Goal: Task Accomplishment & Management: Manage account settings

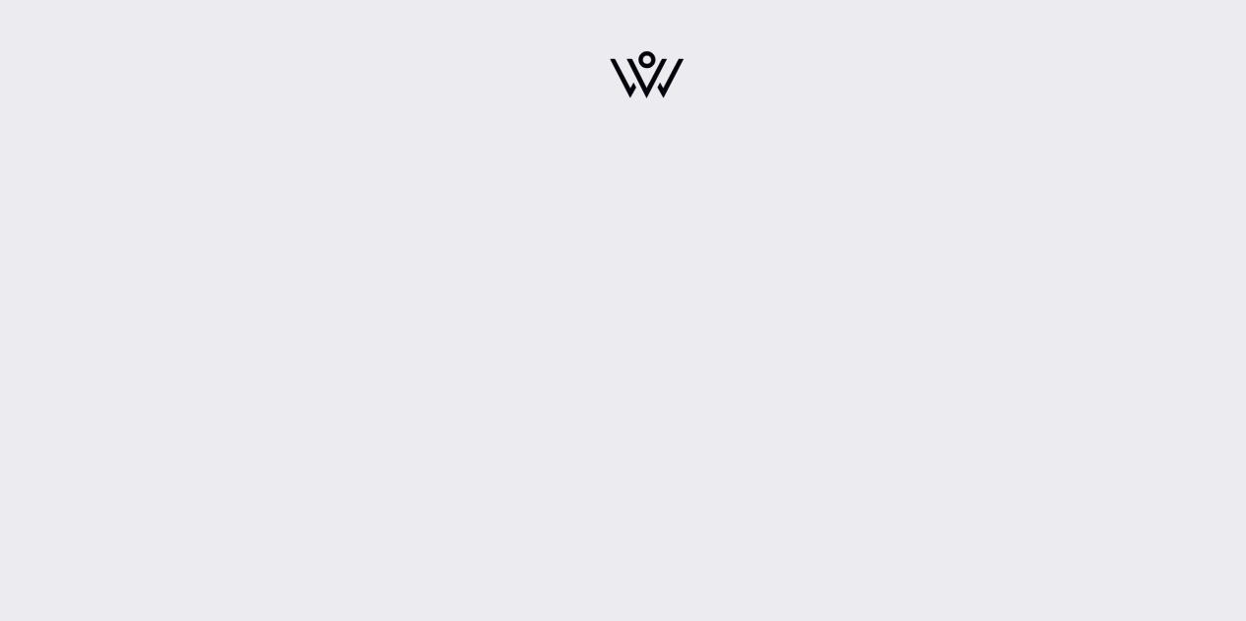
click at [595, 66] on div at bounding box center [647, 81] width 345 height 138
click at [626, 67] on img at bounding box center [646, 74] width 74 height 47
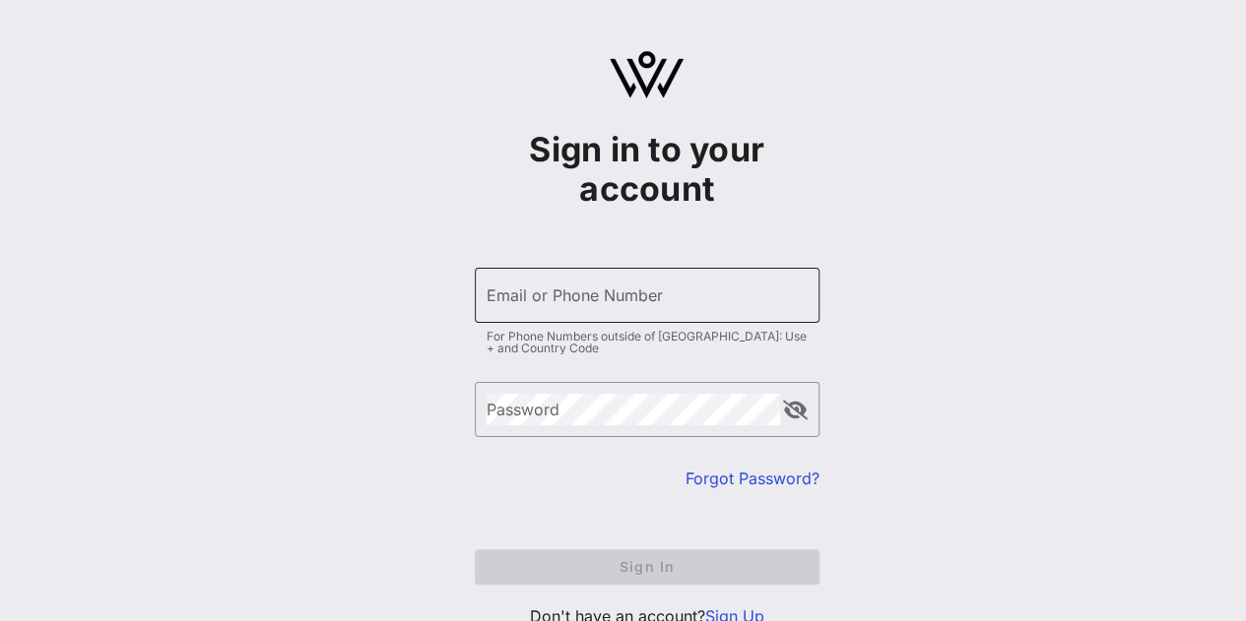
click at [559, 318] on div "Email or Phone Number" at bounding box center [646, 295] width 321 height 55
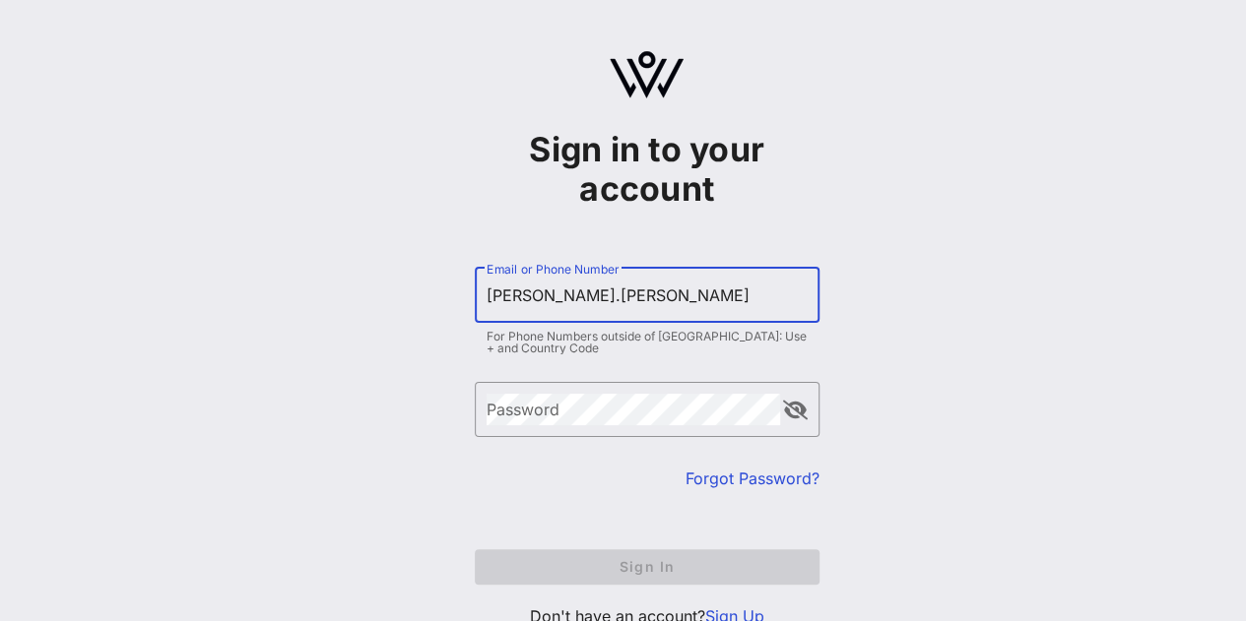
scroll to position [73, 0]
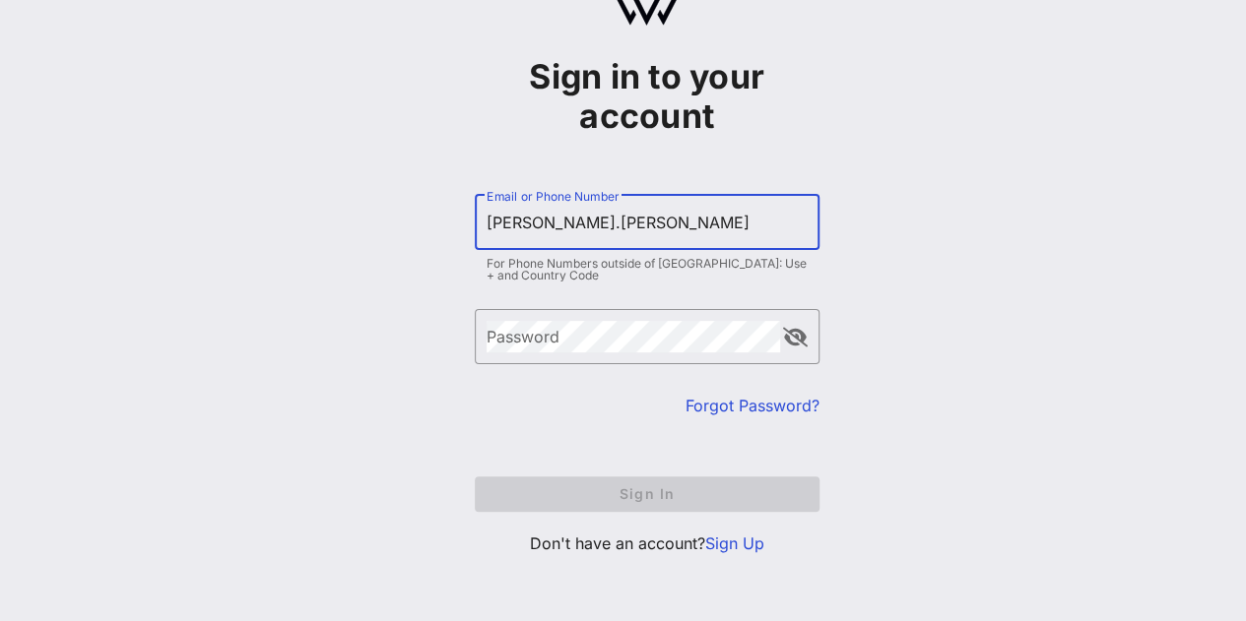
type input "[PERSON_NAME].[PERSON_NAME]"
click at [753, 535] on link "Sign Up" at bounding box center [734, 544] width 59 height 20
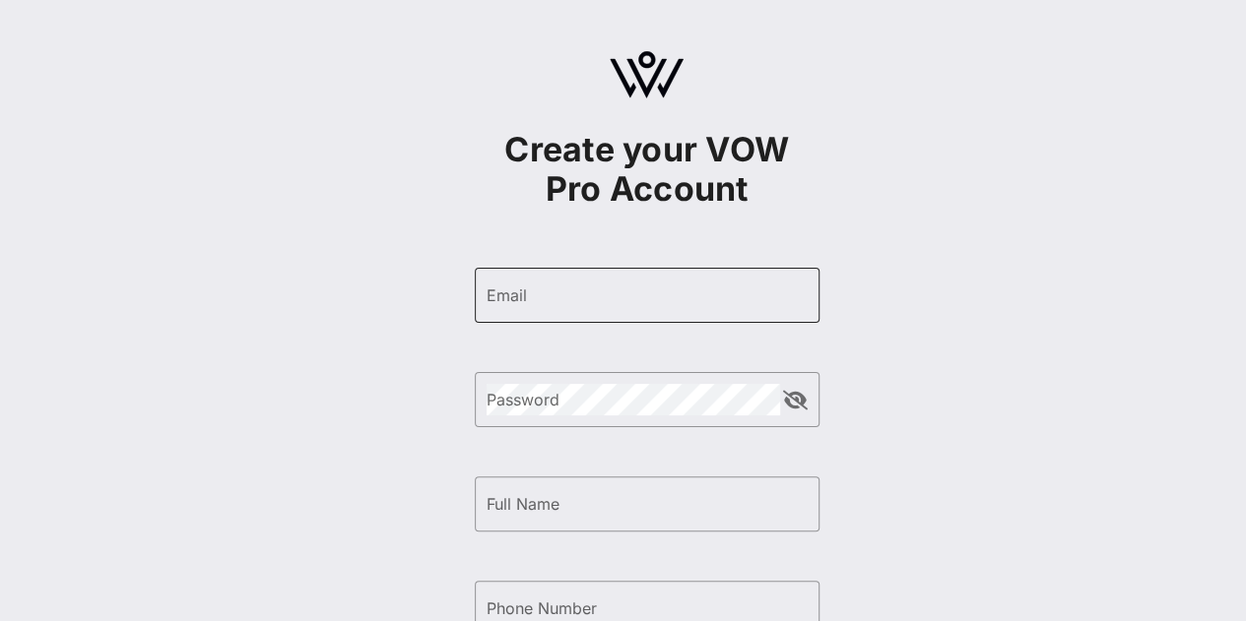
click at [662, 314] on div "Email" at bounding box center [646, 295] width 321 height 55
type input "n"
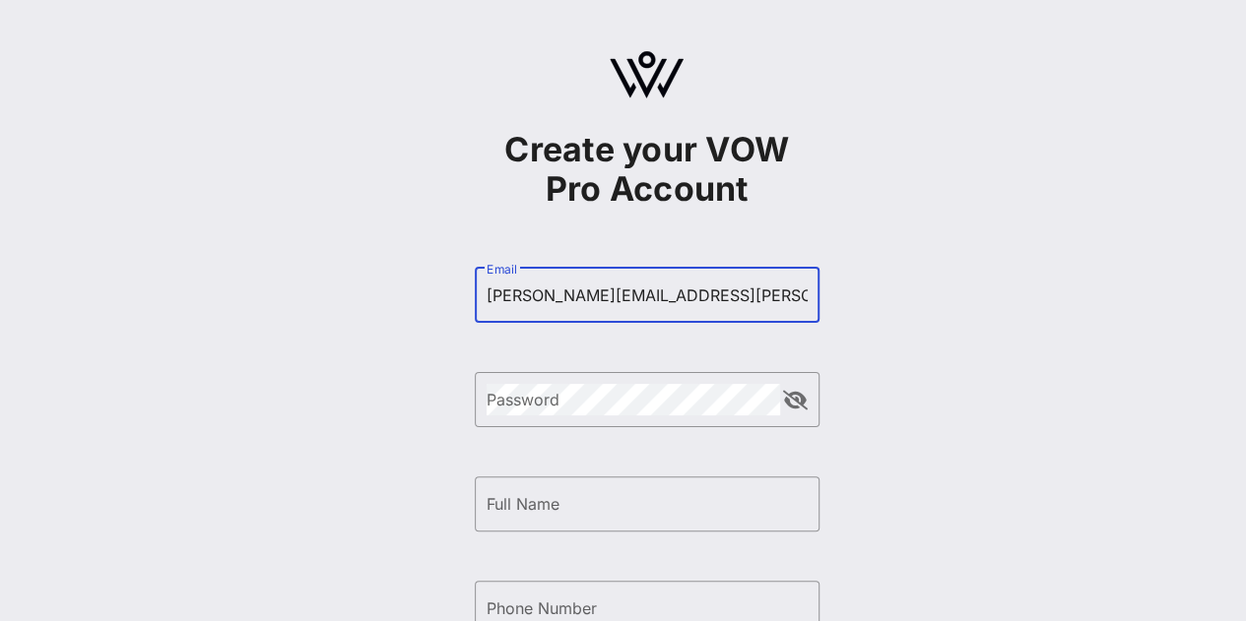
type input "[PERSON_NAME][EMAIL_ADDRESS][PERSON_NAME][DOMAIN_NAME]"
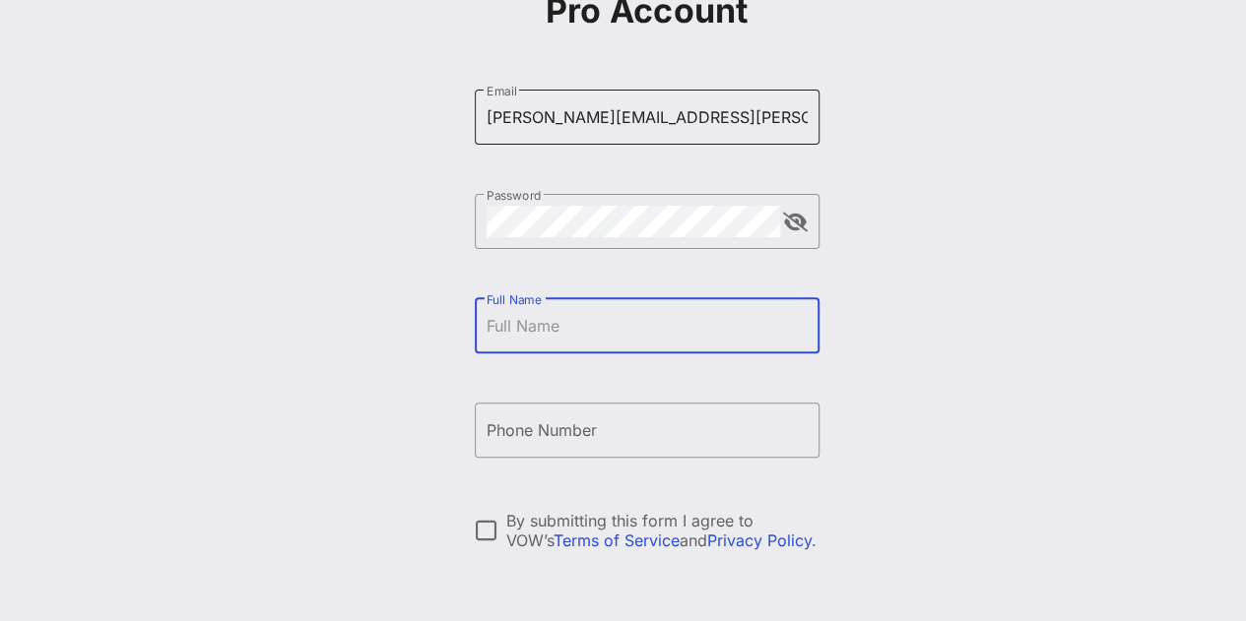
scroll to position [180, 0]
type input "Andy Vargas"
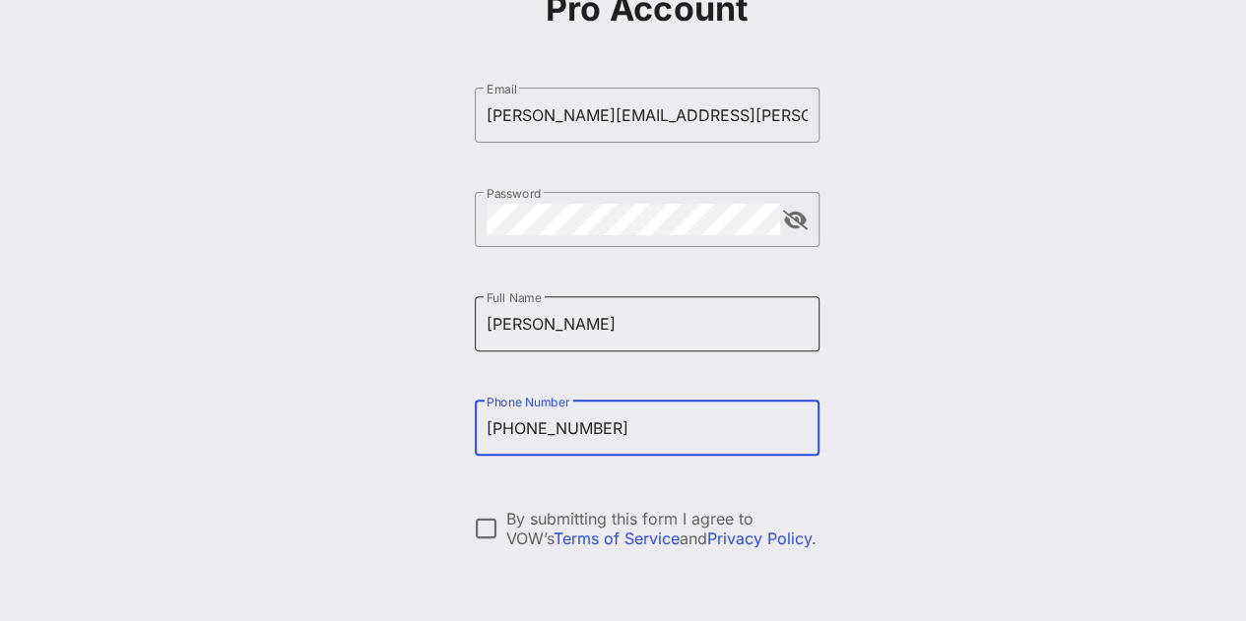
scroll to position [333, 0]
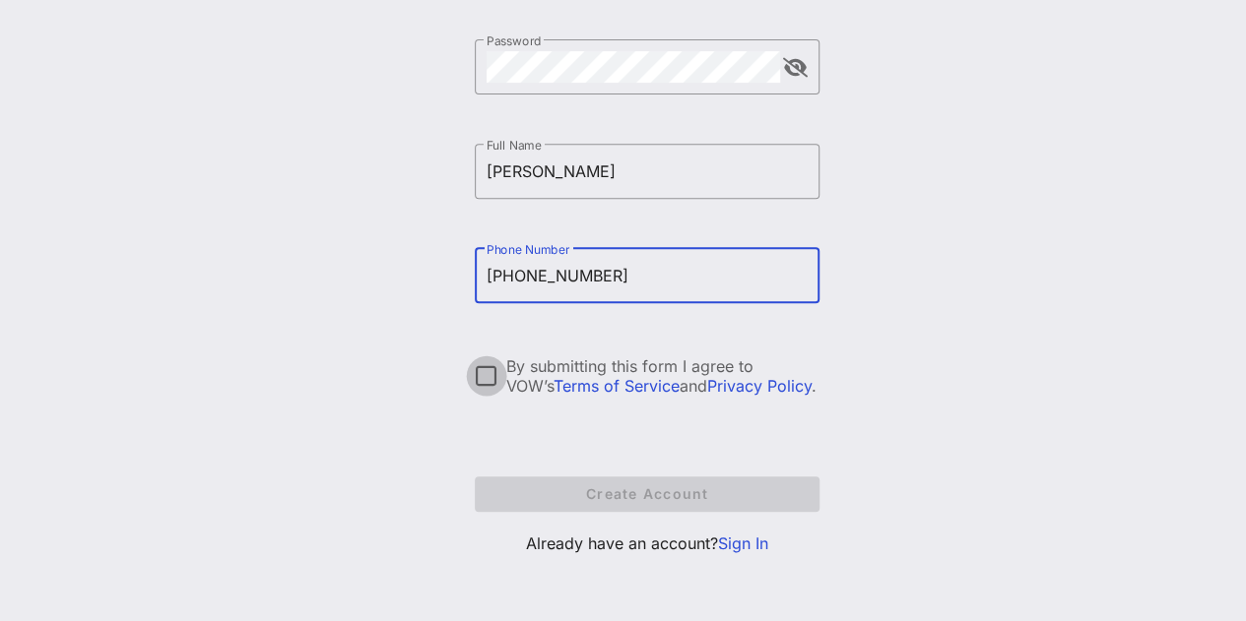
type input "+17712337769"
click at [481, 364] on div at bounding box center [486, 375] width 33 height 33
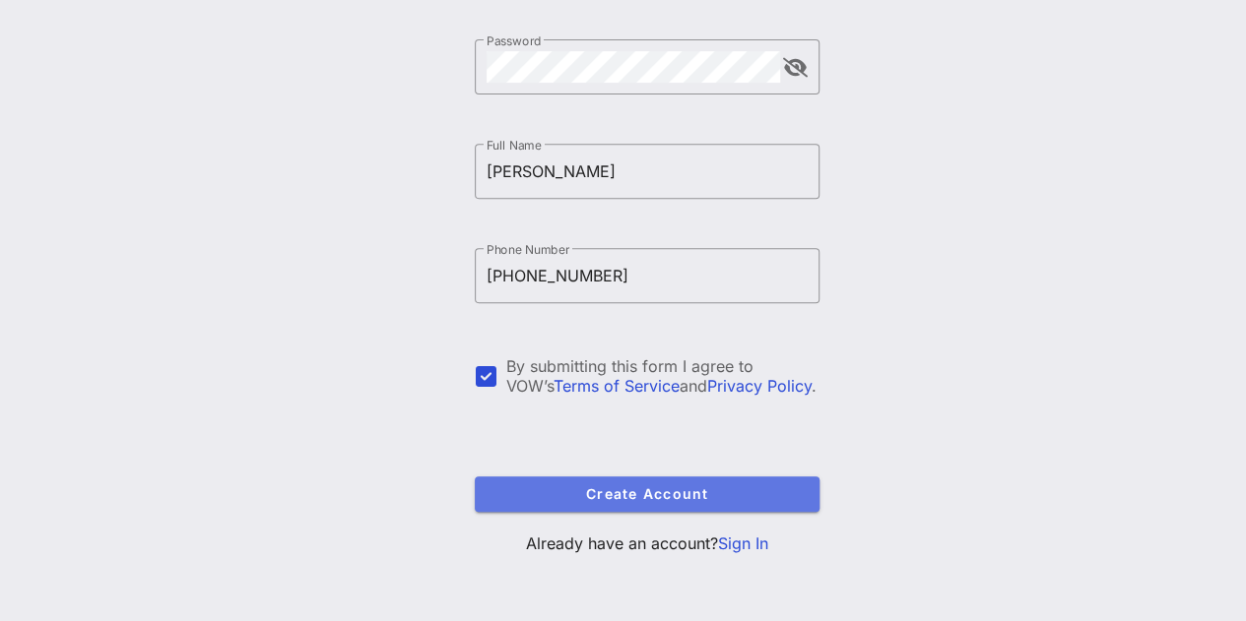
click at [589, 492] on span "Create Account" at bounding box center [646, 493] width 313 height 17
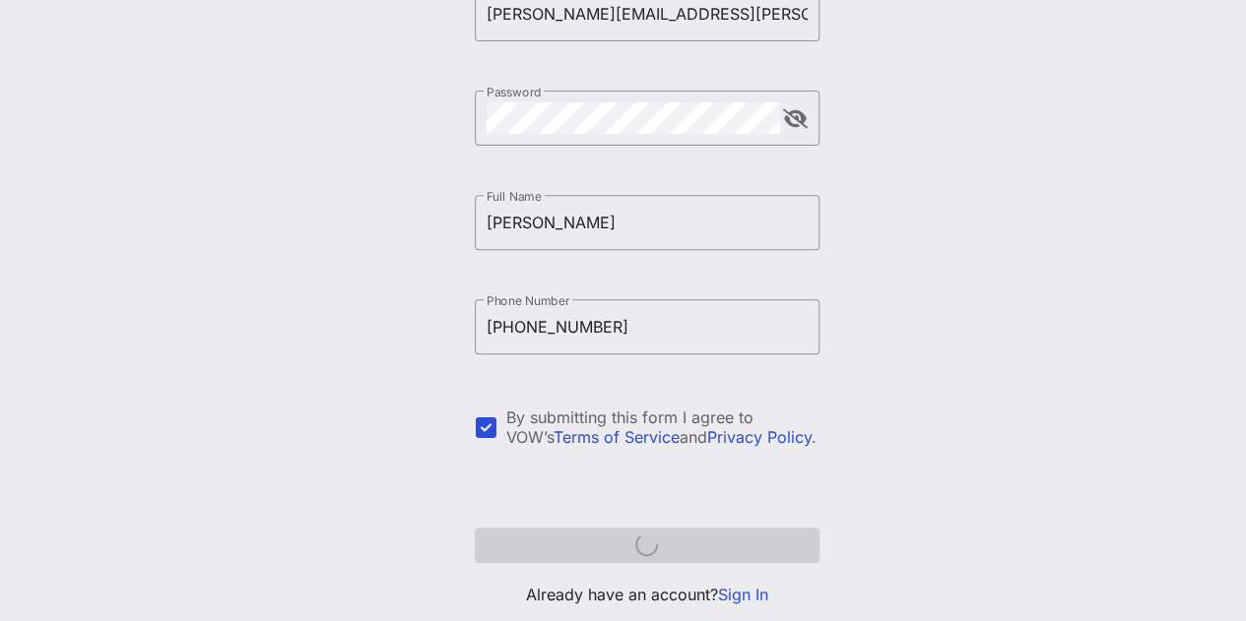
scroll to position [284, 0]
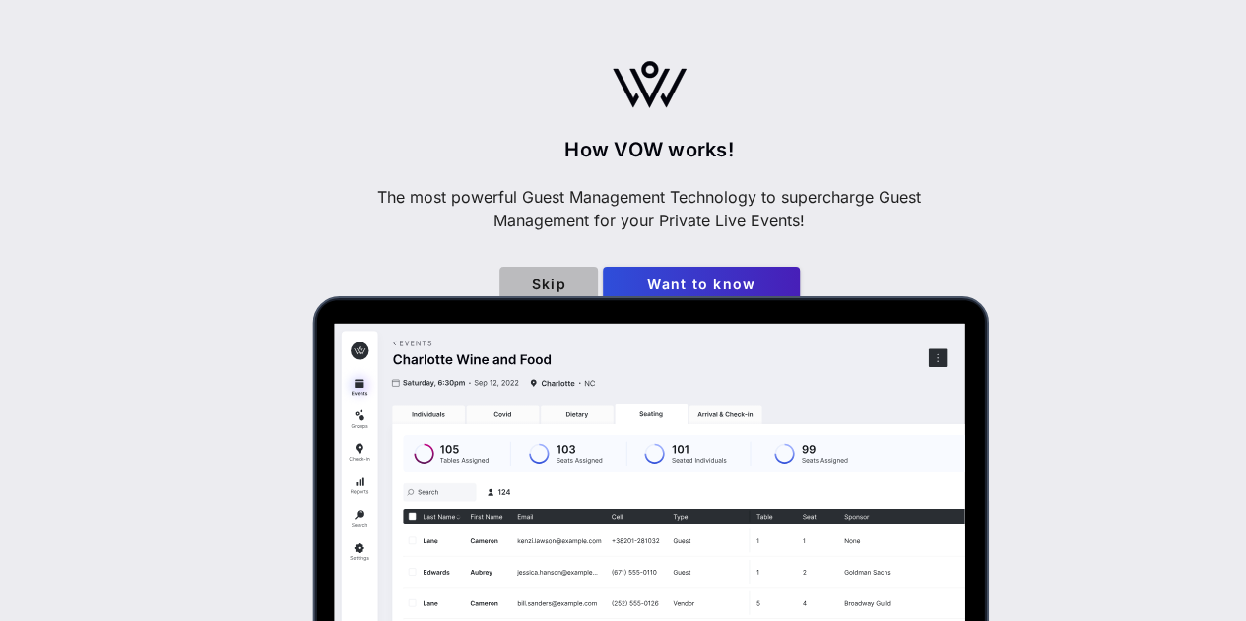
click at [555, 282] on span "Skip" at bounding box center [548, 284] width 67 height 17
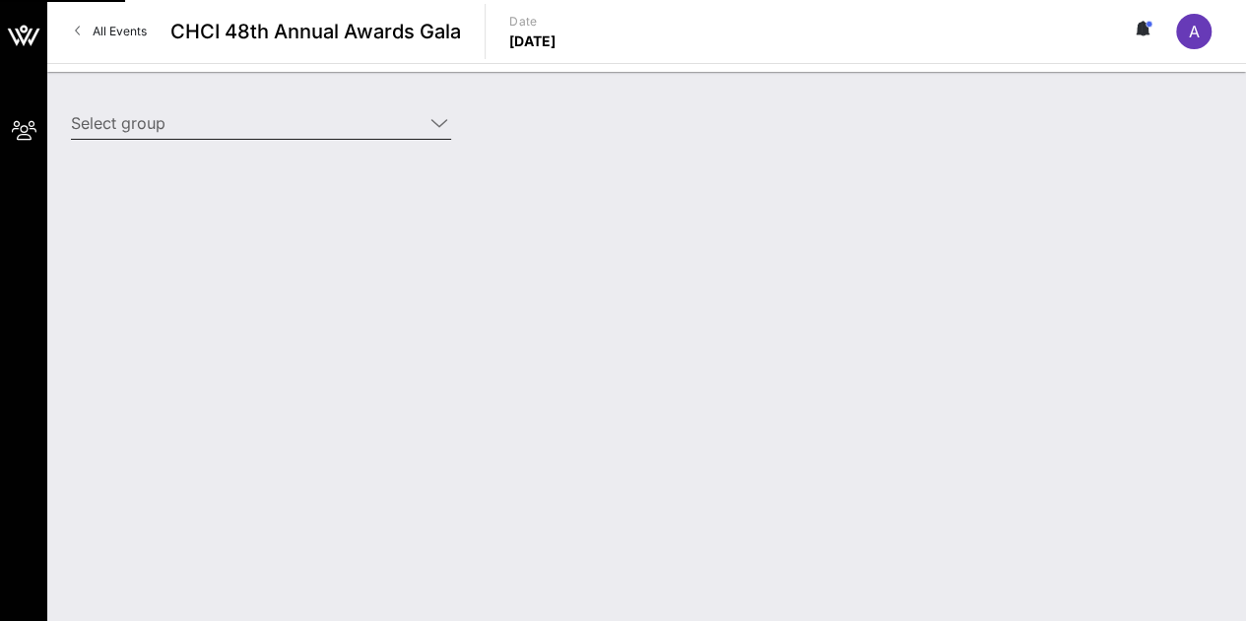
type input "DaVita, Inc. (DaVita, Inc.) [Andy Vargas, andy.vargas@davita.com]"
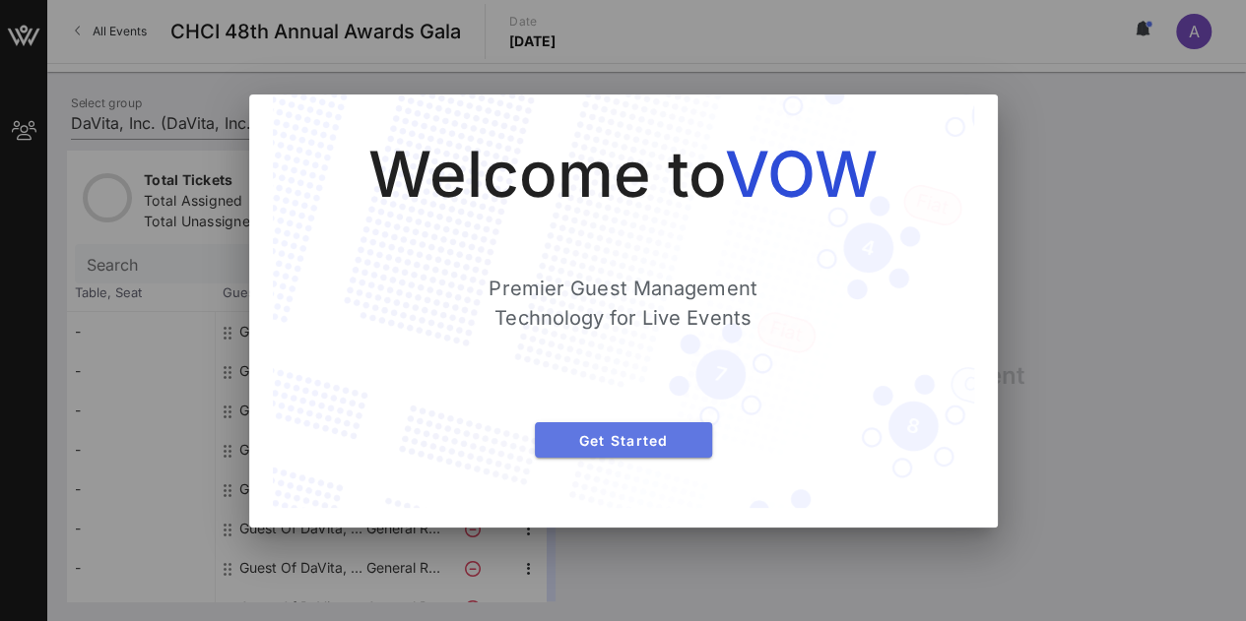
click at [651, 439] on span "Get Started" at bounding box center [623, 440] width 146 height 17
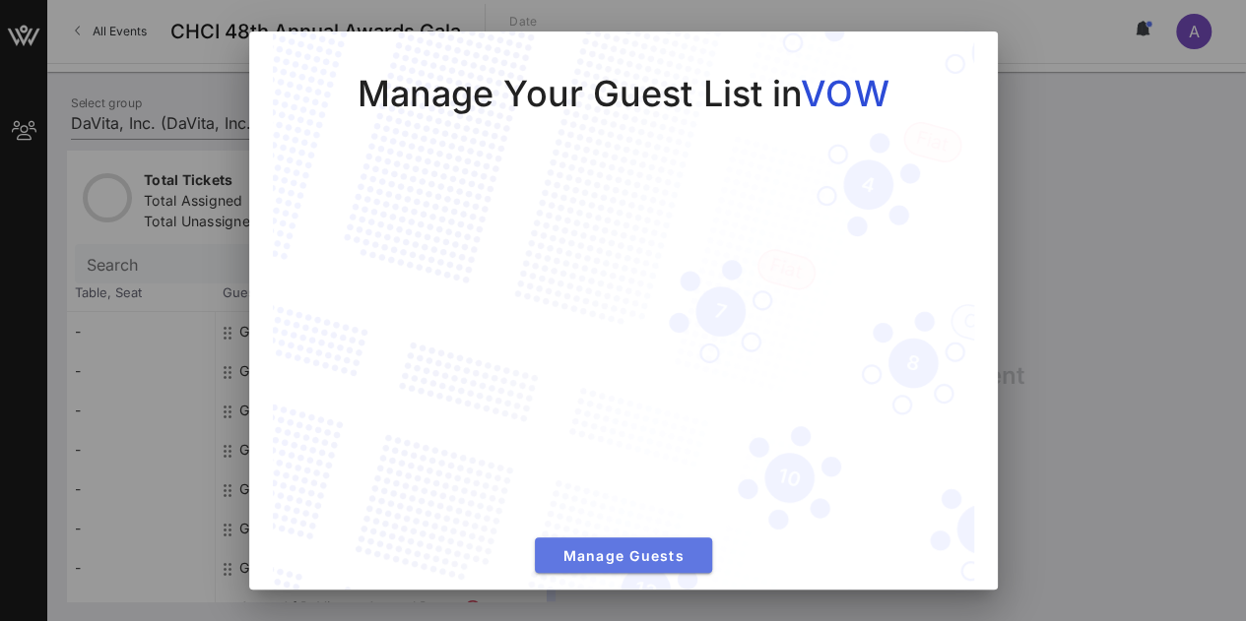
click at [613, 547] on span "Manage Guests" at bounding box center [623, 555] width 146 height 17
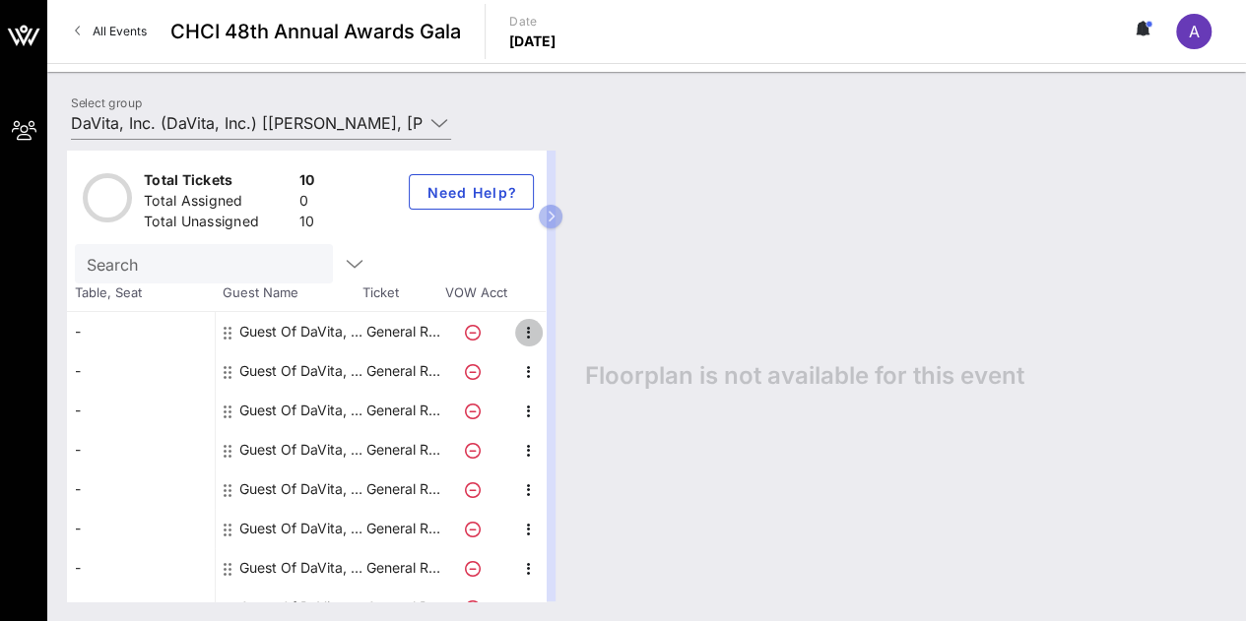
click at [527, 332] on icon "button" at bounding box center [529, 333] width 24 height 24
click at [231, 330] on div at bounding box center [230, 331] width 12 height 39
click at [534, 326] on icon "button" at bounding box center [529, 333] width 24 height 24
click at [573, 330] on div "Edit" at bounding box center [576, 338] width 39 height 16
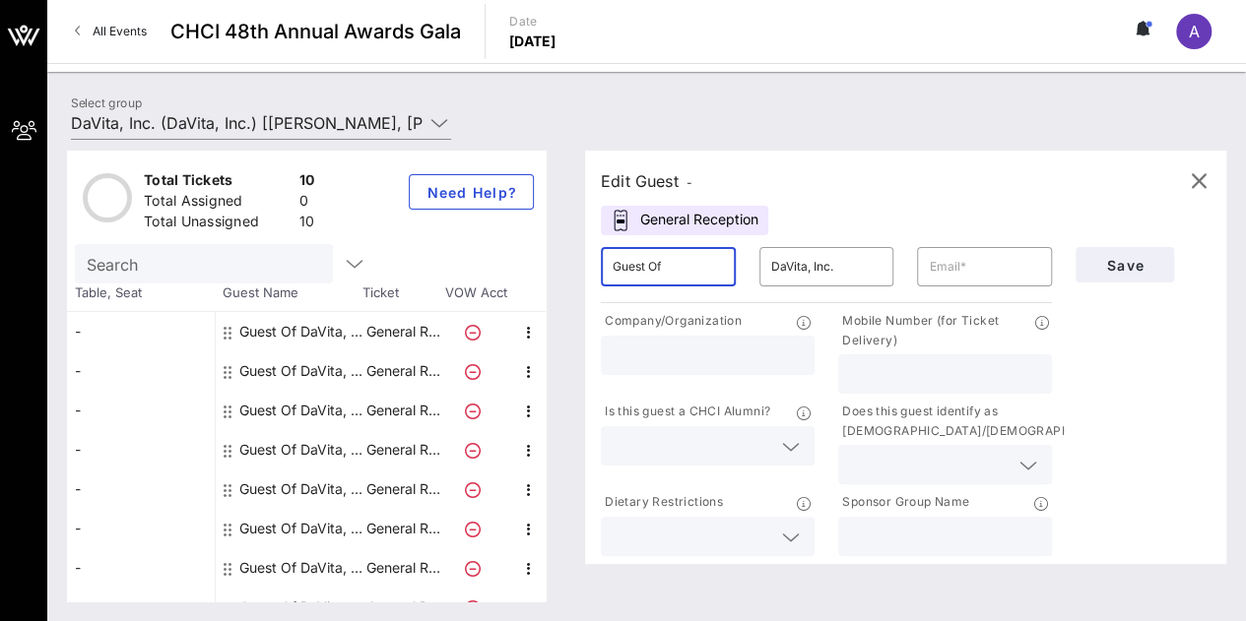
click at [692, 278] on input "Guest Of" at bounding box center [667, 267] width 111 height 32
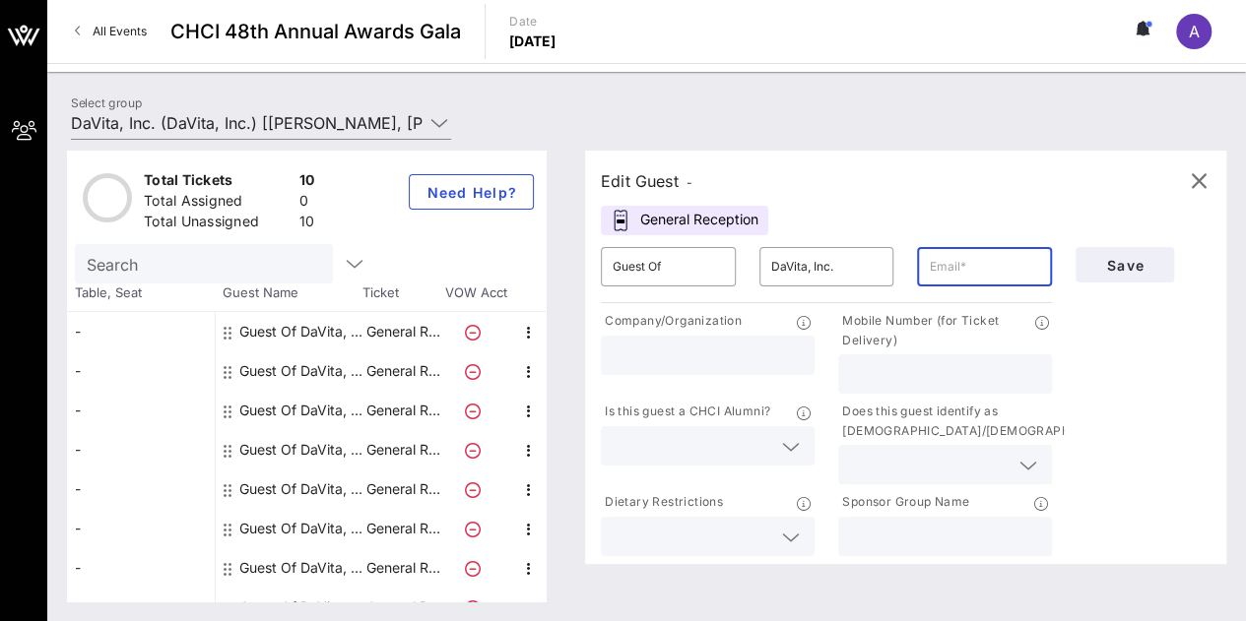
click at [1013, 261] on input "text" at bounding box center [984, 267] width 111 height 32
click at [945, 367] on input "text" at bounding box center [945, 374] width 190 height 26
click at [972, 270] on input "text" at bounding box center [984, 267] width 111 height 32
type input "lesluna12@gmail.com"
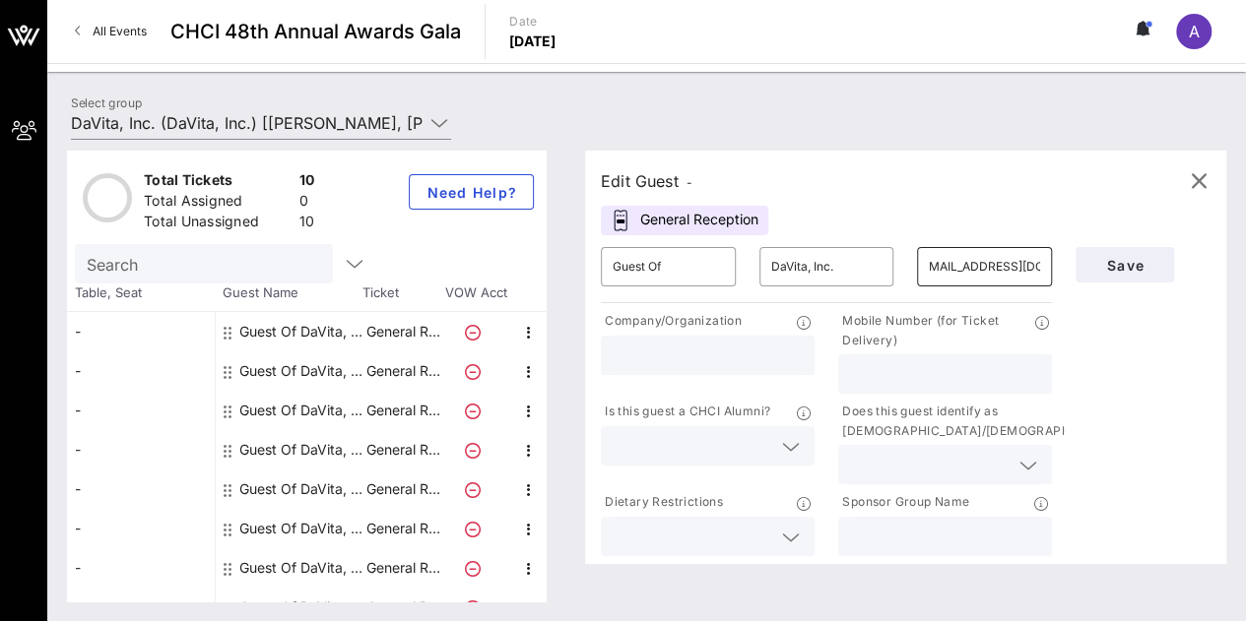
scroll to position [0, 0]
type input "N/A"
click at [746, 533] on input "text" at bounding box center [691, 537] width 159 height 26
click at [955, 463] on input "text" at bounding box center [929, 465] width 159 height 26
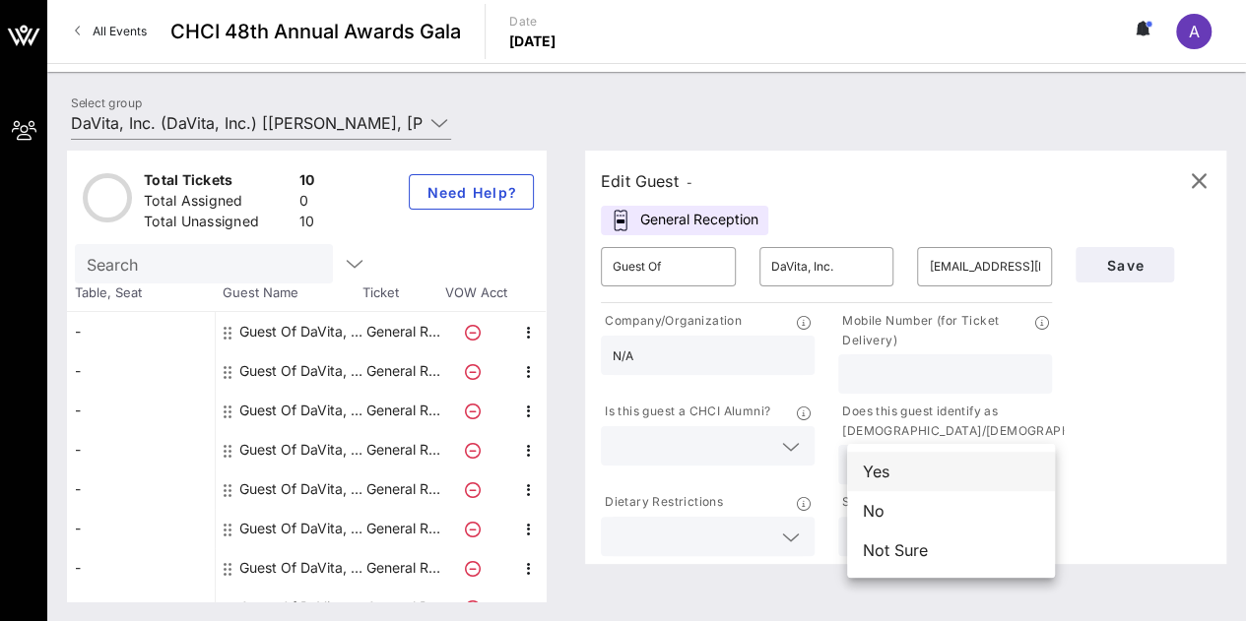
click at [964, 472] on div "Yes" at bounding box center [951, 471] width 208 height 39
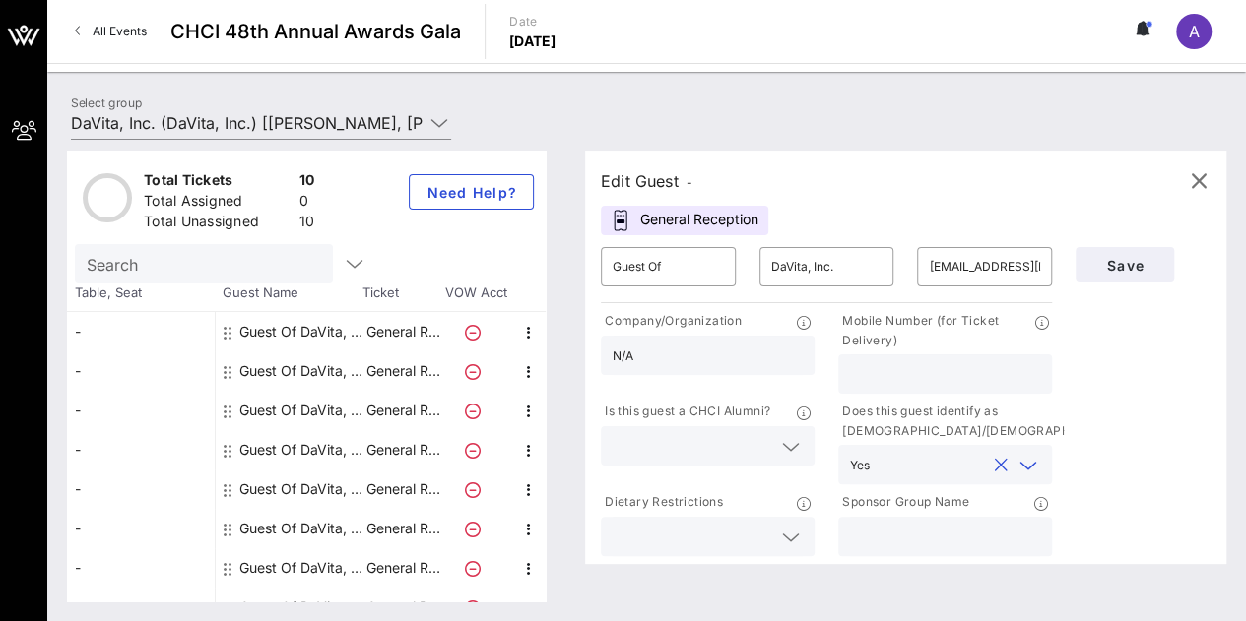
click at [964, 524] on input "text" at bounding box center [945, 537] width 190 height 26
click at [1047, 506] on icon at bounding box center [1041, 504] width 14 height 14
click at [1073, 478] on div "Save" at bounding box center [1142, 397] width 159 height 325
click at [742, 449] on input "text" at bounding box center [691, 446] width 159 height 26
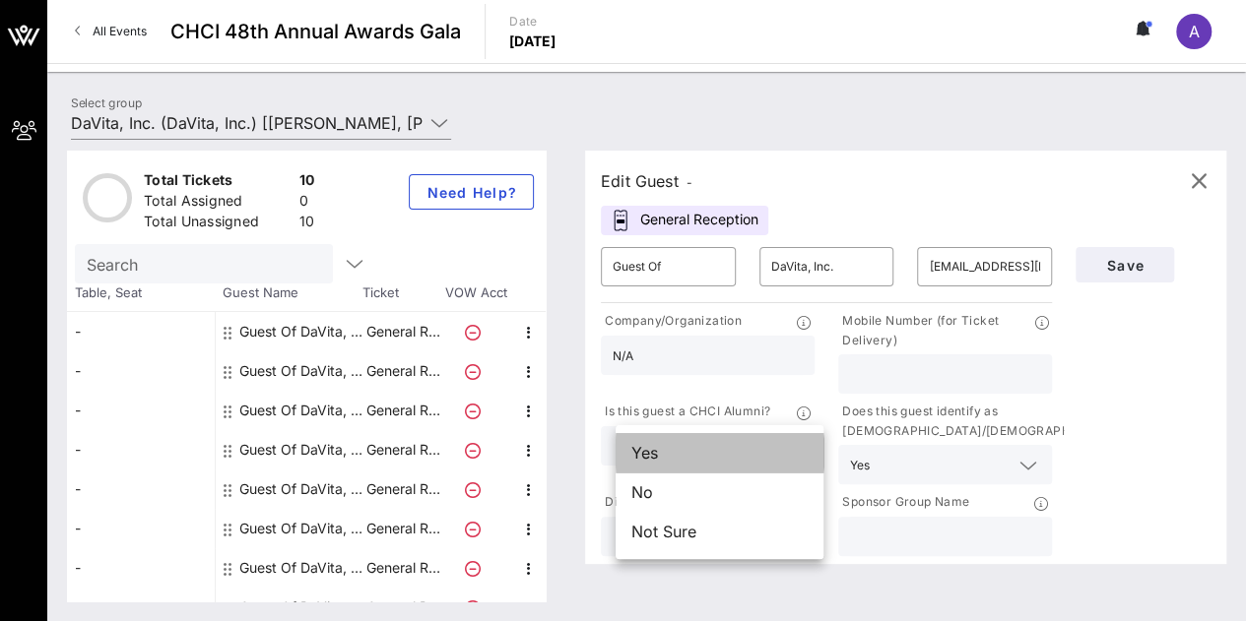
click at [740, 458] on div "Yes" at bounding box center [719, 452] width 208 height 39
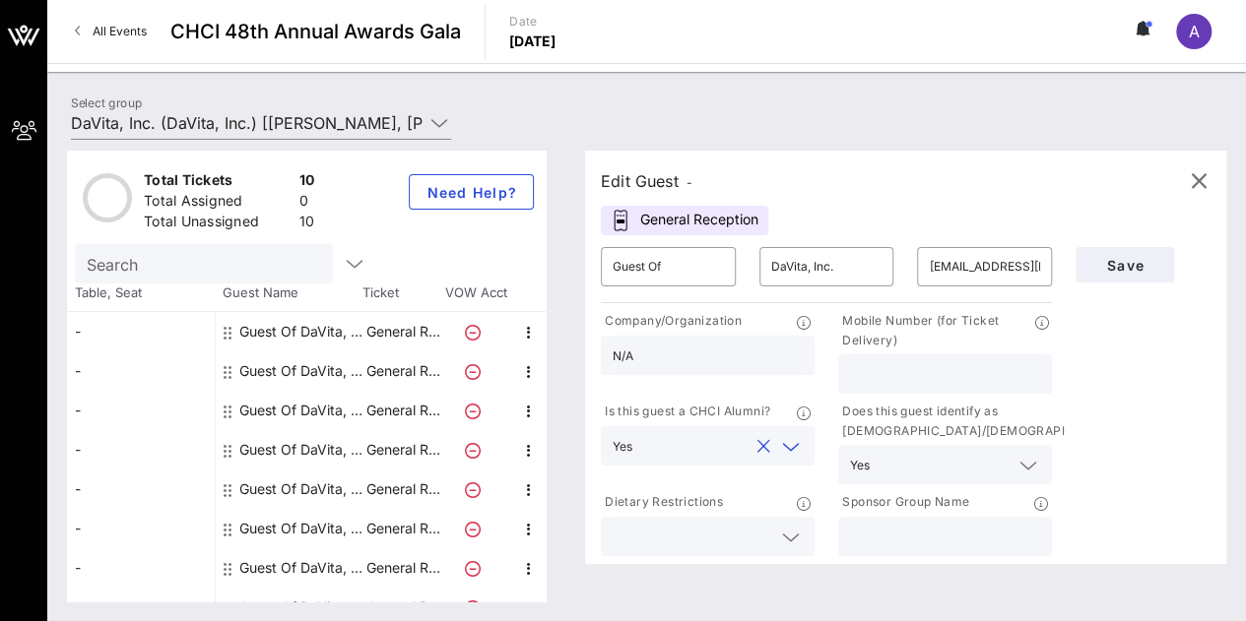
click at [770, 449] on button "clear icon" at bounding box center [763, 447] width 13 height 20
click at [800, 449] on icon at bounding box center [791, 447] width 18 height 24
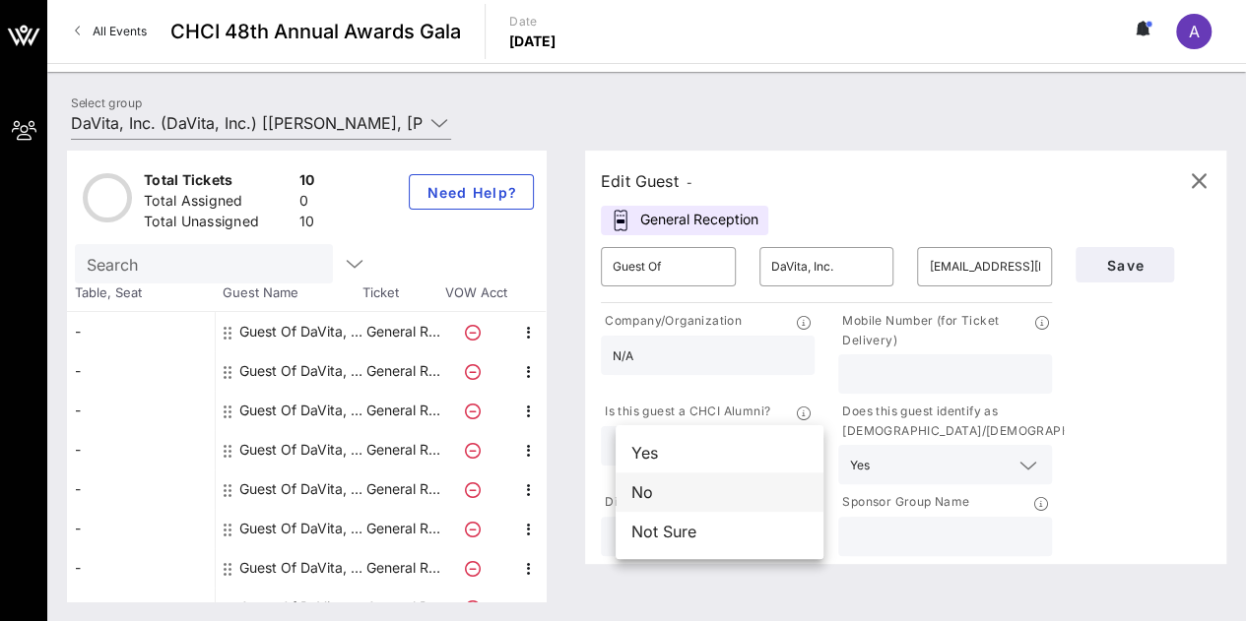
click at [750, 495] on div "No" at bounding box center [719, 492] width 208 height 39
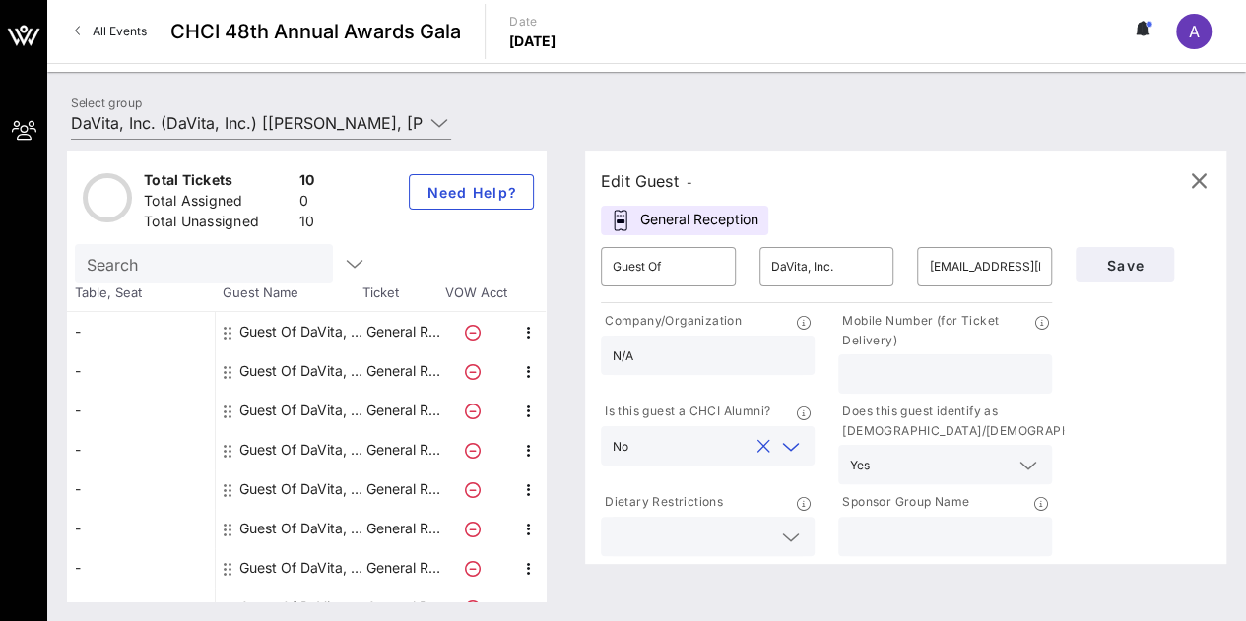
click at [1175, 417] on div "Save" at bounding box center [1142, 397] width 159 height 325
click at [939, 365] on input "text" at bounding box center [945, 374] width 190 height 26
type input "8475077532"
click at [1110, 377] on div "Save" at bounding box center [1142, 397] width 159 height 325
click at [1115, 267] on span "Save" at bounding box center [1124, 265] width 67 height 17
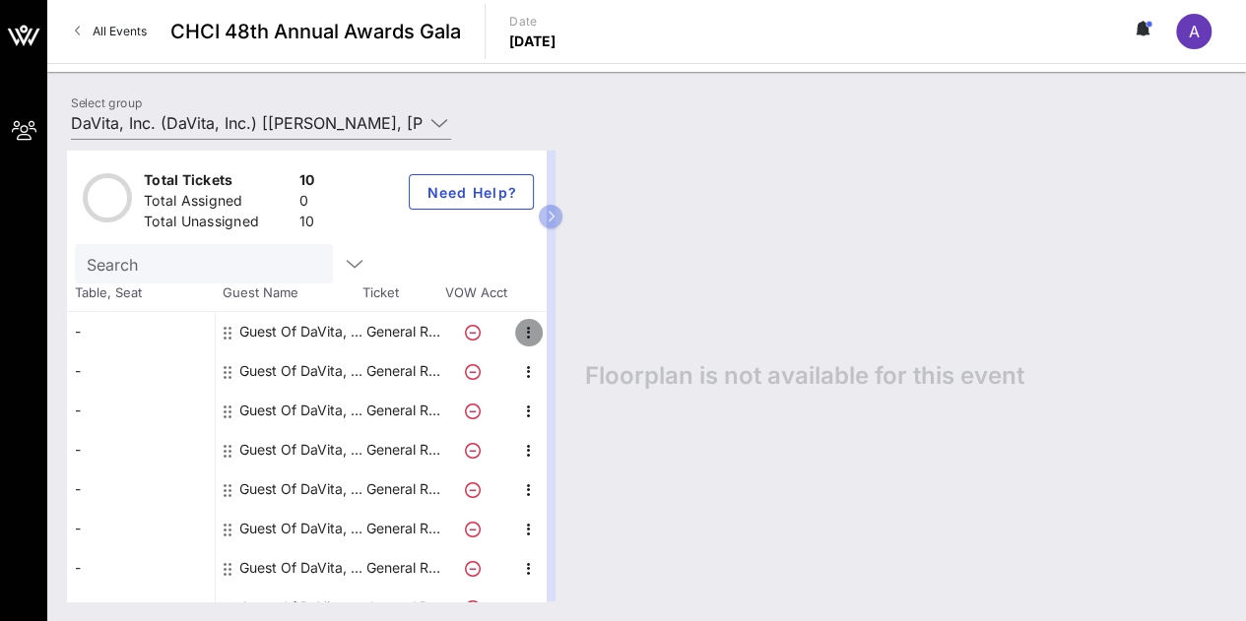
click at [530, 343] on icon "button" at bounding box center [529, 333] width 24 height 24
click at [579, 340] on div "Edit" at bounding box center [576, 338] width 39 height 16
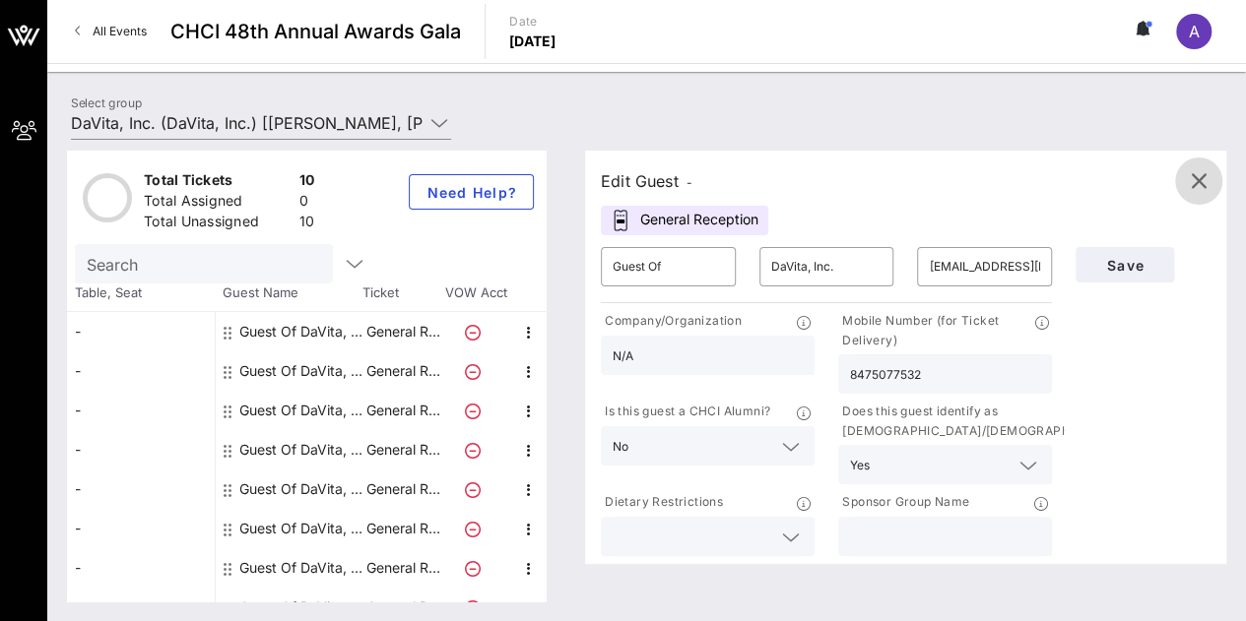
click at [1201, 184] on icon "button" at bounding box center [1198, 181] width 24 height 24
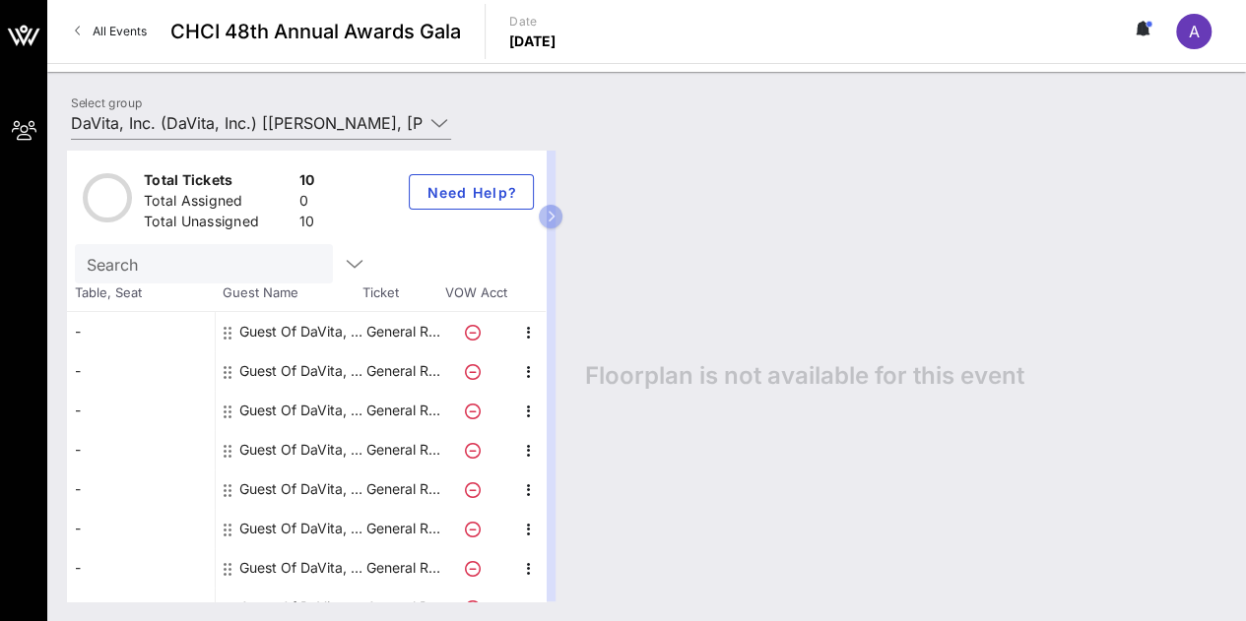
click at [154, 330] on div "-" at bounding box center [141, 331] width 148 height 39
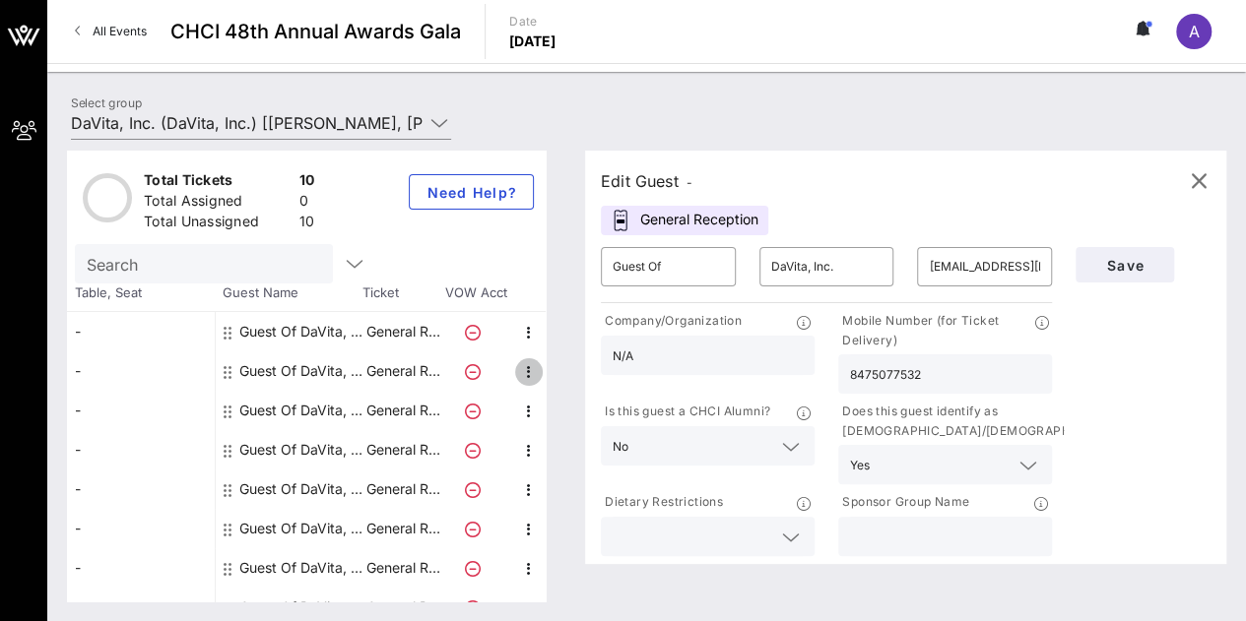
click at [535, 372] on icon "button" at bounding box center [529, 372] width 24 height 24
click at [559, 374] on div "Edit" at bounding box center [576, 377] width 39 height 16
click at [936, 251] on input "text" at bounding box center [984, 267] width 111 height 32
type input "ordazpd@gmail.com"
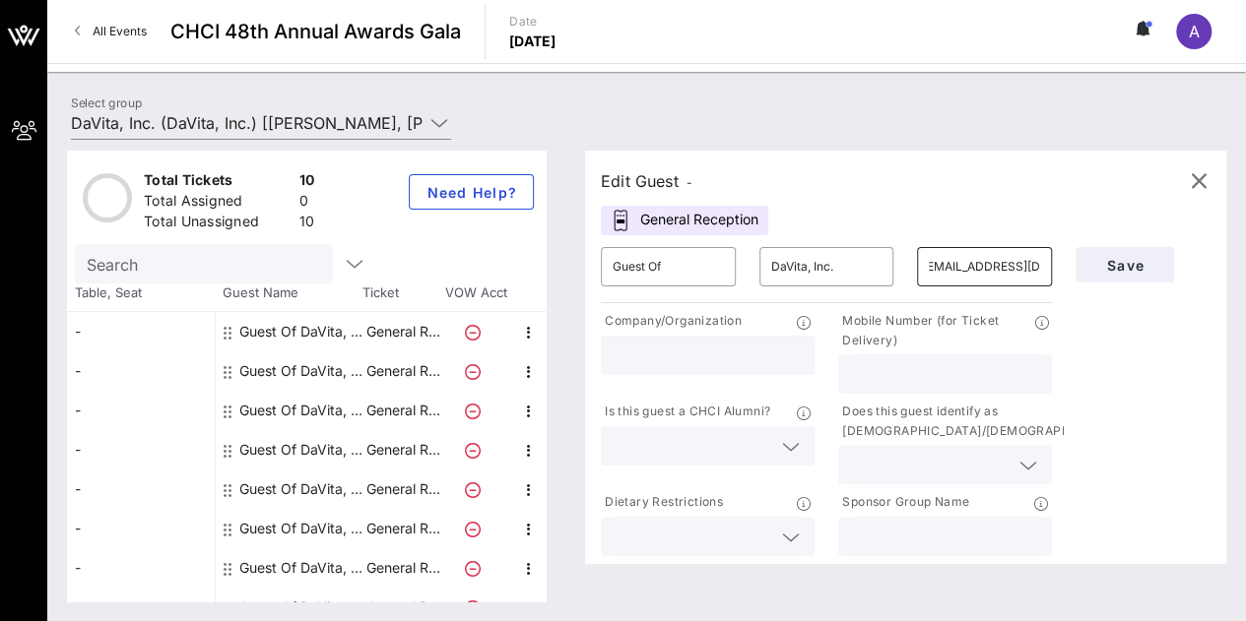
scroll to position [0, 0]
click at [929, 464] on input "text" at bounding box center [929, 465] width 159 height 26
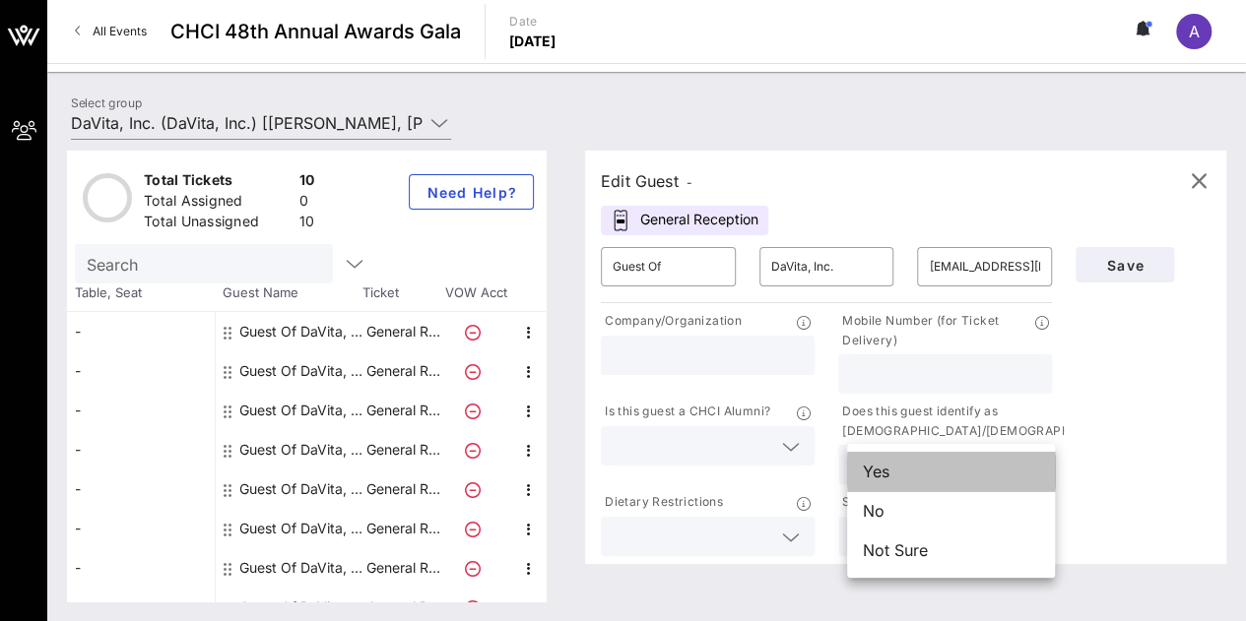
click at [917, 482] on div "Yes" at bounding box center [951, 471] width 208 height 39
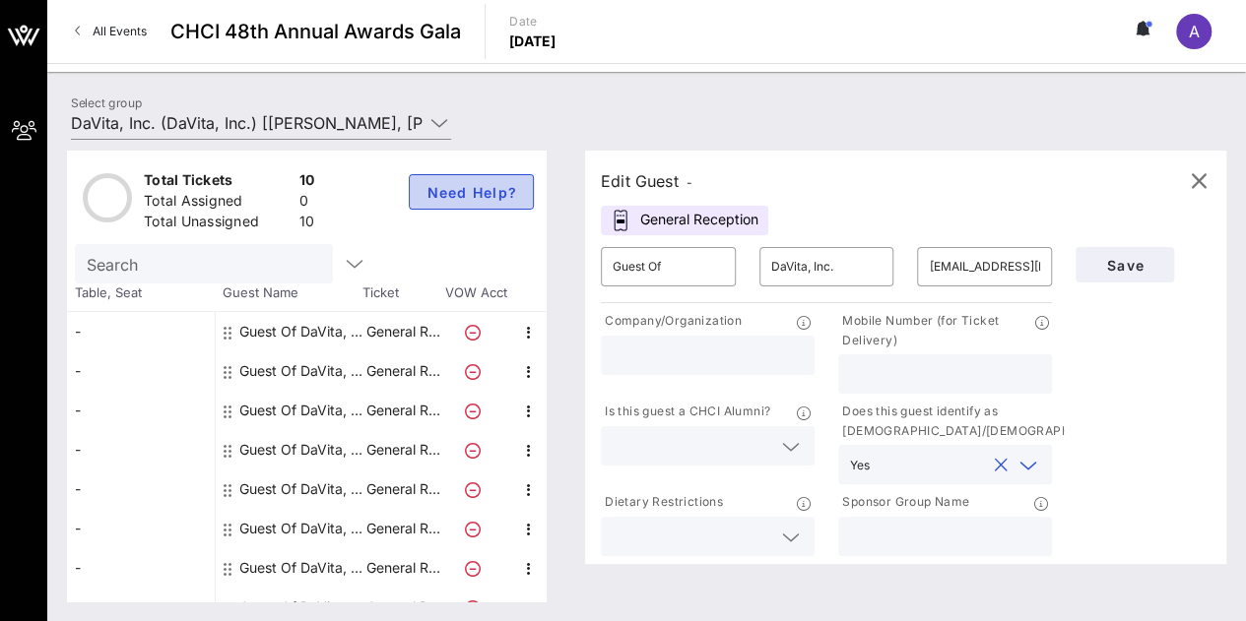
click at [480, 198] on span "Need Help?" at bounding box center [471, 192] width 92 height 17
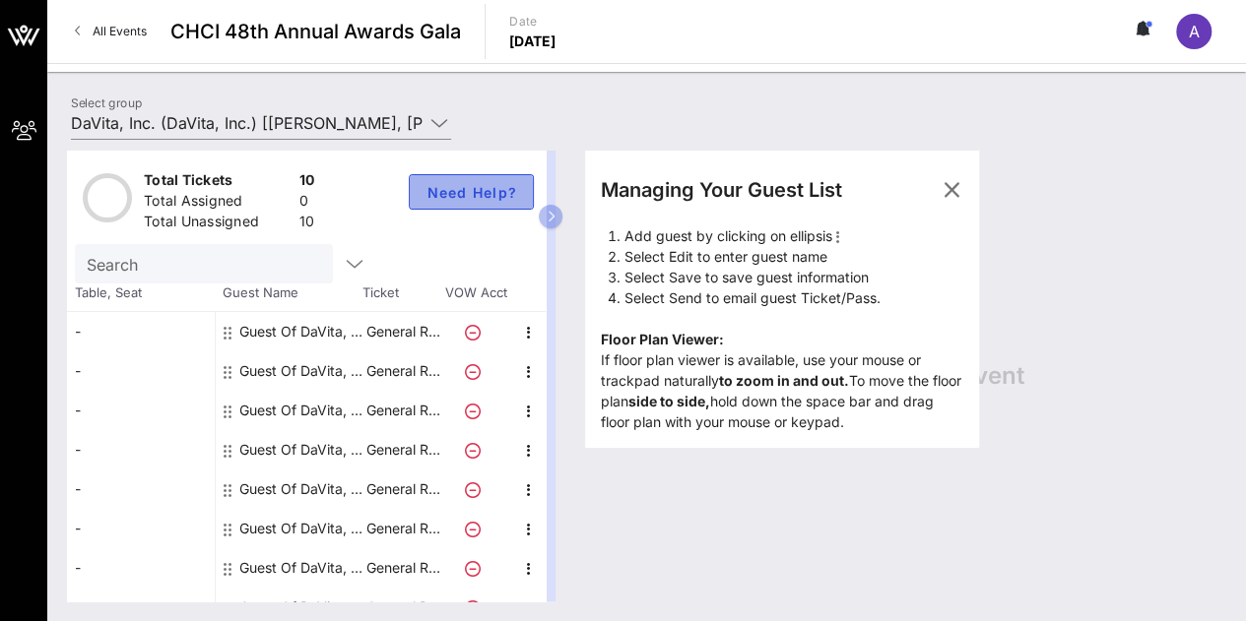
click at [480, 198] on span "Need Help?" at bounding box center [471, 192] width 92 height 17
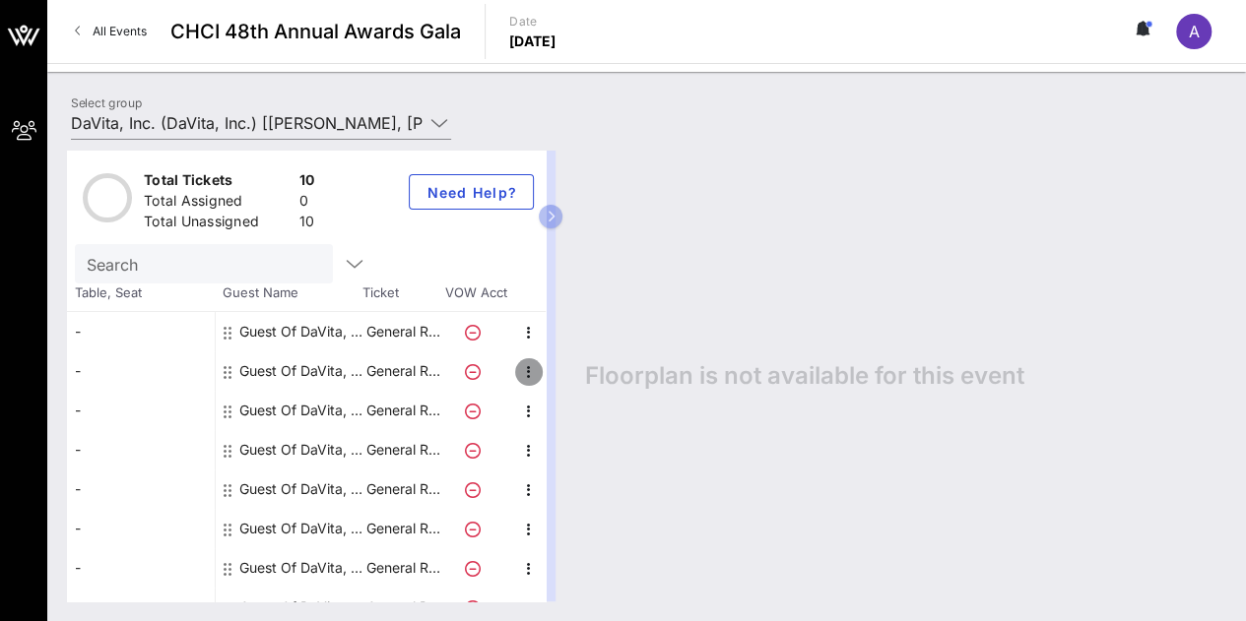
click at [540, 366] on span "button" at bounding box center [529, 372] width 28 height 24
click at [566, 383] on div "Edit" at bounding box center [576, 377] width 39 height 16
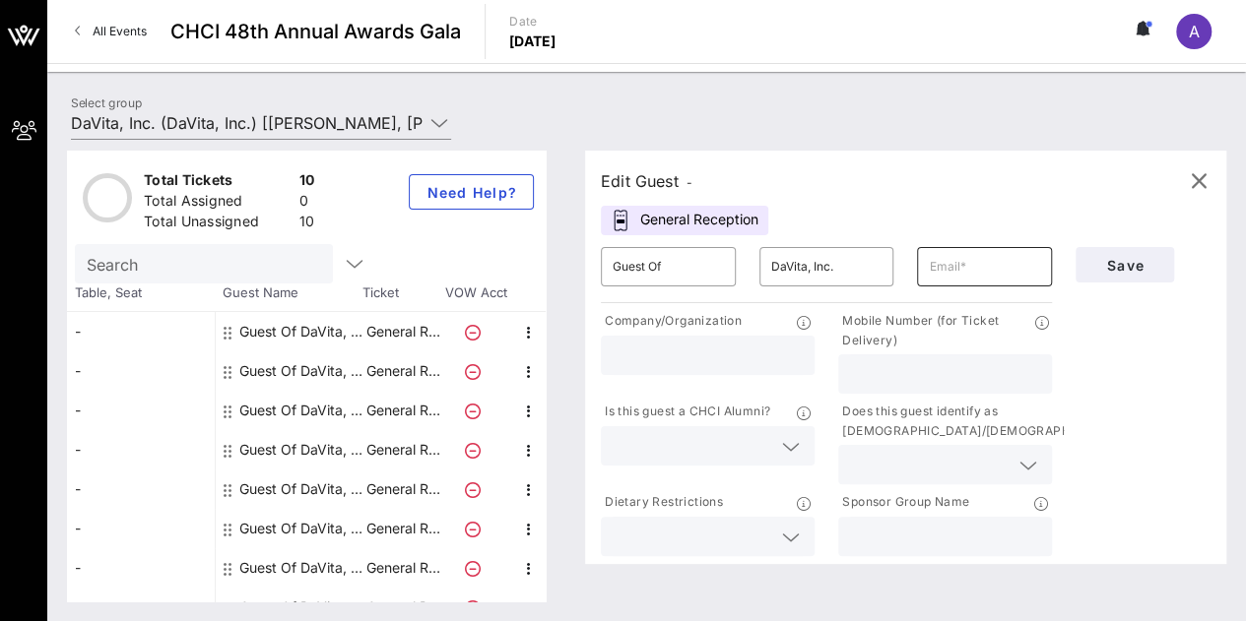
click at [967, 285] on div at bounding box center [984, 266] width 111 height 39
type input "chavezjazmin46@gmail.com"
click at [925, 373] on input "text" at bounding box center [945, 374] width 190 height 26
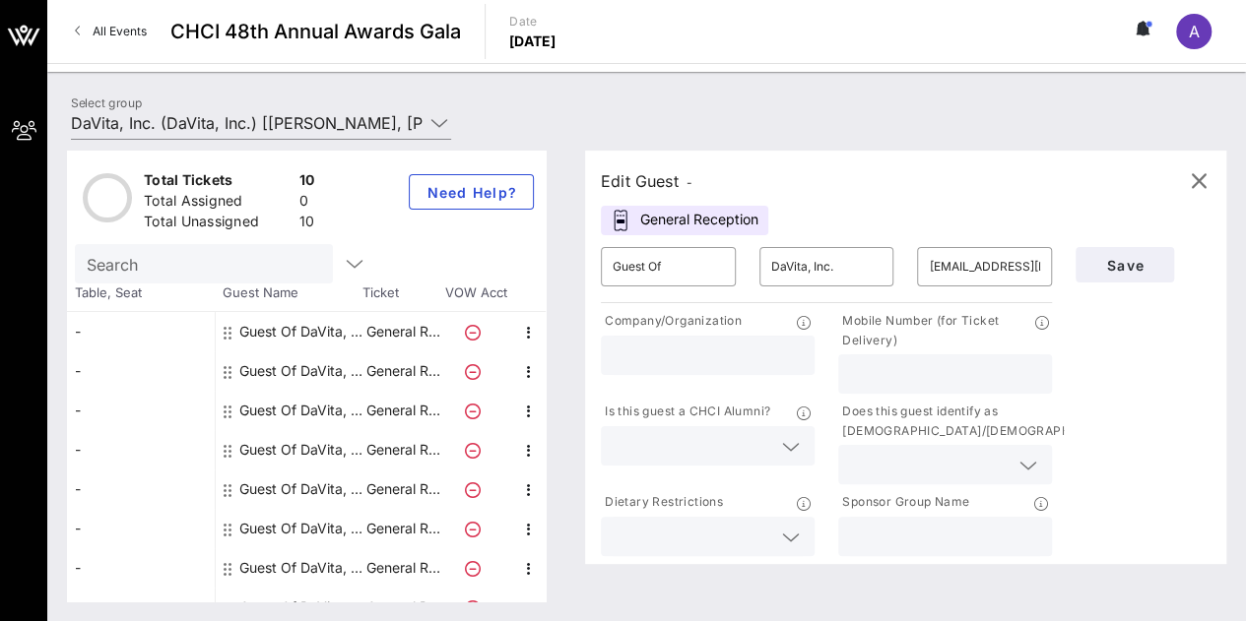
click at [783, 439] on div at bounding box center [707, 445] width 190 height 39
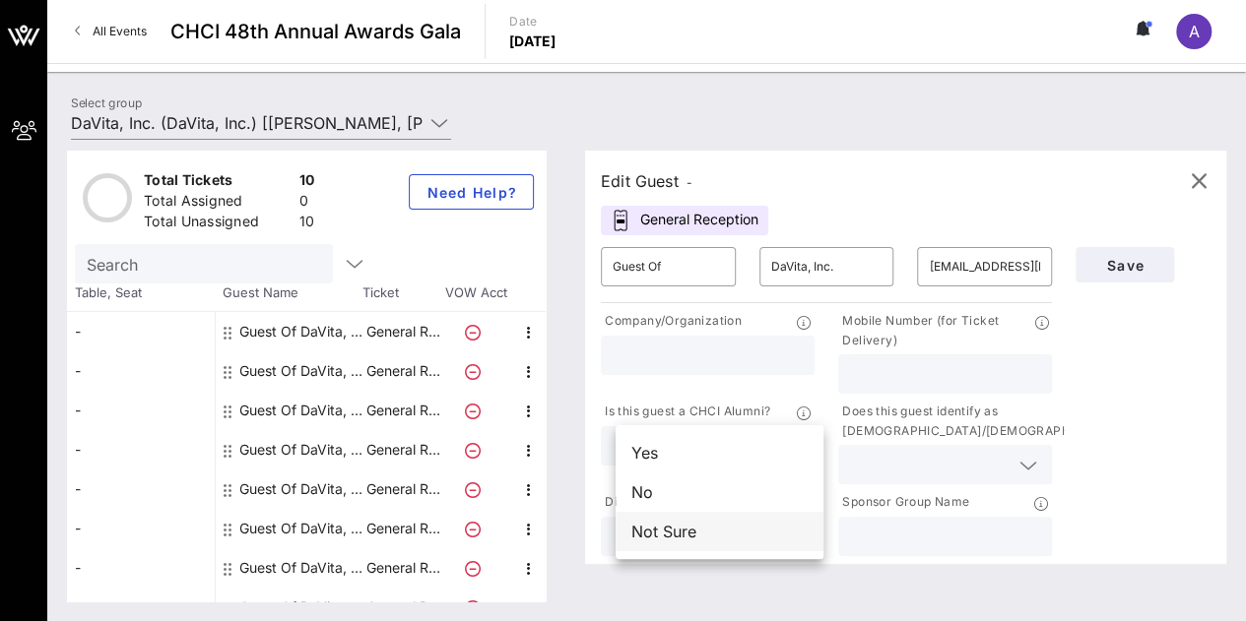
click at [729, 541] on div "Not Sure" at bounding box center [719, 531] width 208 height 39
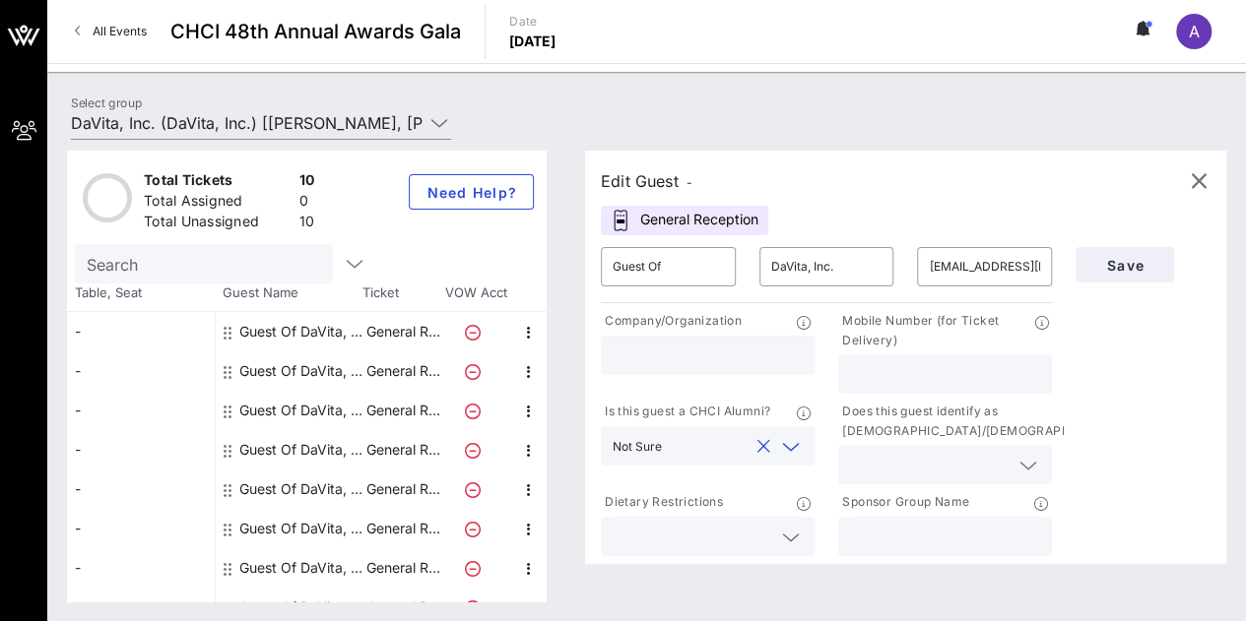
click at [802, 356] on input "text" at bounding box center [707, 356] width 190 height 26
type input "Spanberger for Governor"
click at [1105, 371] on div "Save" at bounding box center [1142, 397] width 159 height 325
click at [1156, 264] on span "Save" at bounding box center [1124, 265] width 67 height 17
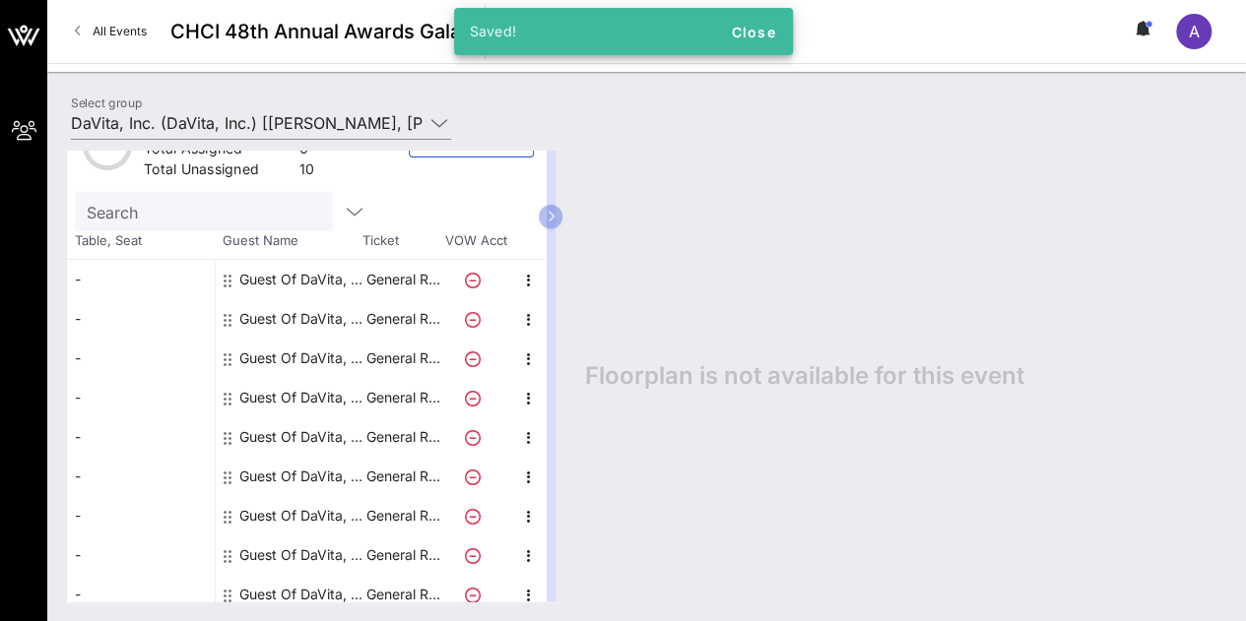
scroll to position [54, 0]
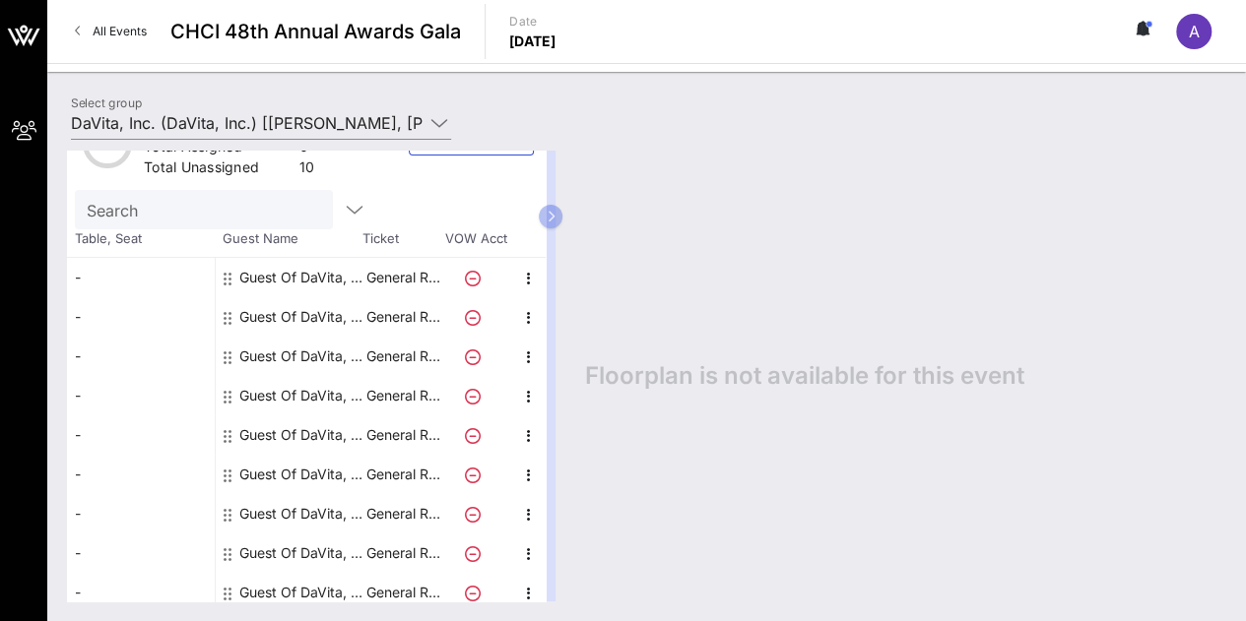
click at [230, 317] on icon at bounding box center [228, 318] width 8 height 16
click at [169, 311] on div "-" at bounding box center [141, 316] width 148 height 39
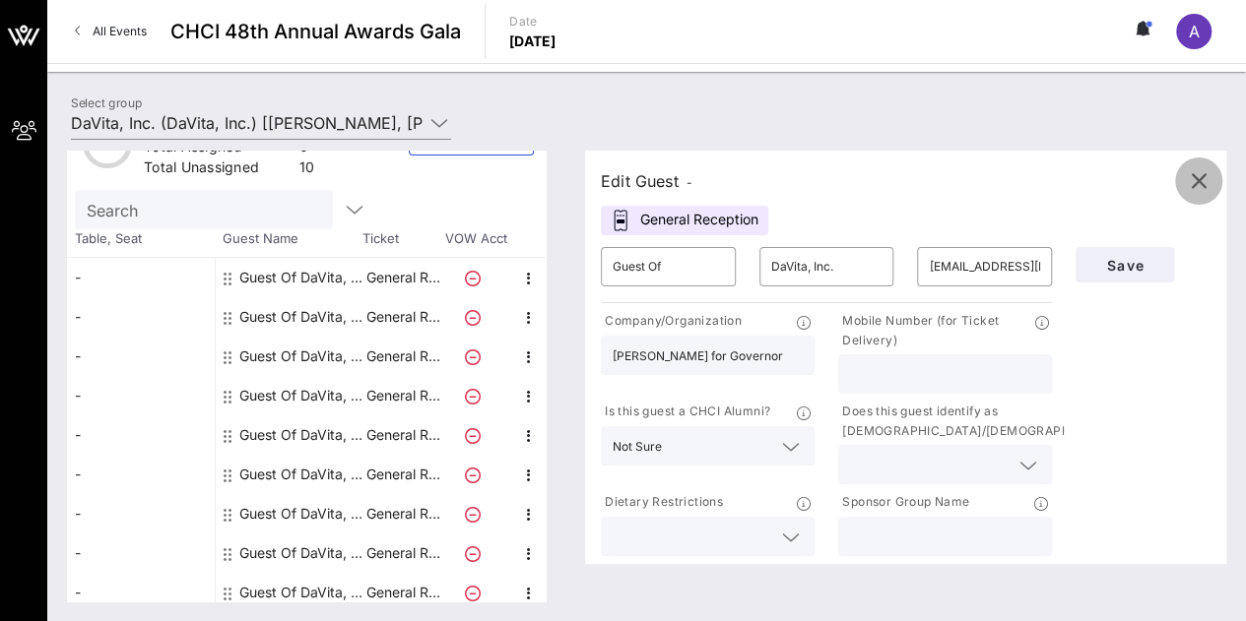
click at [1189, 180] on icon "button" at bounding box center [1198, 181] width 24 height 24
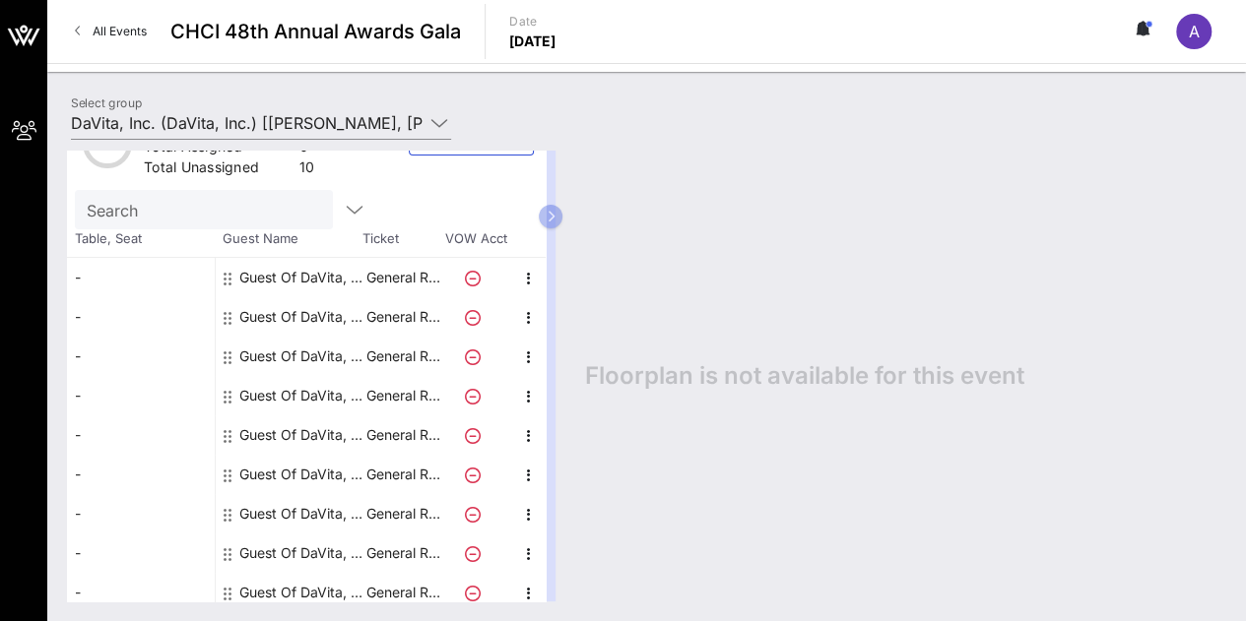
scroll to position [102, 0]
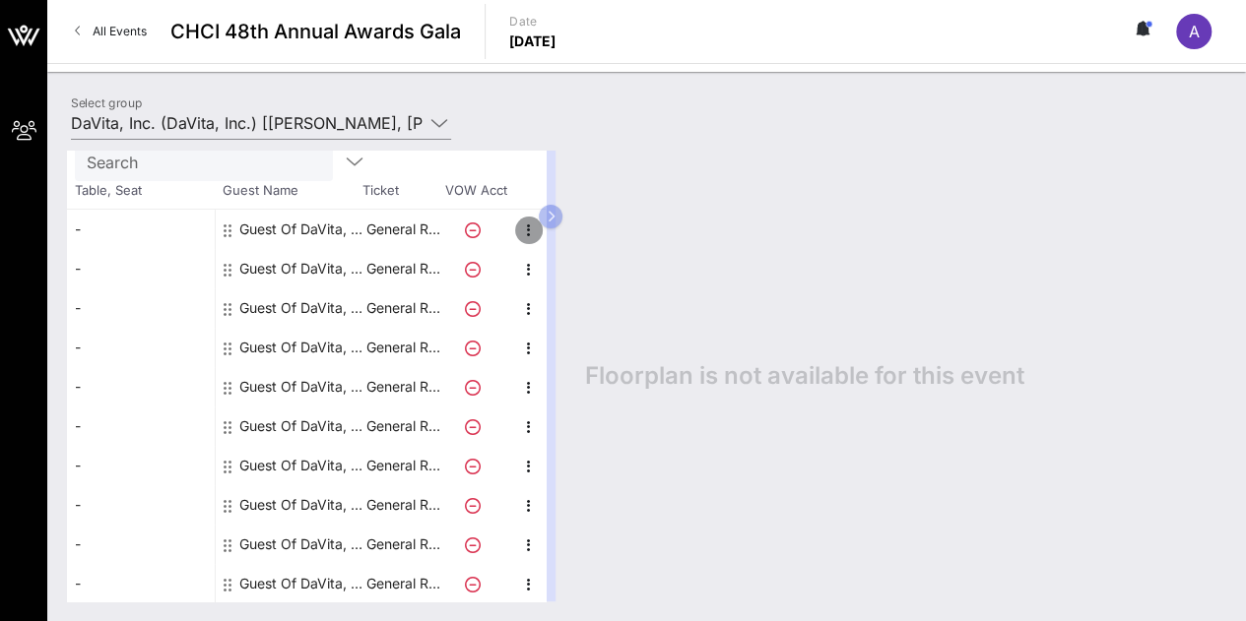
click at [532, 224] on icon "button" at bounding box center [529, 231] width 24 height 24
click at [555, 221] on icon "button" at bounding box center [550, 217] width 9 height 12
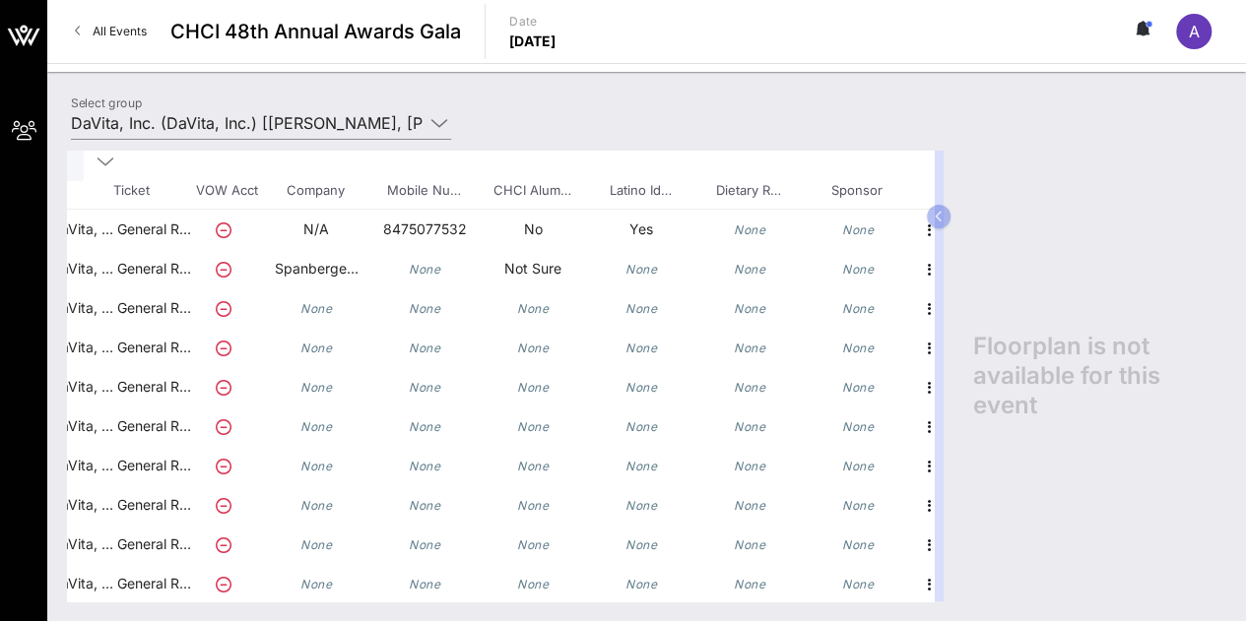
scroll to position [102, 276]
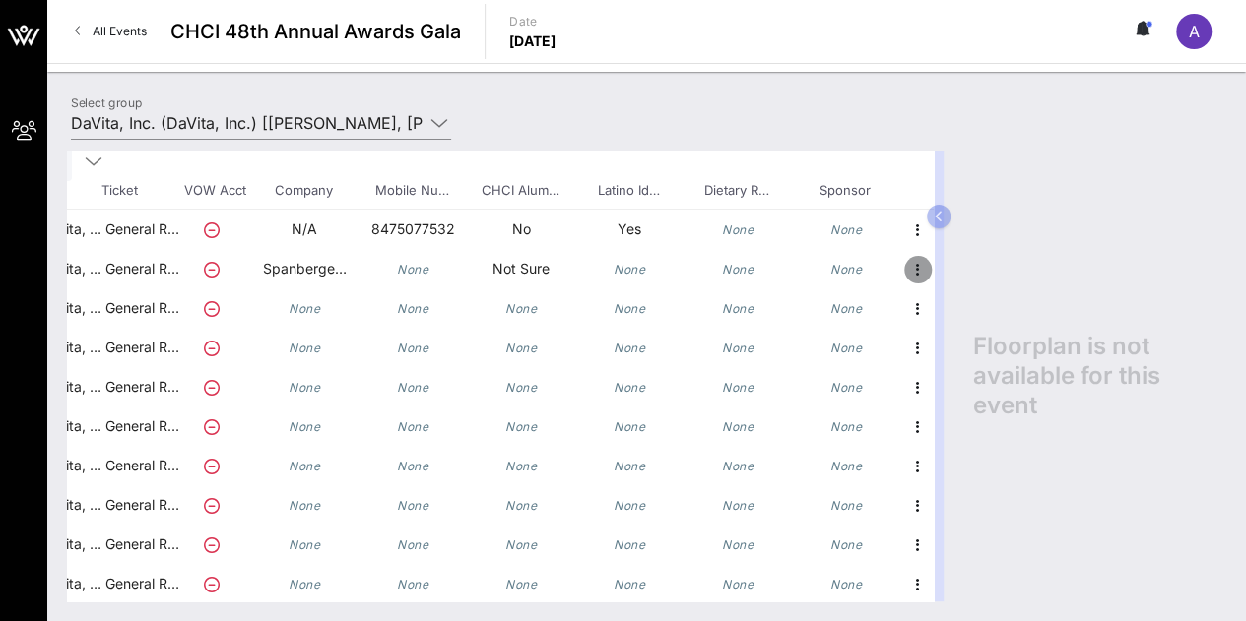
click at [906, 265] on icon "button" at bounding box center [918, 270] width 24 height 24
click at [945, 275] on div "Edit" at bounding box center [950, 274] width 39 height 16
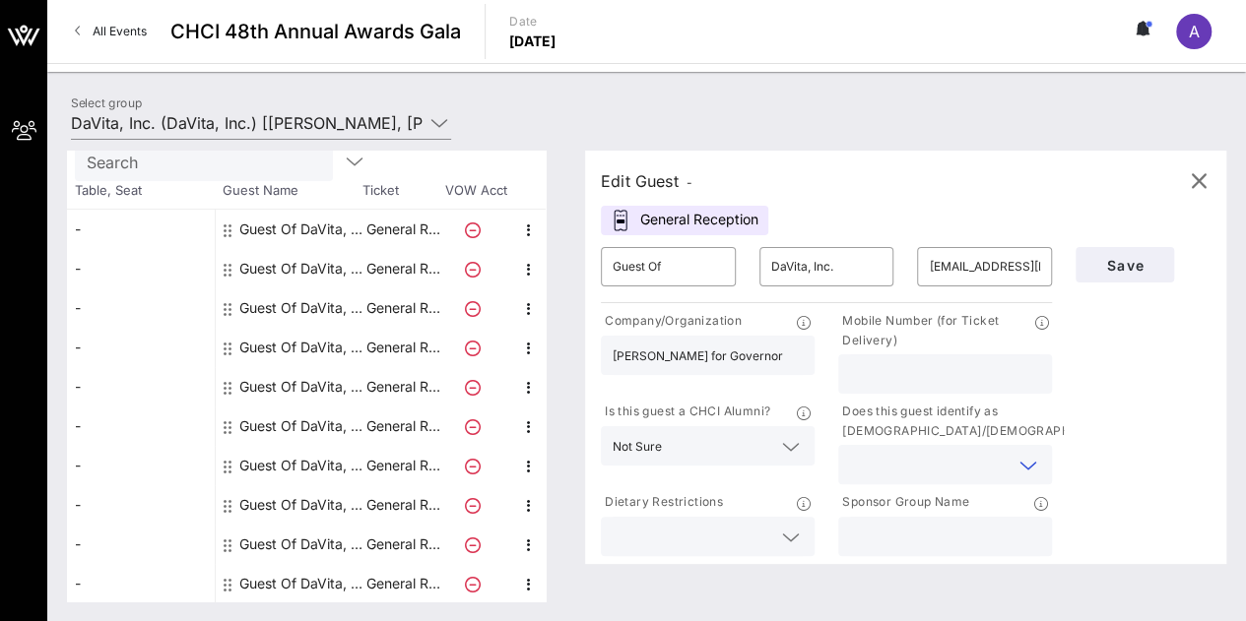
click at [930, 457] on input "text" at bounding box center [929, 465] width 159 height 26
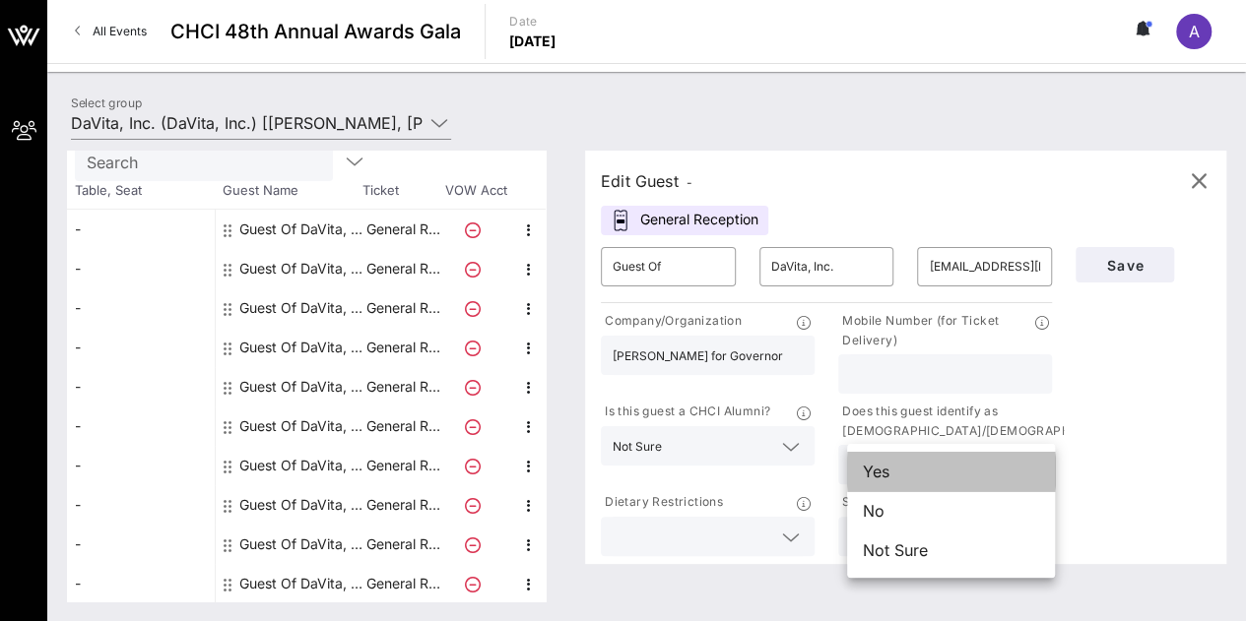
click at [948, 483] on div "Yes" at bounding box center [951, 471] width 208 height 39
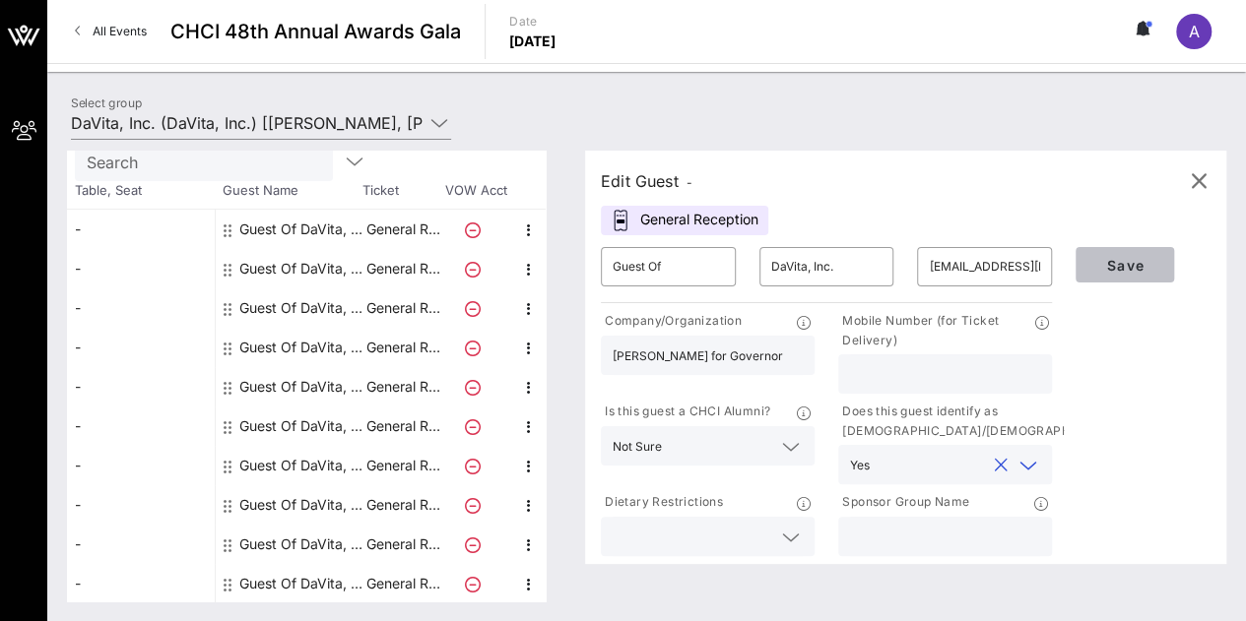
click at [1118, 263] on span "Save" at bounding box center [1124, 265] width 67 height 17
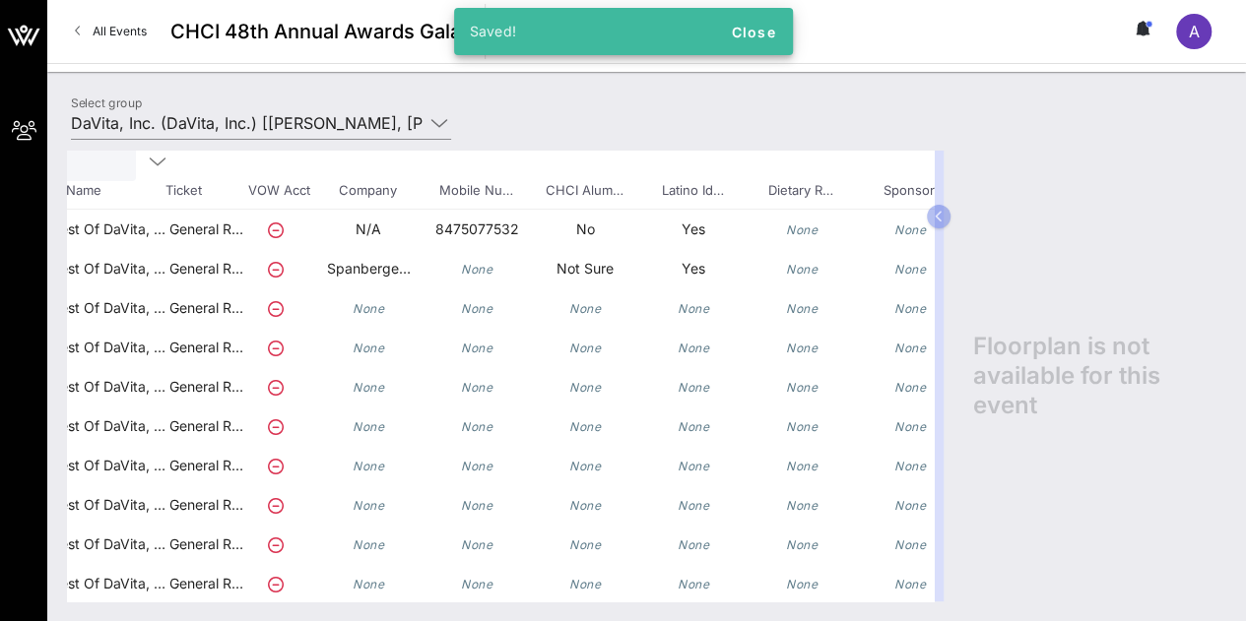
scroll to position [102, 276]
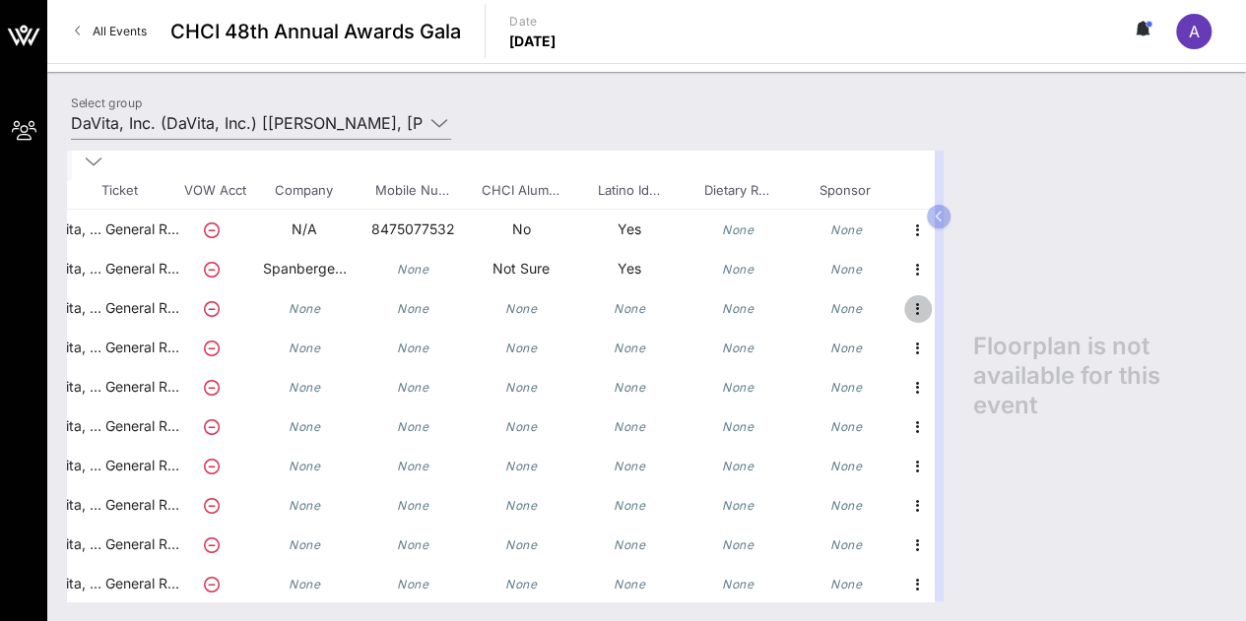
click at [907, 313] on icon "button" at bounding box center [918, 309] width 24 height 24
click at [951, 316] on div "Edit" at bounding box center [950, 313] width 39 height 16
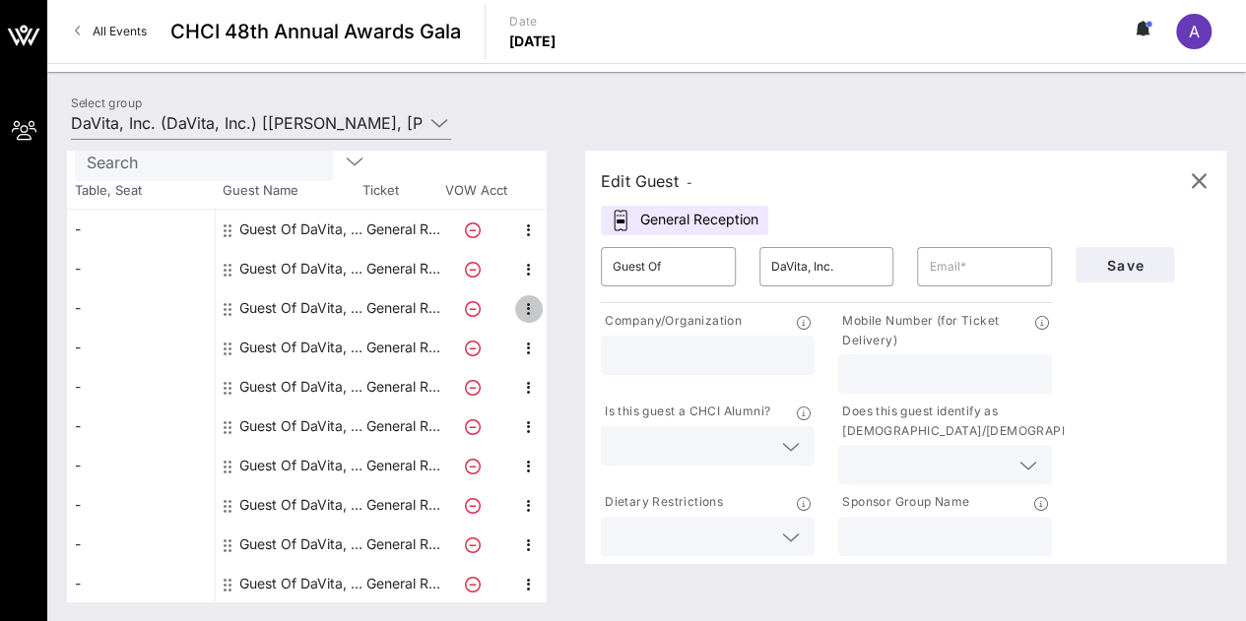
click at [531, 314] on icon "button" at bounding box center [529, 309] width 24 height 24
click at [578, 313] on div "Edit" at bounding box center [576, 313] width 39 height 16
click at [1211, 187] on span "button" at bounding box center [1198, 181] width 47 height 24
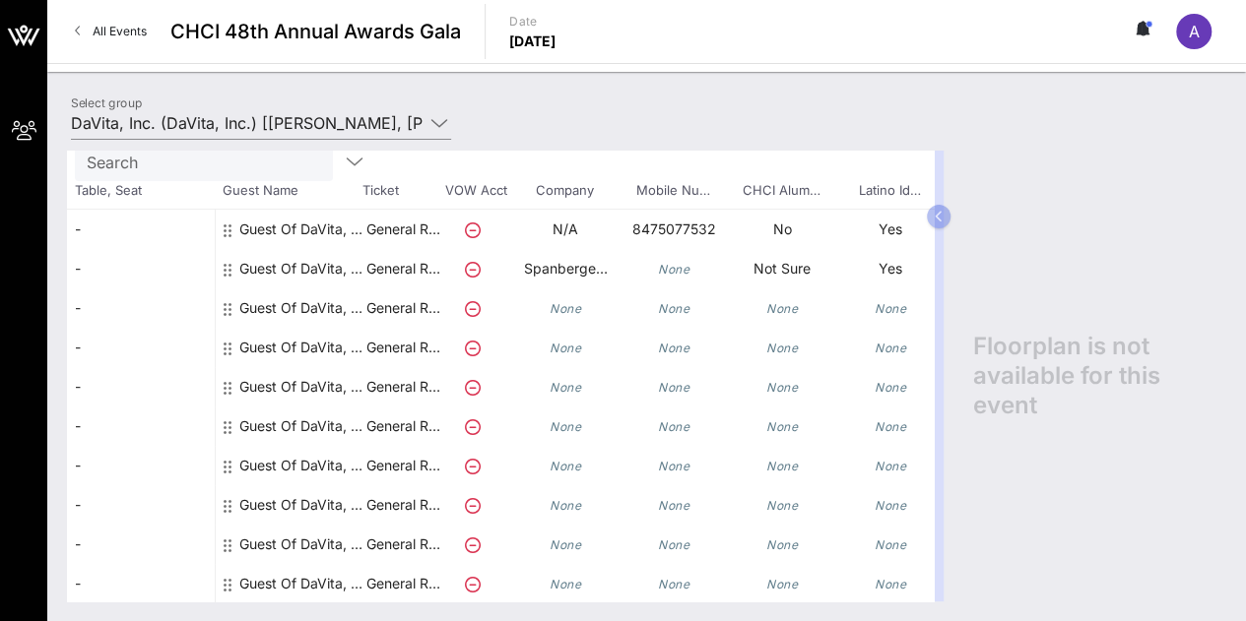
scroll to position [102, 276]
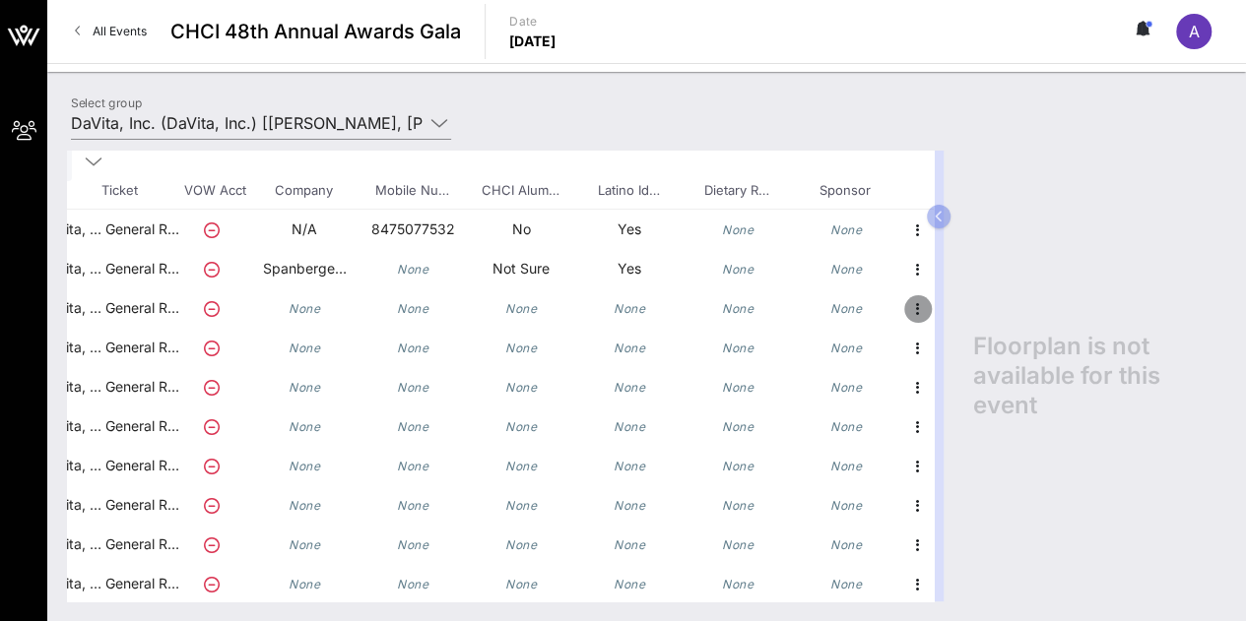
click at [910, 311] on icon "button" at bounding box center [918, 309] width 24 height 24
click at [954, 317] on div "Edit" at bounding box center [950, 313] width 39 height 16
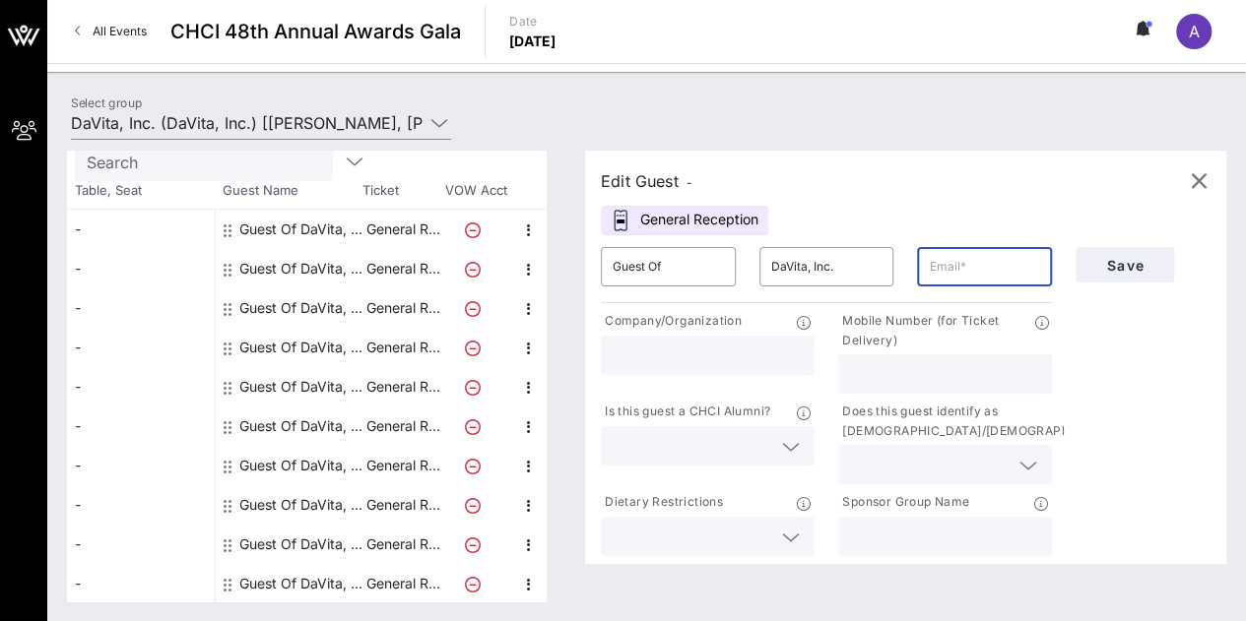
click at [1010, 262] on input "text" at bounding box center [984, 267] width 111 height 32
type input "danipuente20@gmail.com"
click at [1186, 164] on button "button" at bounding box center [1198, 181] width 47 height 47
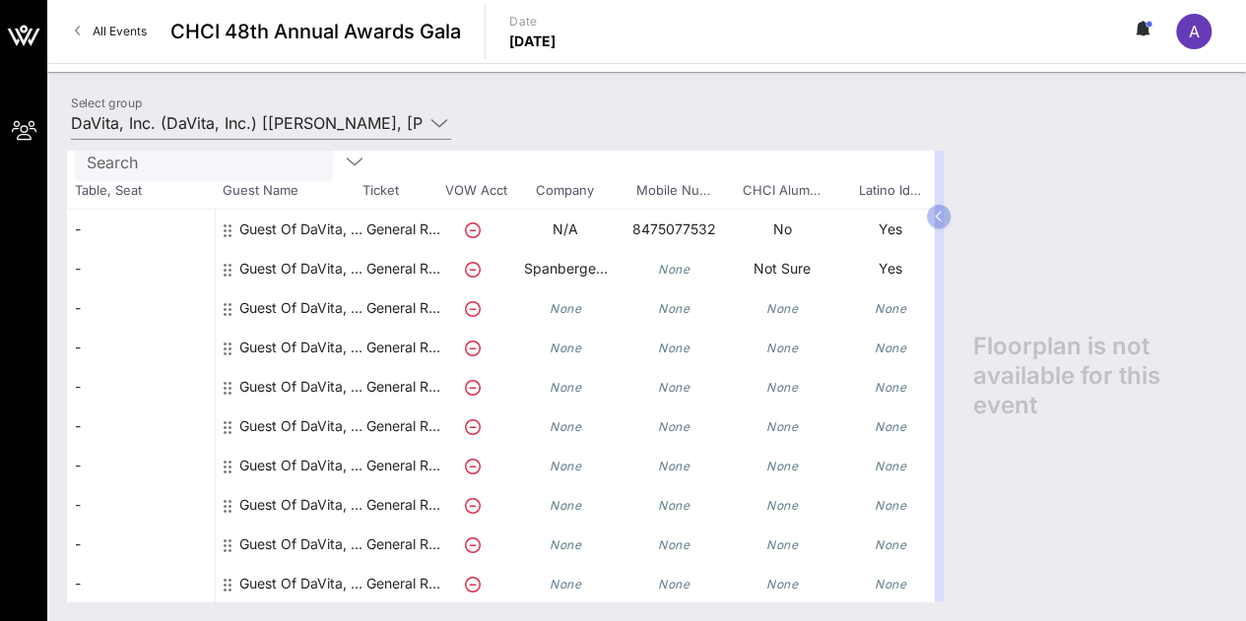
click at [1155, 40] on button at bounding box center [1142, 31] width 41 height 33
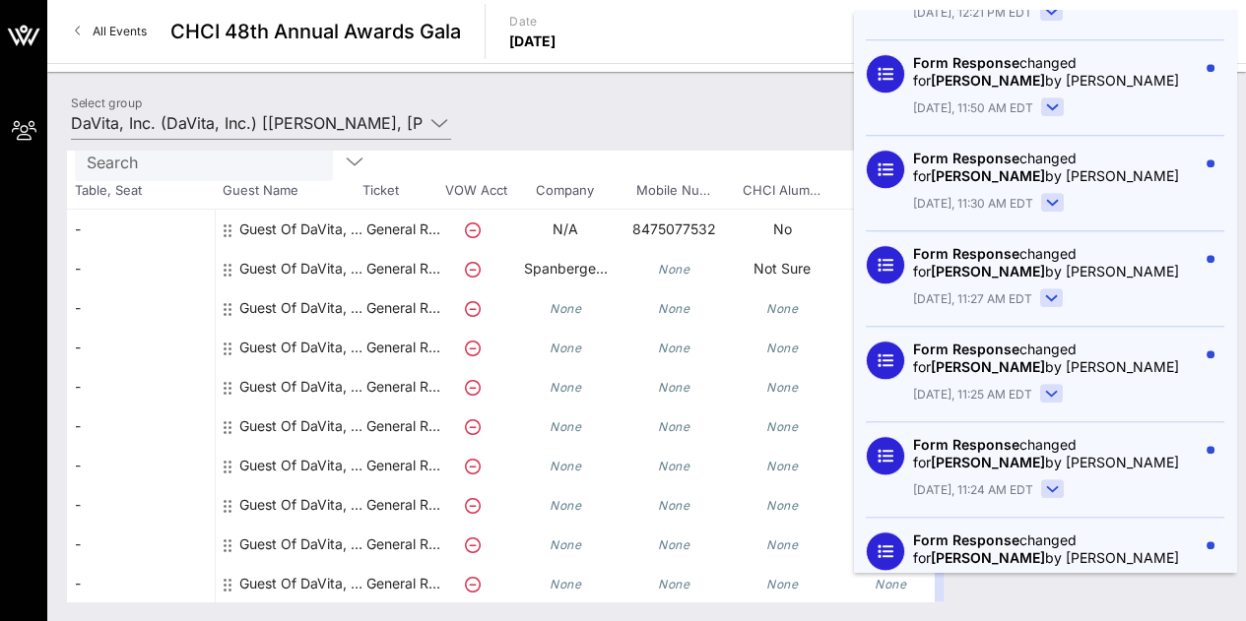
scroll to position [800, 0]
click at [1050, 202] on icon at bounding box center [1052, 201] width 11 height 5
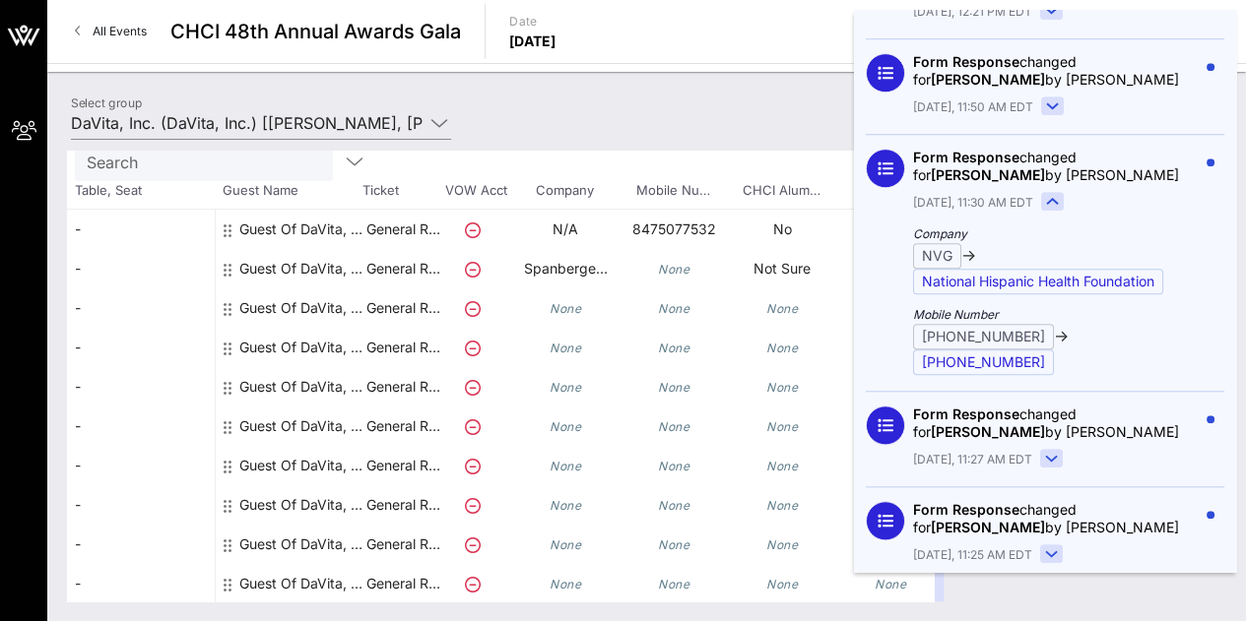
click at [1048, 200] on rect at bounding box center [1053, 202] width 22 height 18
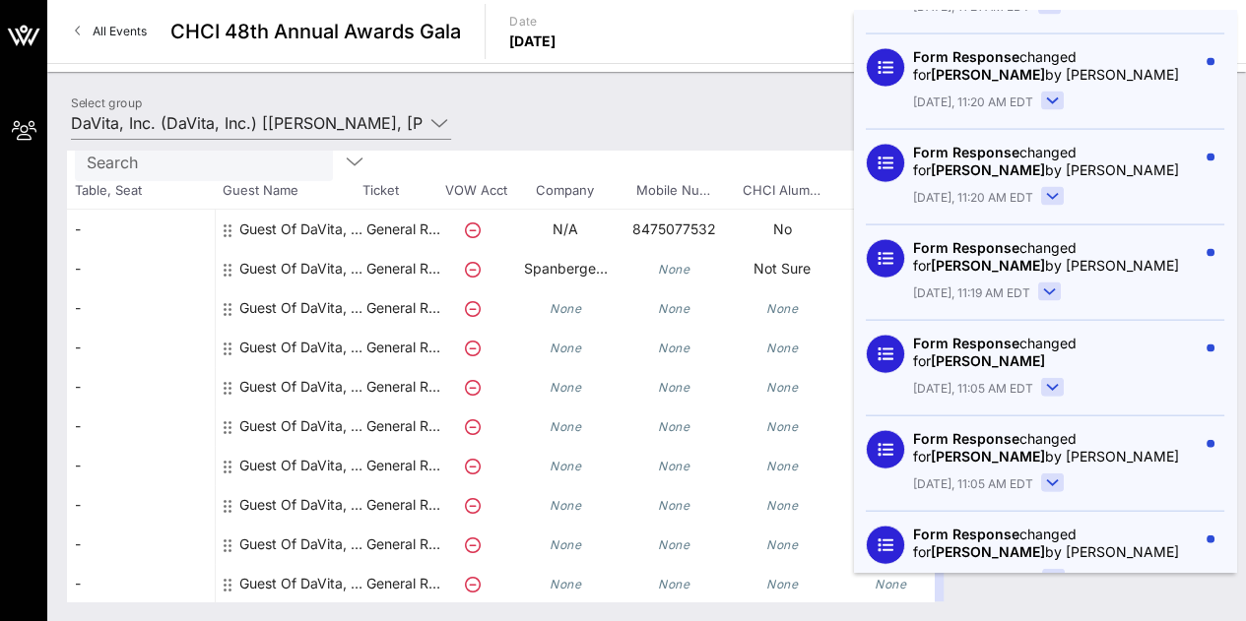
scroll to position [2258, 0]
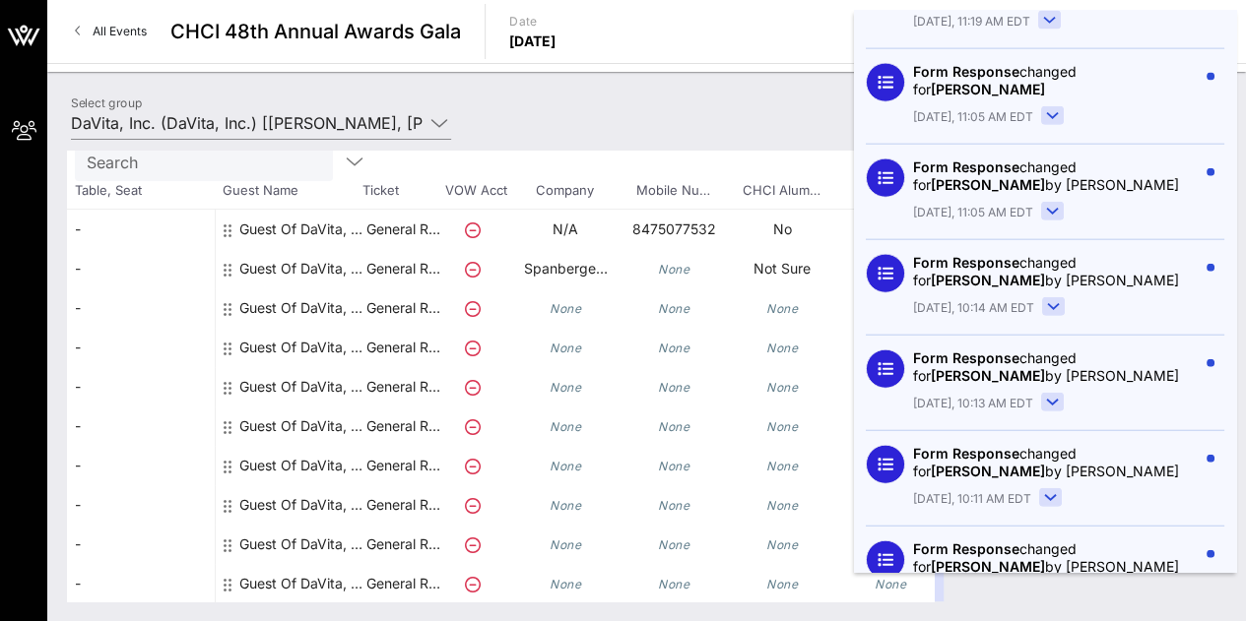
click at [1042, 203] on rect at bounding box center [1053, 212] width 22 height 18
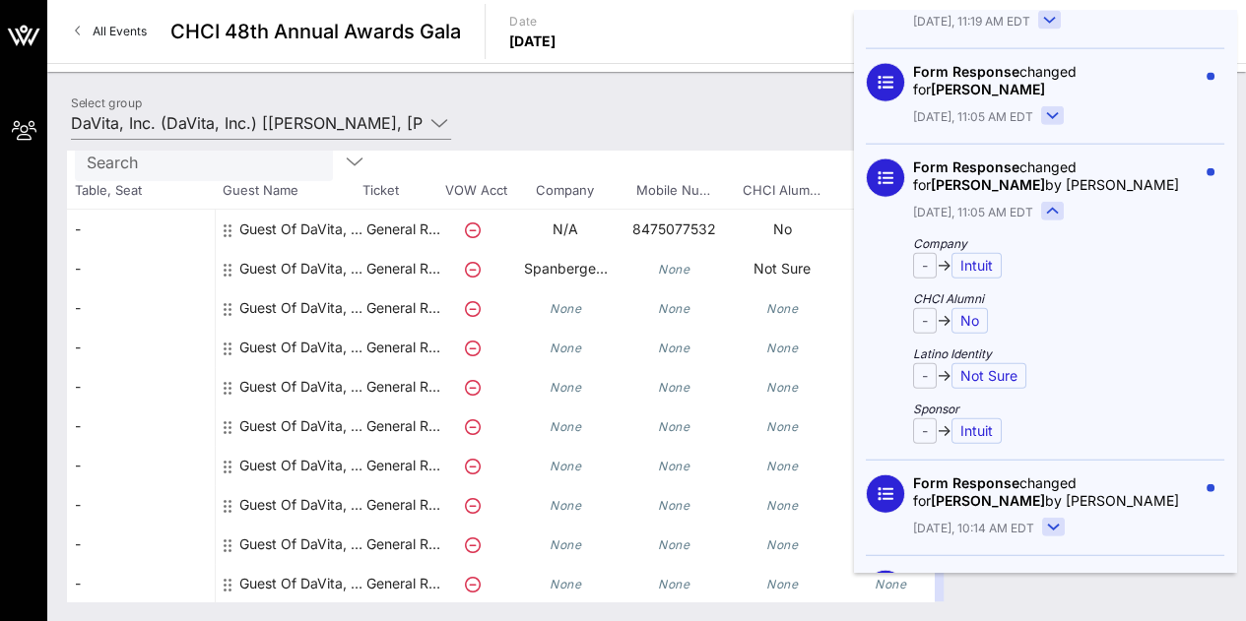
click at [1042, 203] on rect at bounding box center [1053, 212] width 22 height 18
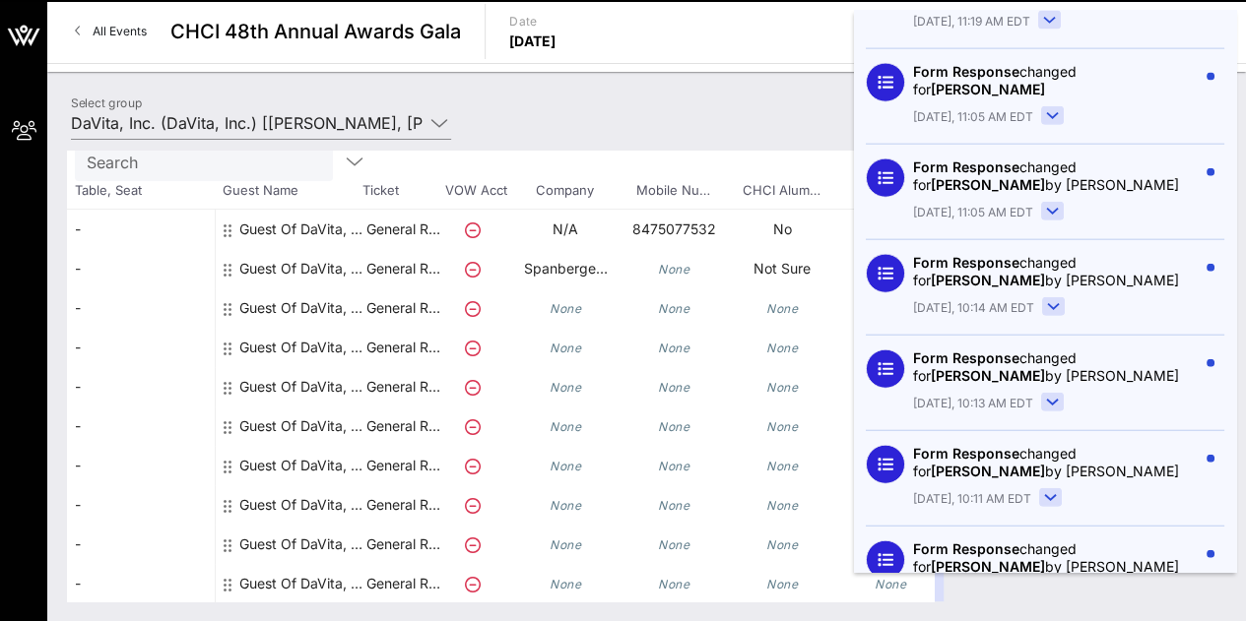
click at [1048, 394] on rect at bounding box center [1053, 403] width 22 height 18
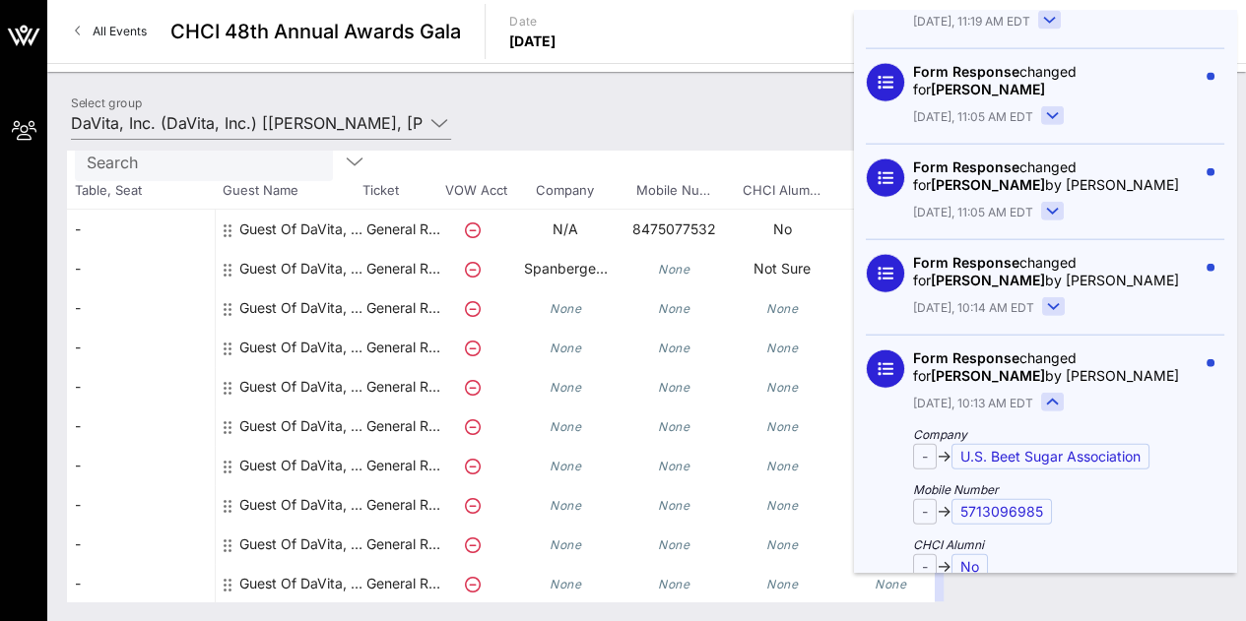
click at [1048, 394] on rect at bounding box center [1053, 403] width 22 height 18
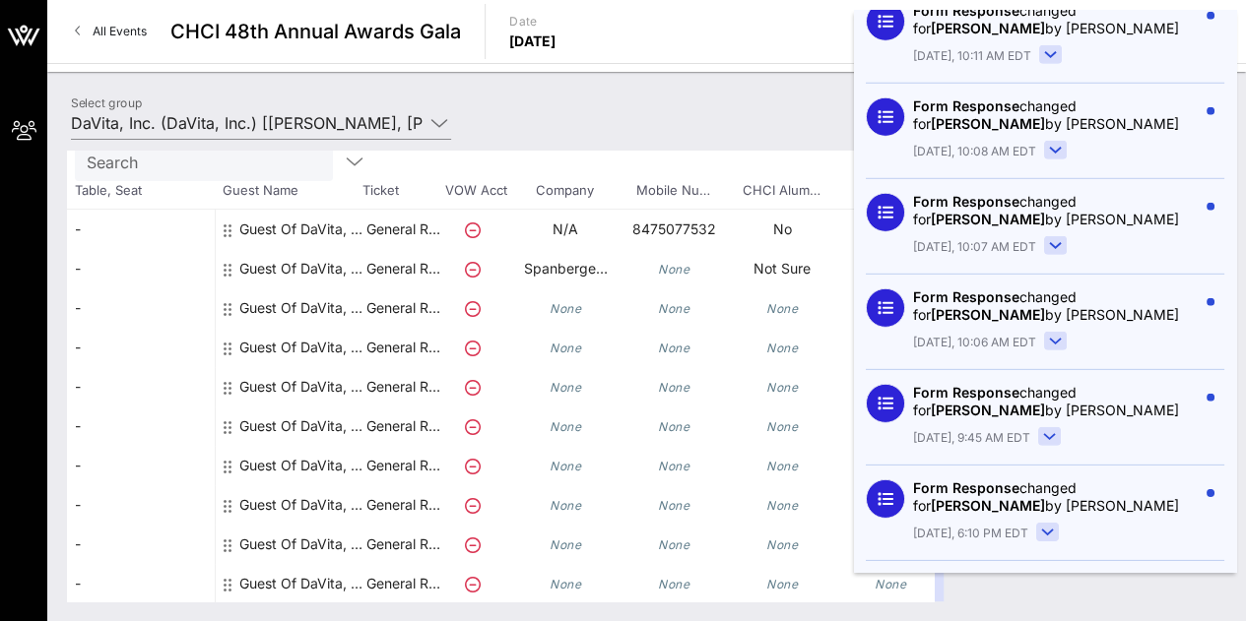
scroll to position [2815, 0]
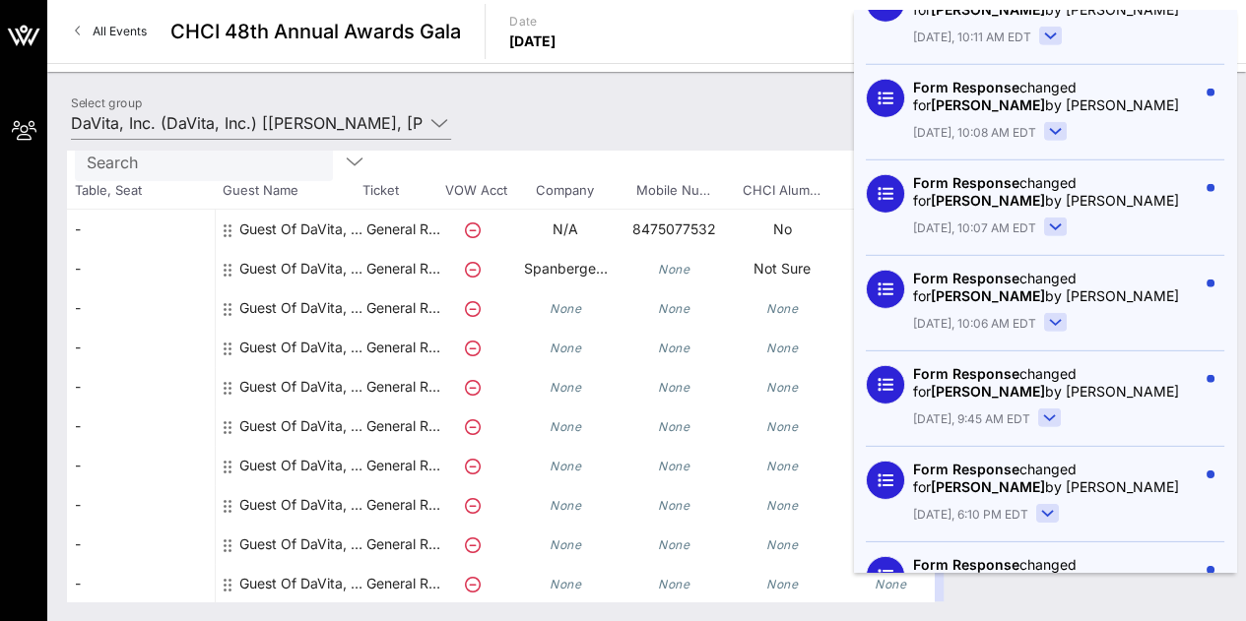
click at [1048, 410] on rect at bounding box center [1050, 419] width 22 height 18
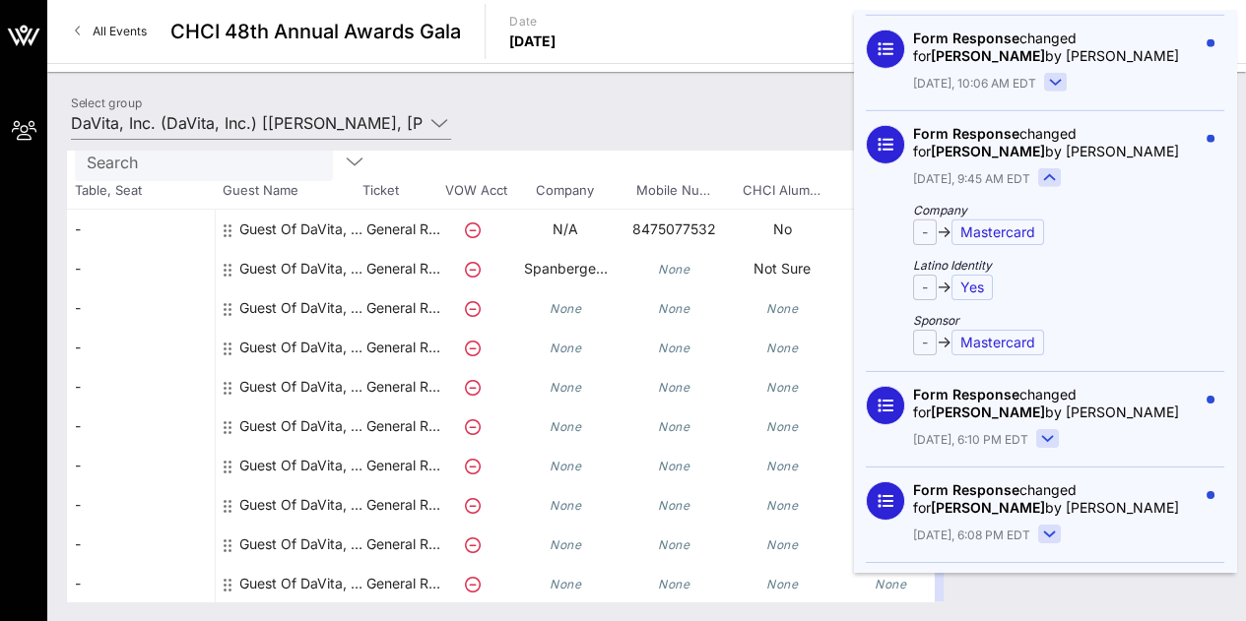
scroll to position [3056, 0]
click at [1053, 435] on icon at bounding box center [1047, 437] width 11 height 5
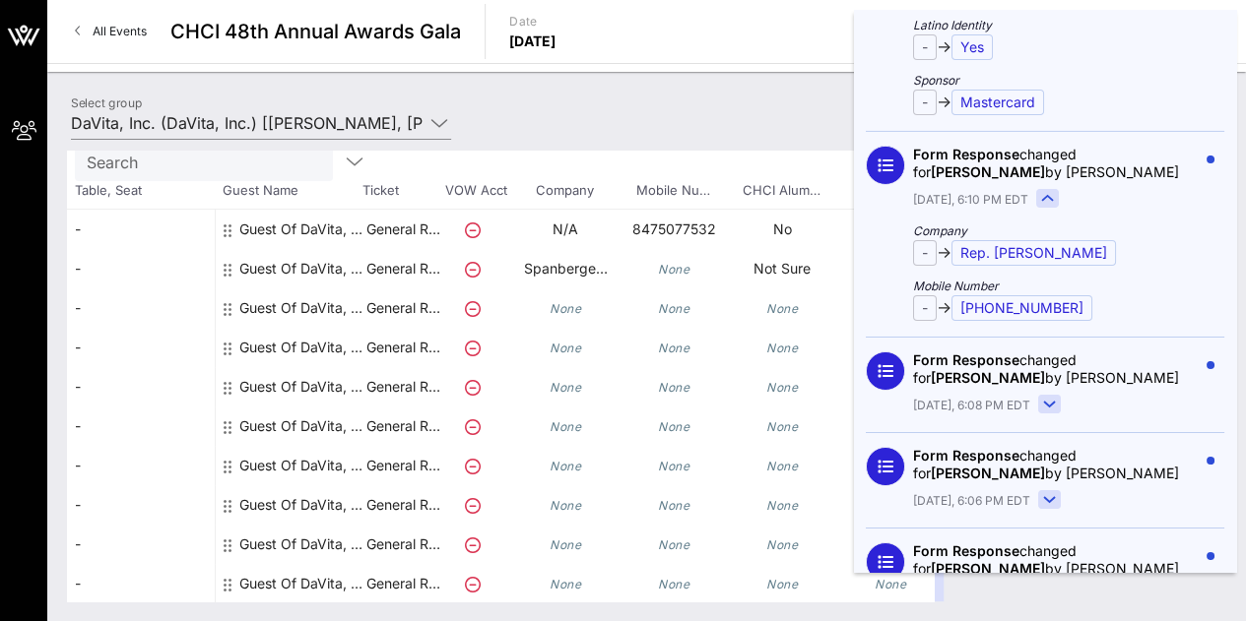
scroll to position [3297, 0]
drag, startPoint x: 1103, startPoint y: 135, endPoint x: 962, endPoint y: 155, distance: 142.2
click at [962, 155] on div "Form Response changed for Grace Kenney by Tara Palmisano" at bounding box center [1055, 162] width 284 height 35
copy span "Grace Kenney"
drag, startPoint x: 1084, startPoint y: 151, endPoint x: 988, endPoint y: 156, distance: 96.6
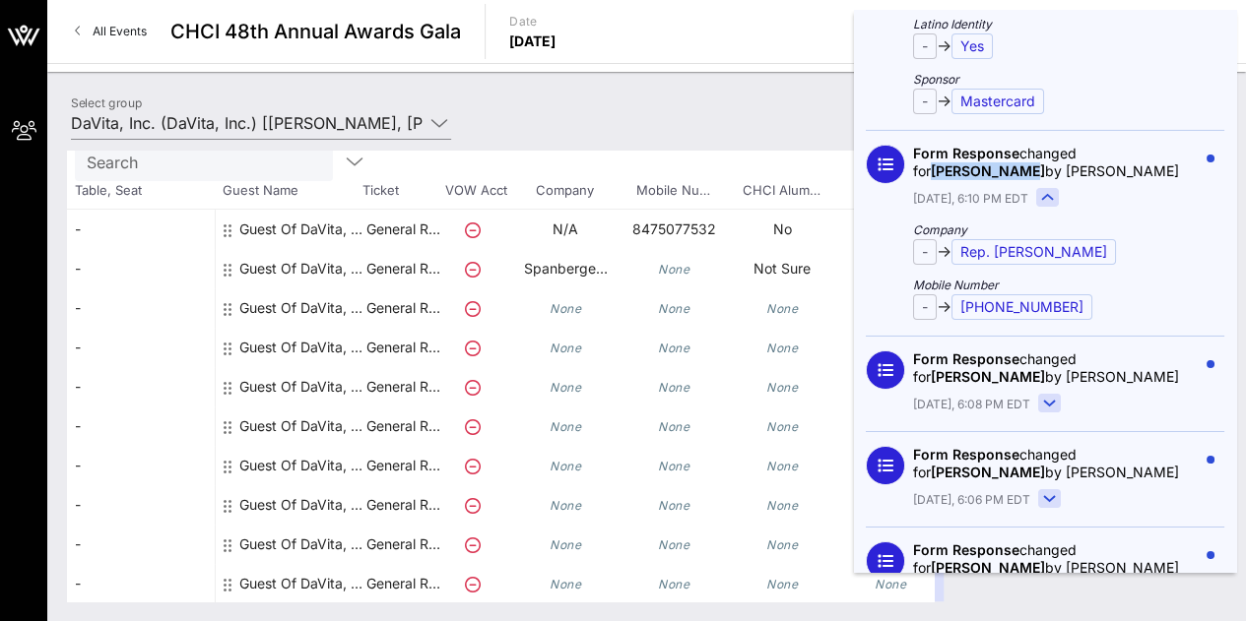
click at [988, 156] on div "Form Response changed for Grace Kenney by Tara Palmisano" at bounding box center [1055, 162] width 284 height 35
copy div "Tara Palmisano"
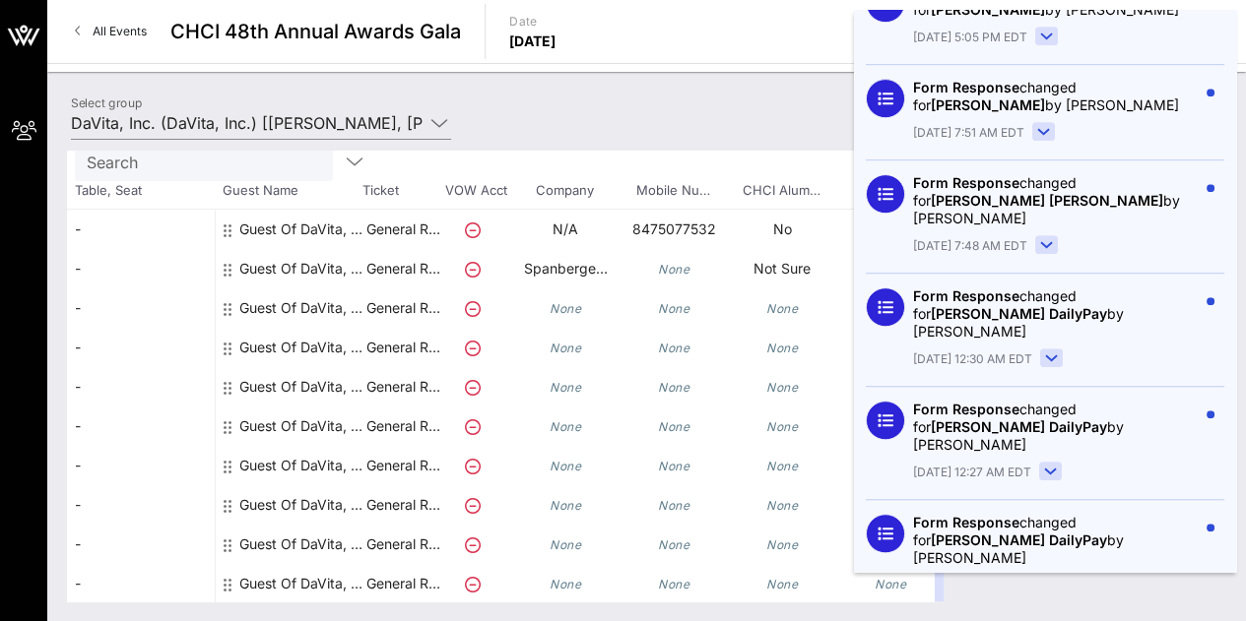
scroll to position [4429, 0]
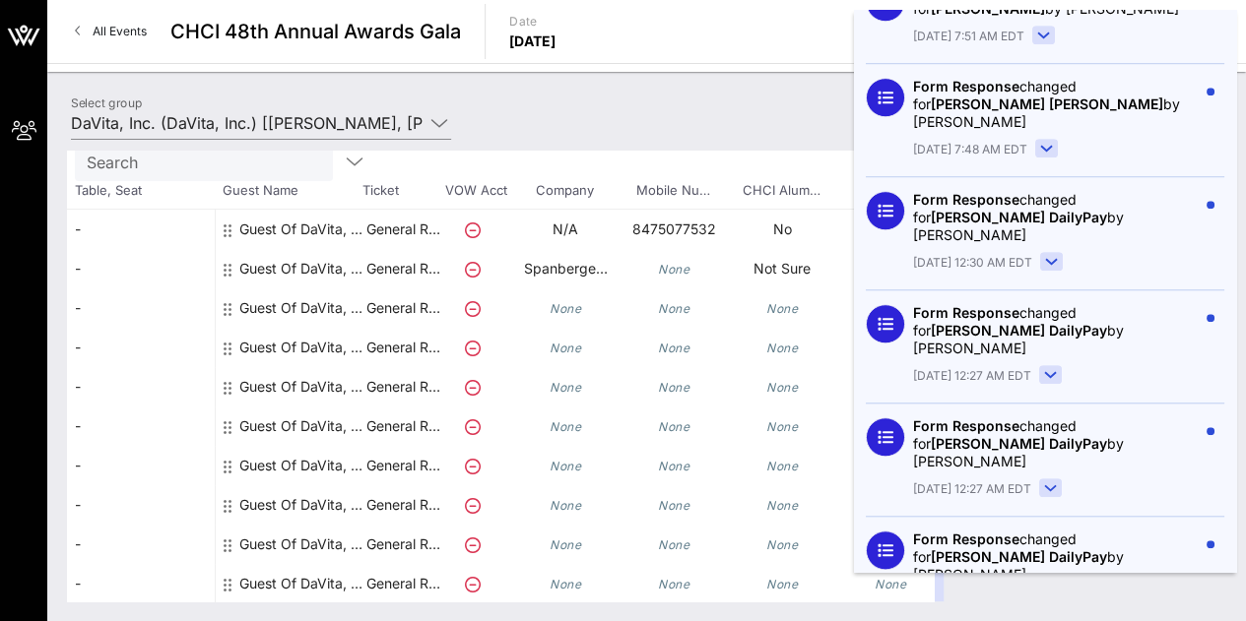
click at [1051, 252] on button at bounding box center [1051, 263] width 23 height 22
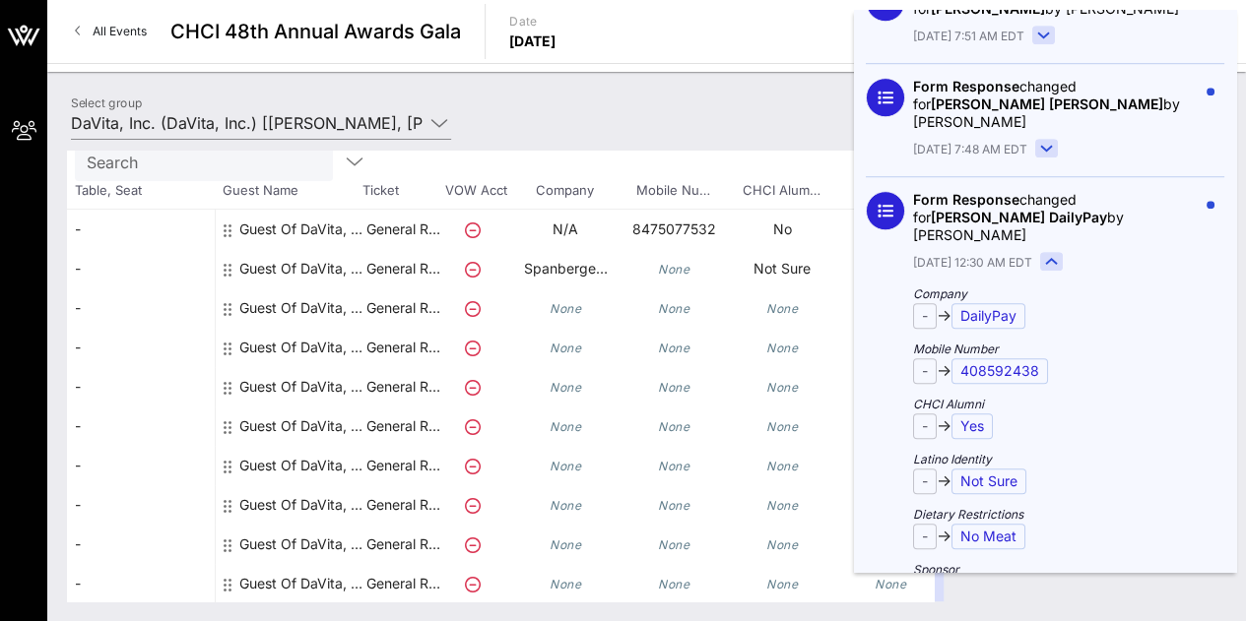
click at [1050, 253] on rect at bounding box center [1052, 262] width 22 height 18
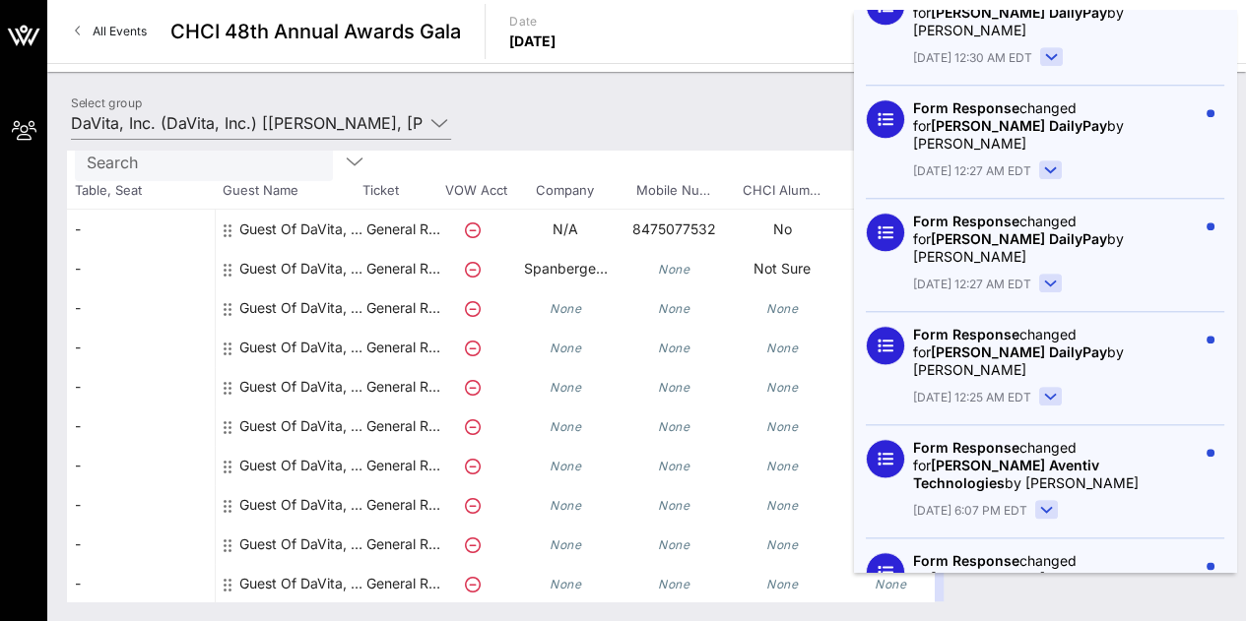
scroll to position [4665, 0]
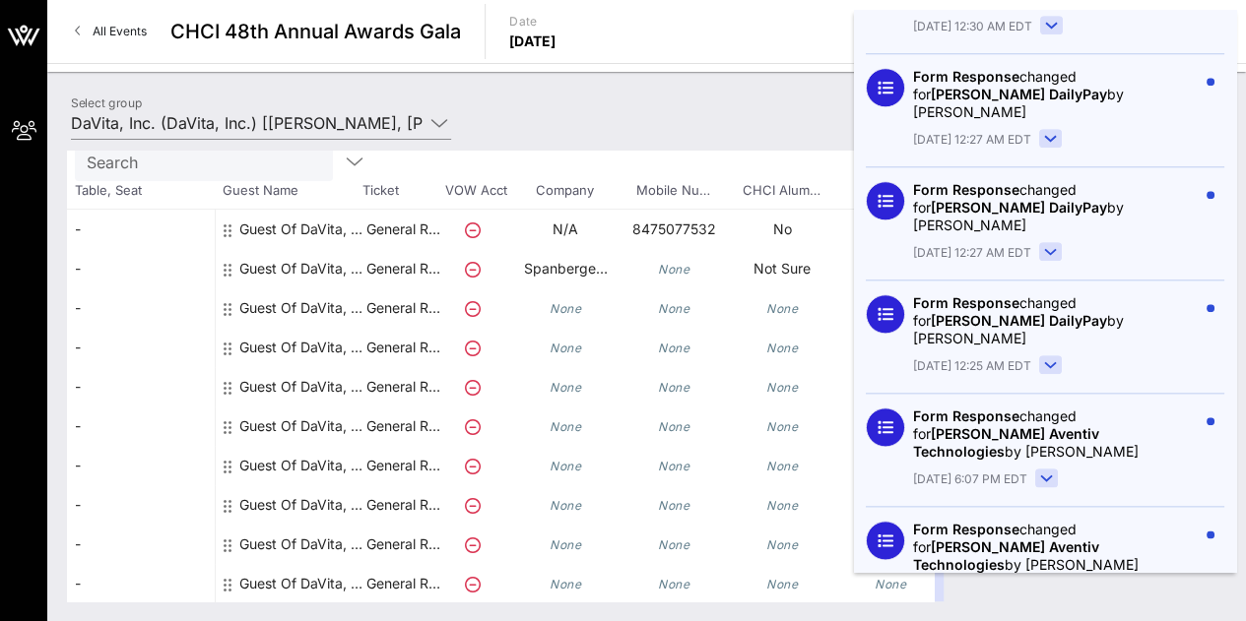
click at [1046, 470] on rect at bounding box center [1047, 479] width 22 height 18
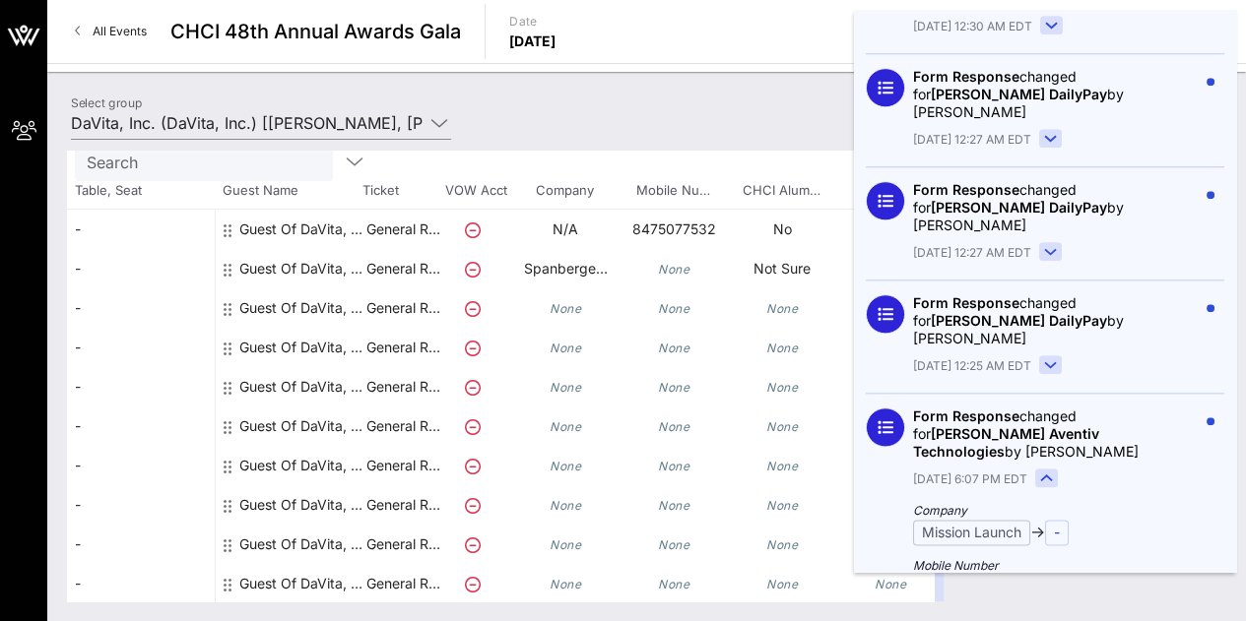
drag, startPoint x: 1046, startPoint y: 359, endPoint x: 1077, endPoint y: 267, distance: 97.8
click at [1077, 355] on div "Sep 6, 12:25 AM EDT" at bounding box center [1055, 366] width 284 height 22
click at [1059, 355] on div "Sep 6, 12:25 AM EDT" at bounding box center [1055, 366] width 284 height 22
click at [1056, 356] on rect at bounding box center [1051, 365] width 22 height 18
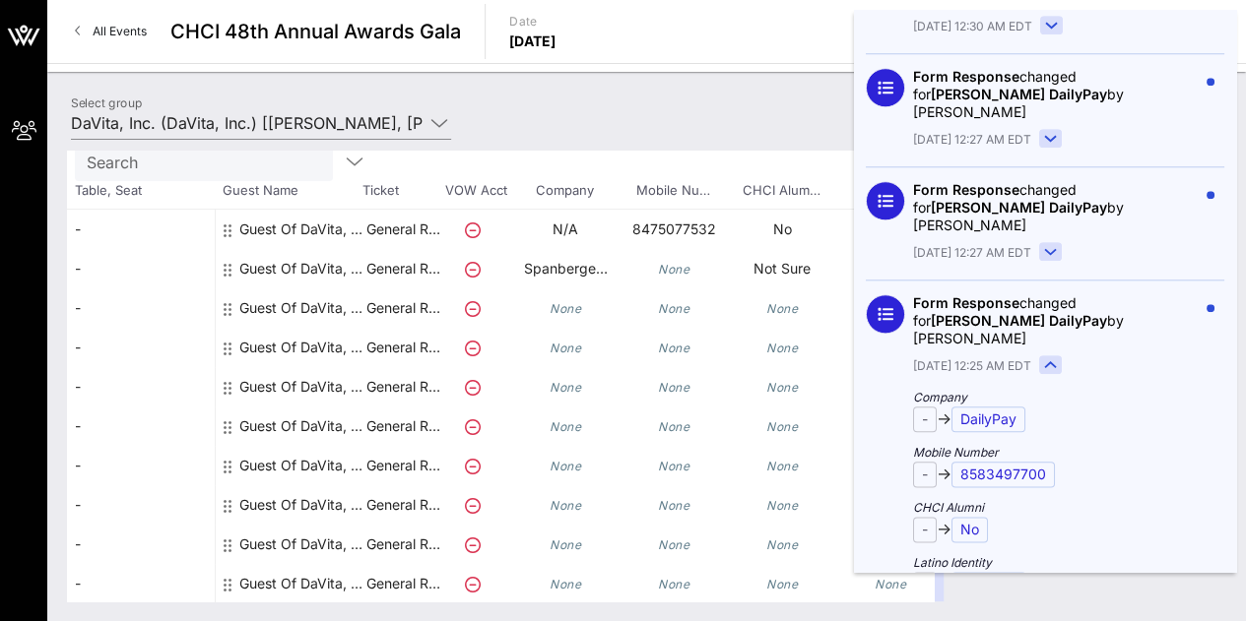
drag, startPoint x: 1056, startPoint y: 273, endPoint x: 1068, endPoint y: 273, distance: 12.8
click at [1068, 355] on div "Sep 6, 12:25 AM EDT" at bounding box center [1055, 366] width 284 height 22
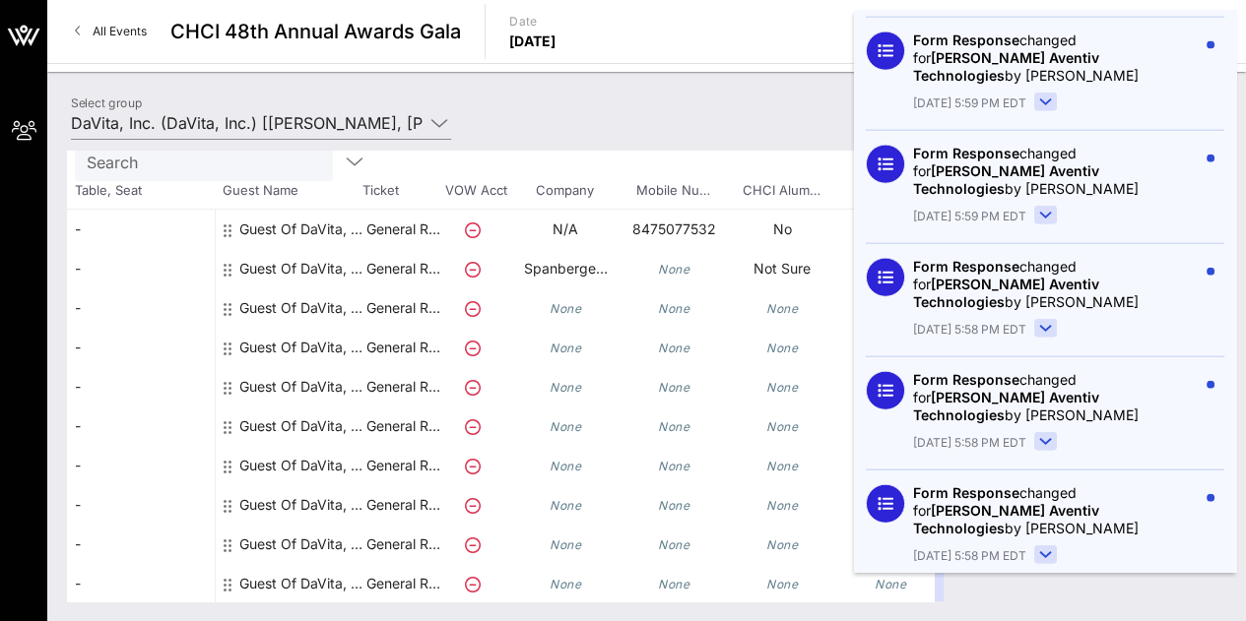
scroll to position [5992, 0]
click at [1036, 432] on rect at bounding box center [1046, 441] width 22 height 18
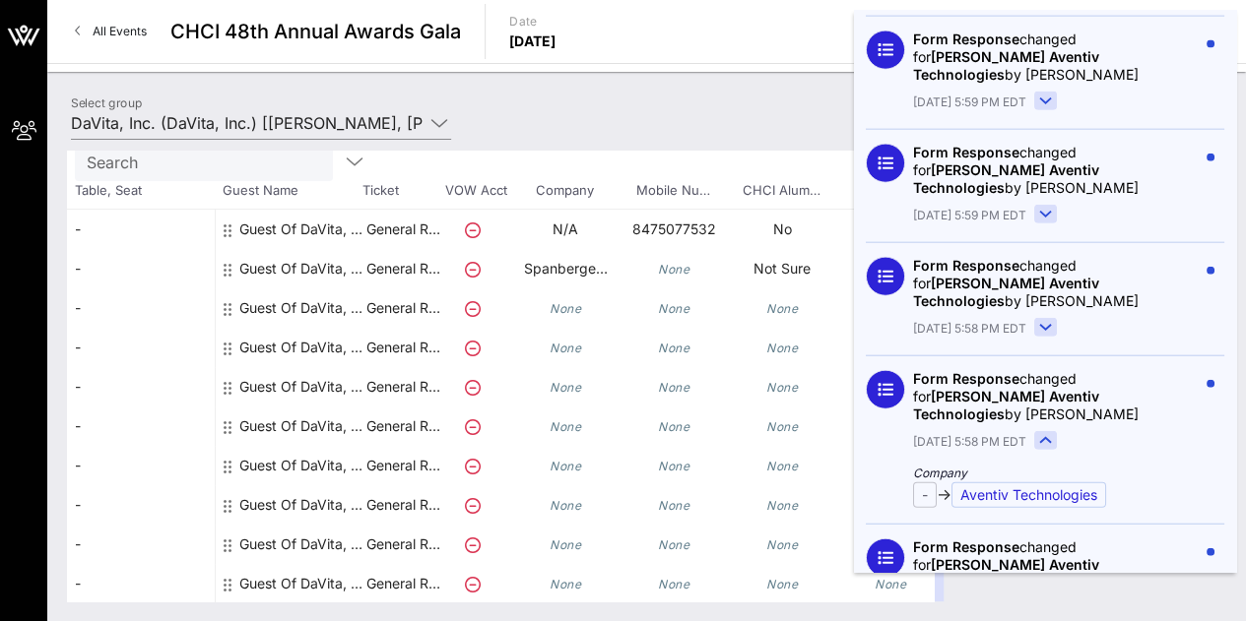
click at [1036, 432] on rect at bounding box center [1046, 441] width 22 height 18
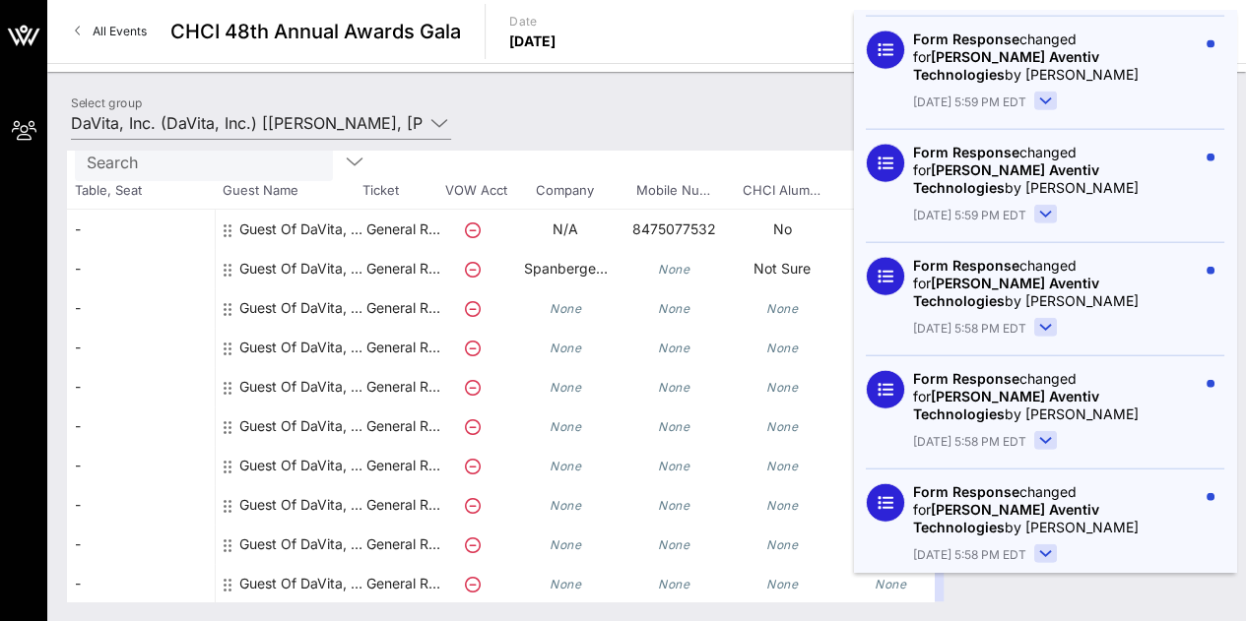
click at [1044, 551] on icon at bounding box center [1045, 553] width 11 height 5
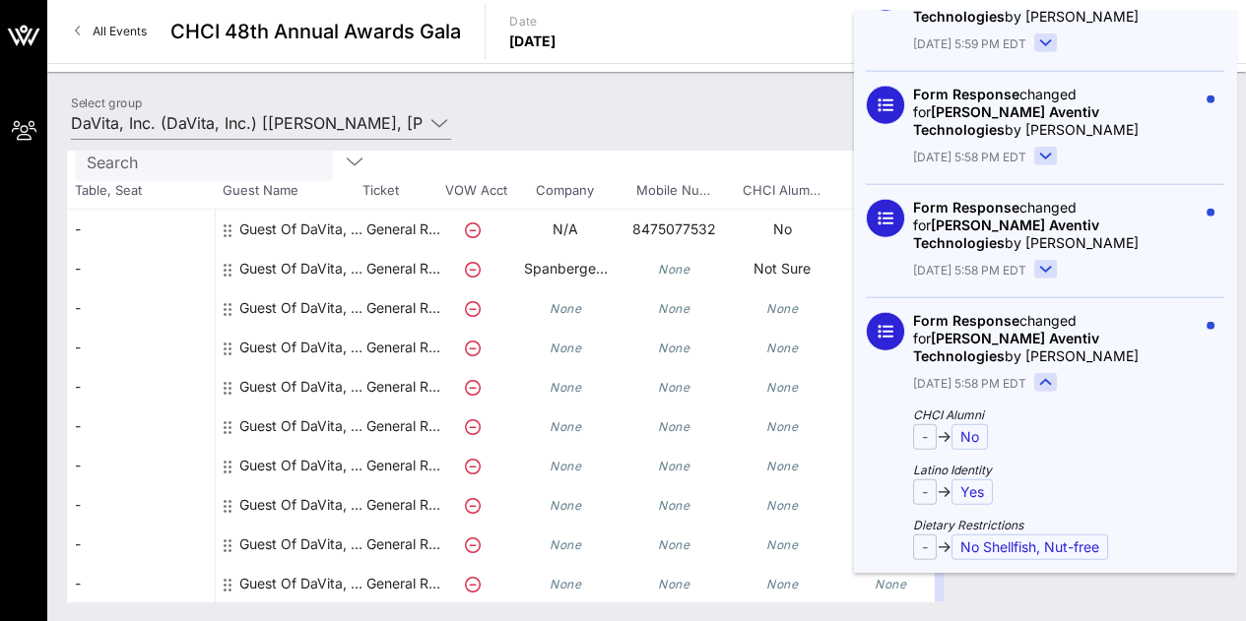
scroll to position [6184, 0]
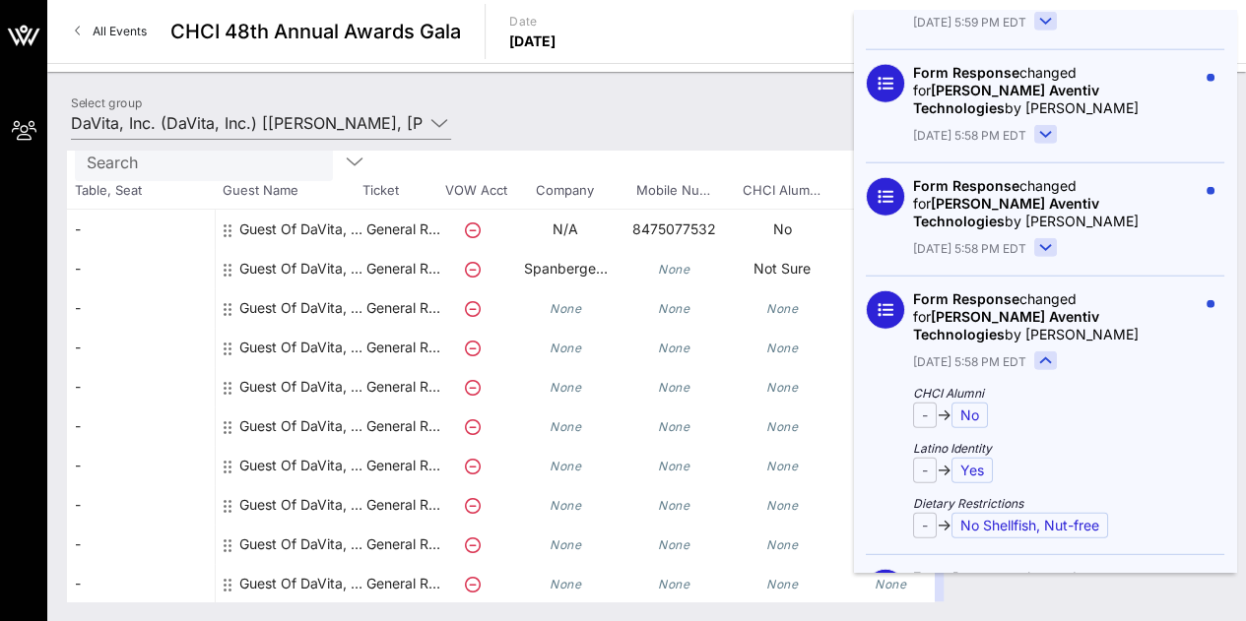
click at [1099, 308] on span "Astrid Quiroga Aventiv Technologies" at bounding box center [1006, 325] width 186 height 34
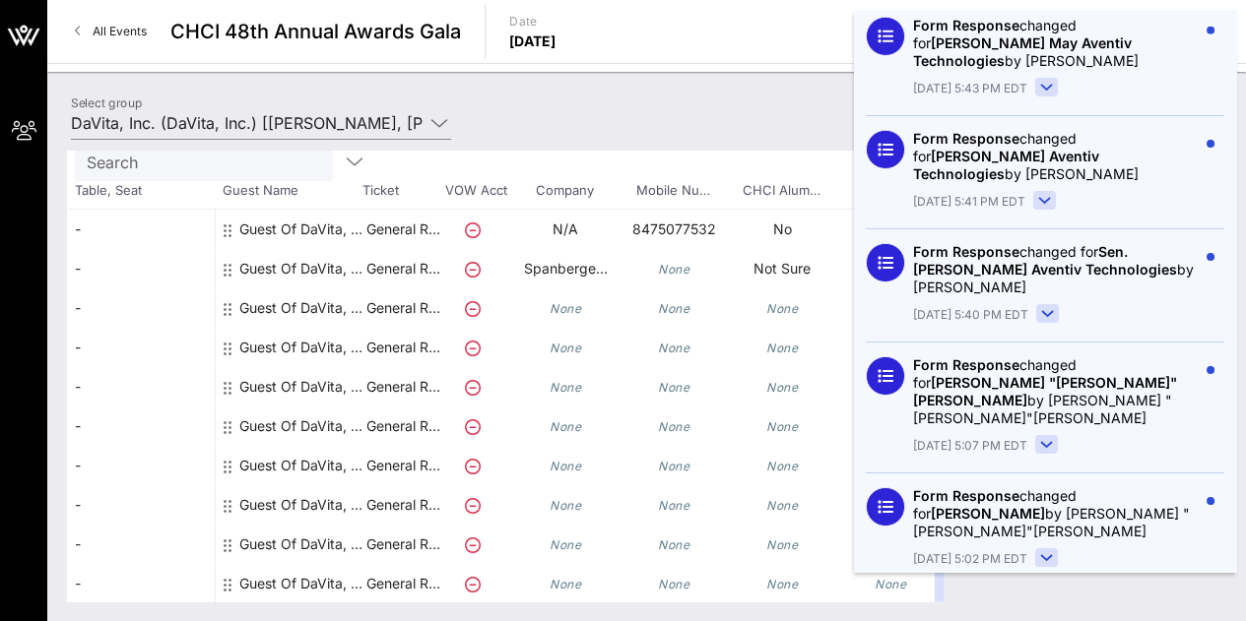
scroll to position [6964, 0]
click at [1044, 548] on rect at bounding box center [1047, 557] width 22 height 18
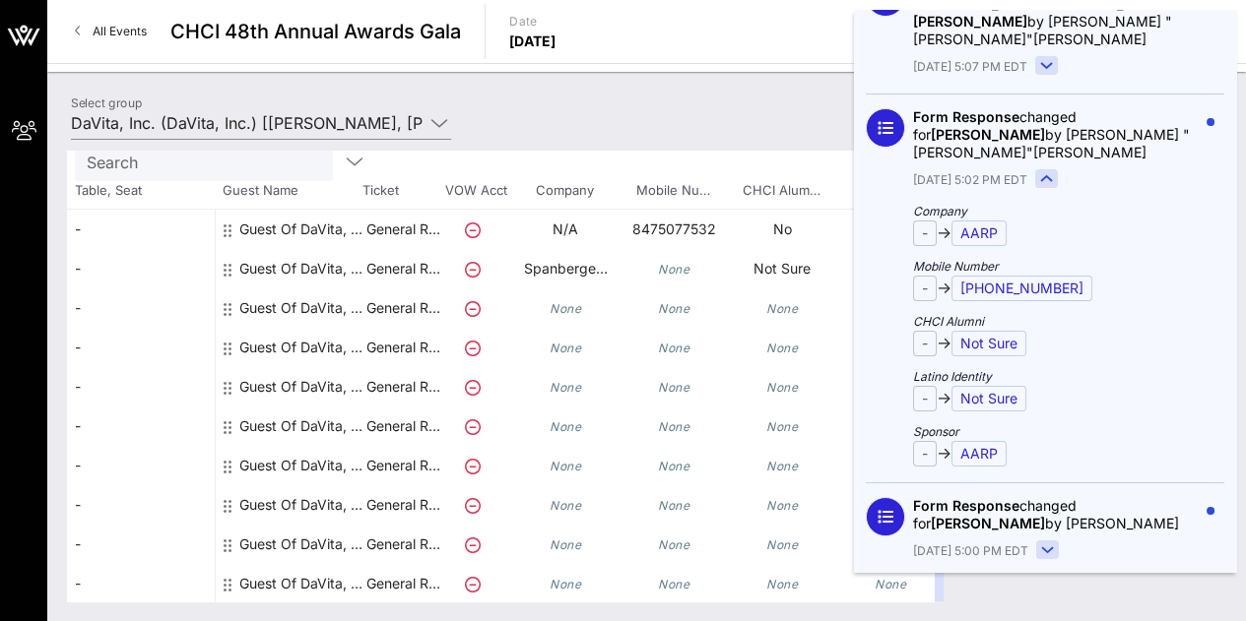
scroll to position [7343, 0]
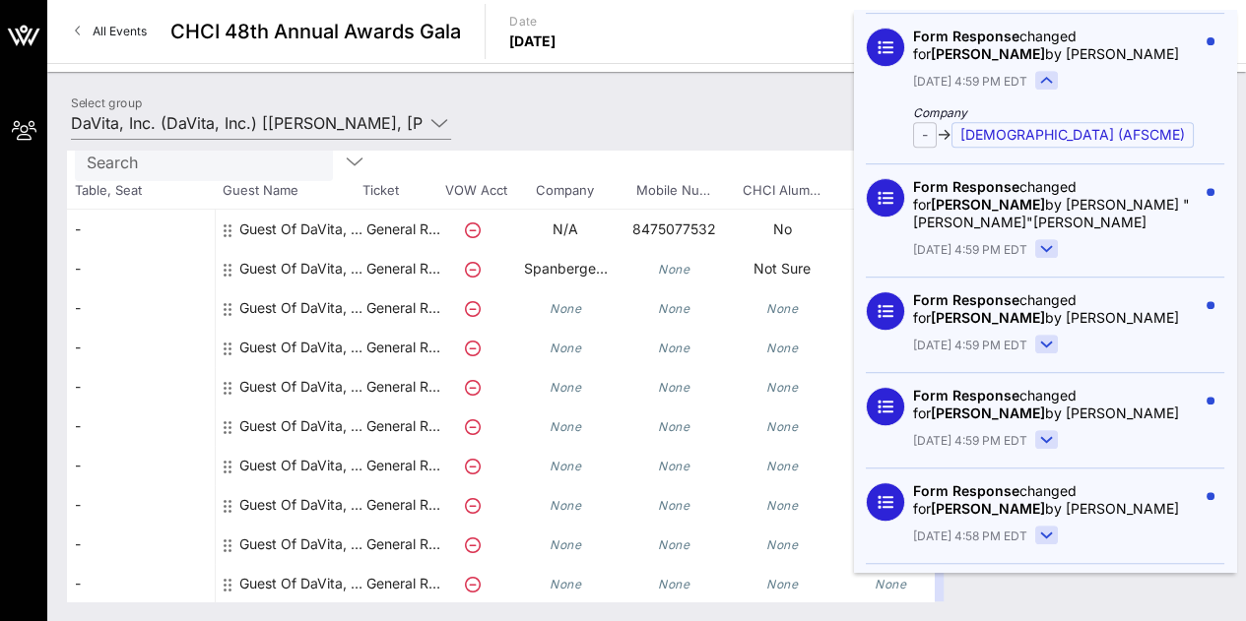
scroll to position [7916, 0]
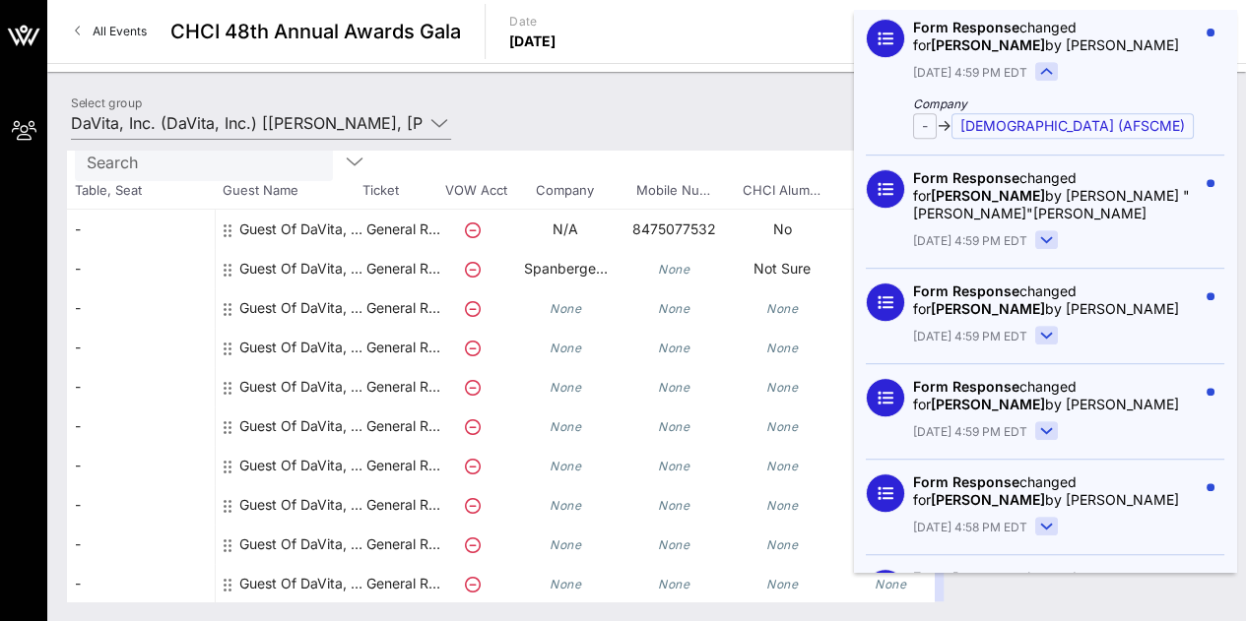
click at [648, 140] on div "Total Tickets 10 Total Assigned 0 Total Unassigned 10 Need Help? Search Table, …" at bounding box center [646, 376] width 1198 height 490
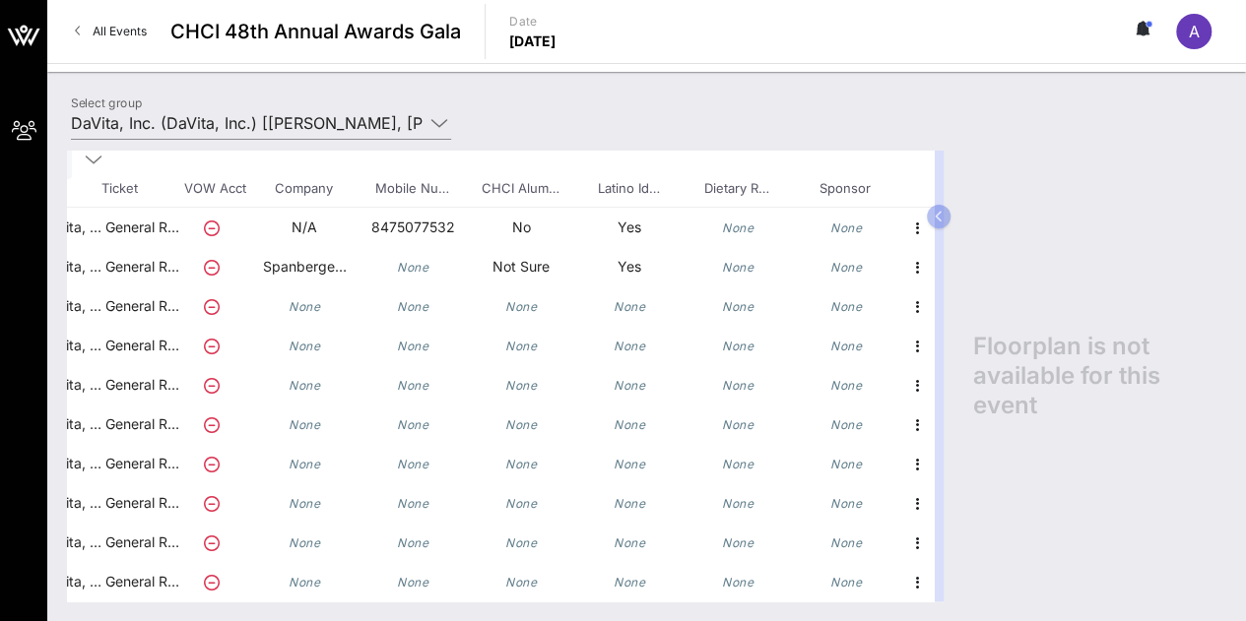
scroll to position [106, 0]
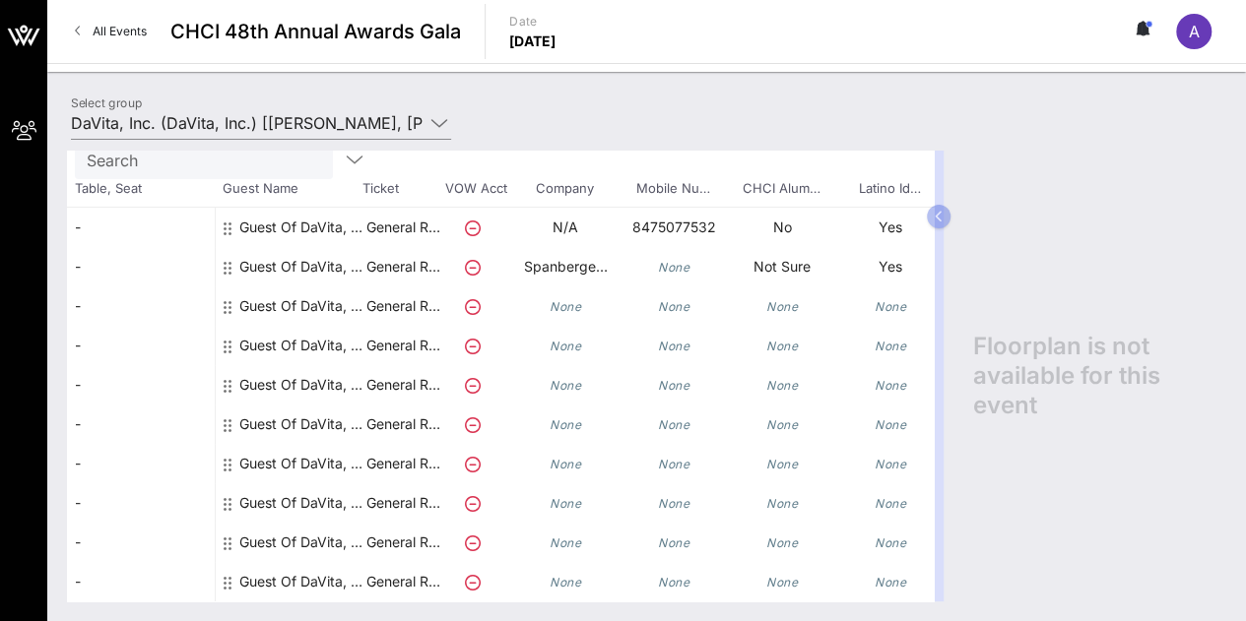
click at [1142, 35] on icon at bounding box center [1142, 34] width 4 height 2
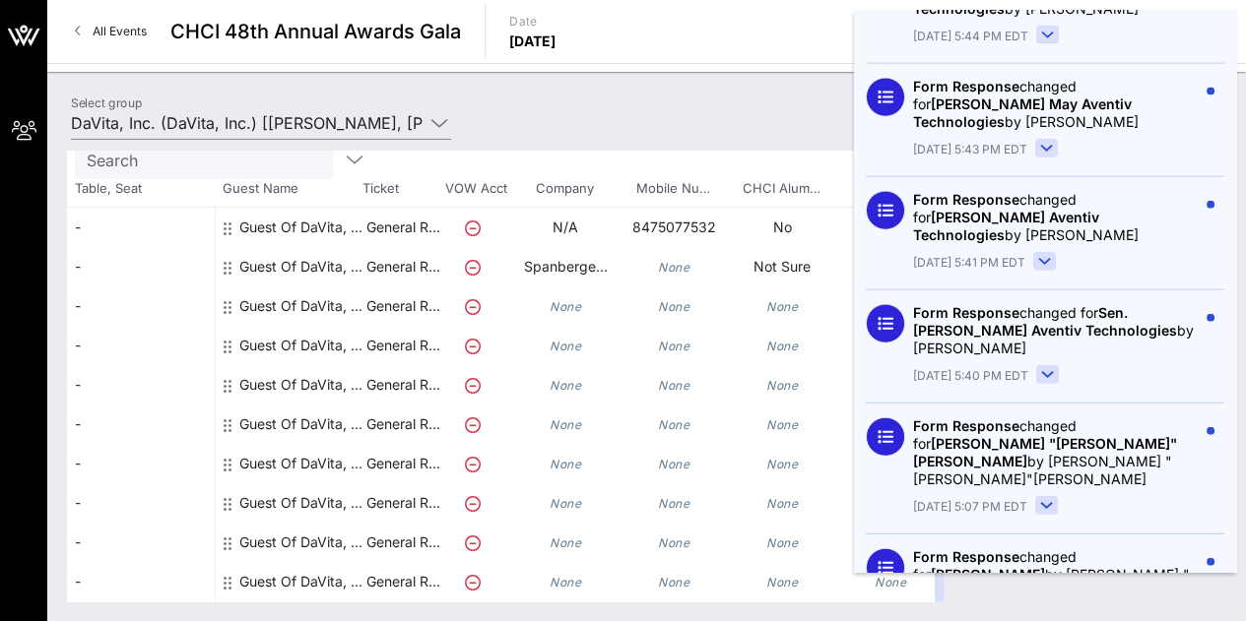
scroll to position [5966, 0]
click at [1043, 496] on rect at bounding box center [1047, 505] width 22 height 18
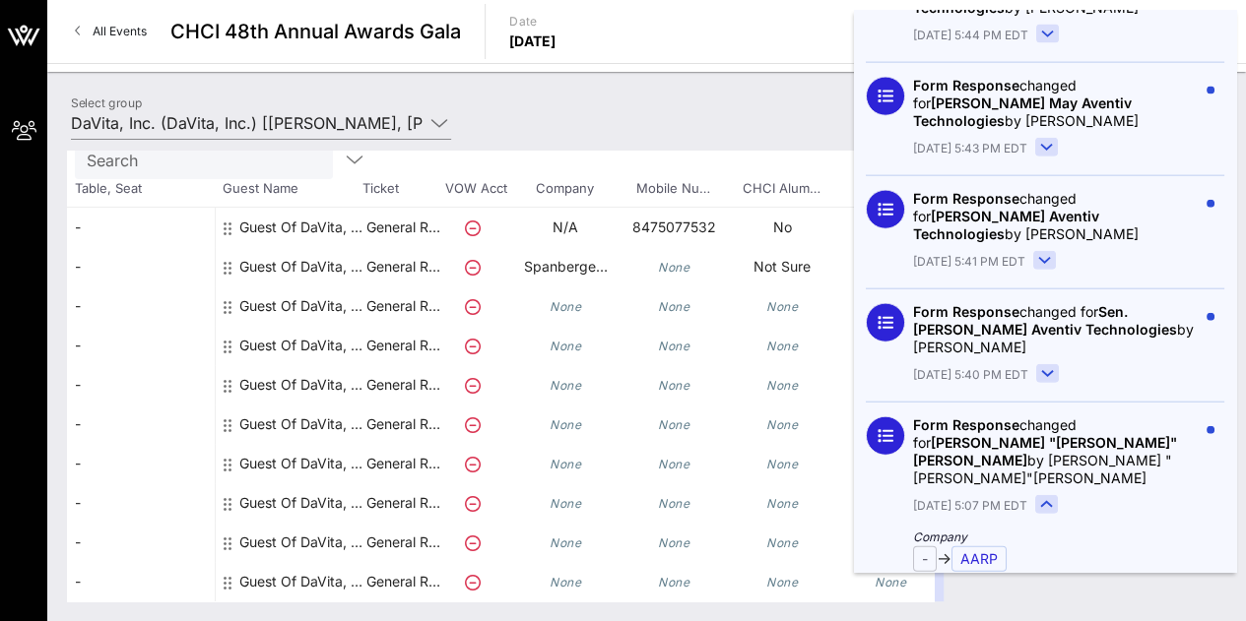
click at [1043, 502] on icon at bounding box center [1046, 504] width 11 height 5
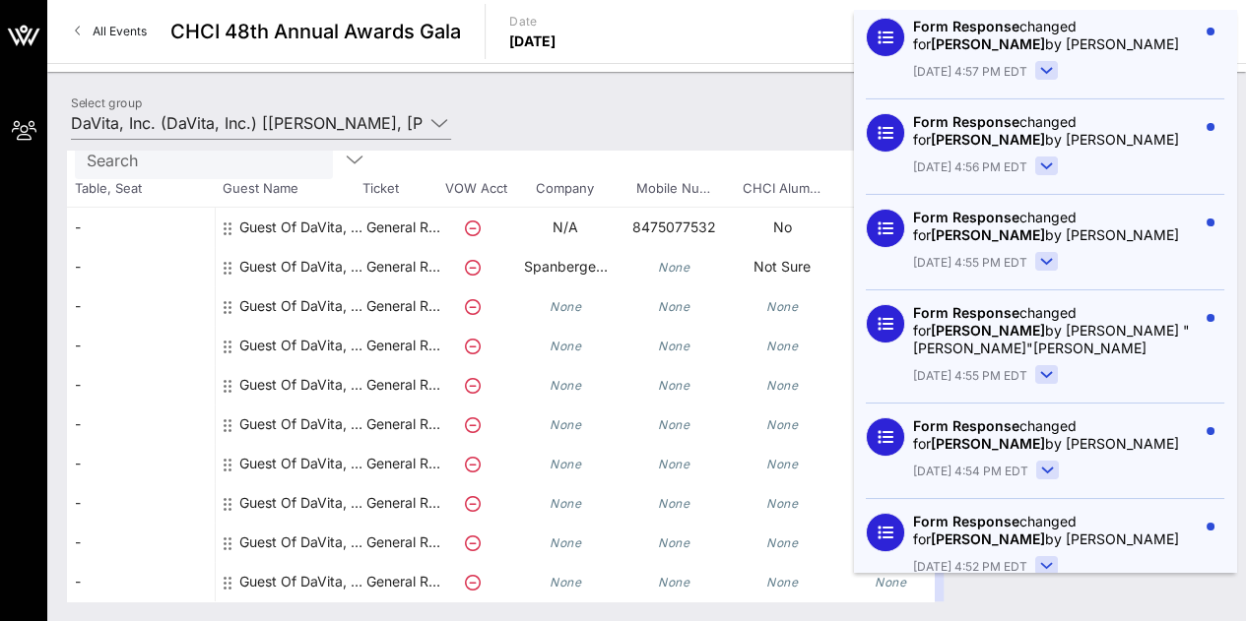
scroll to position [7550, 0]
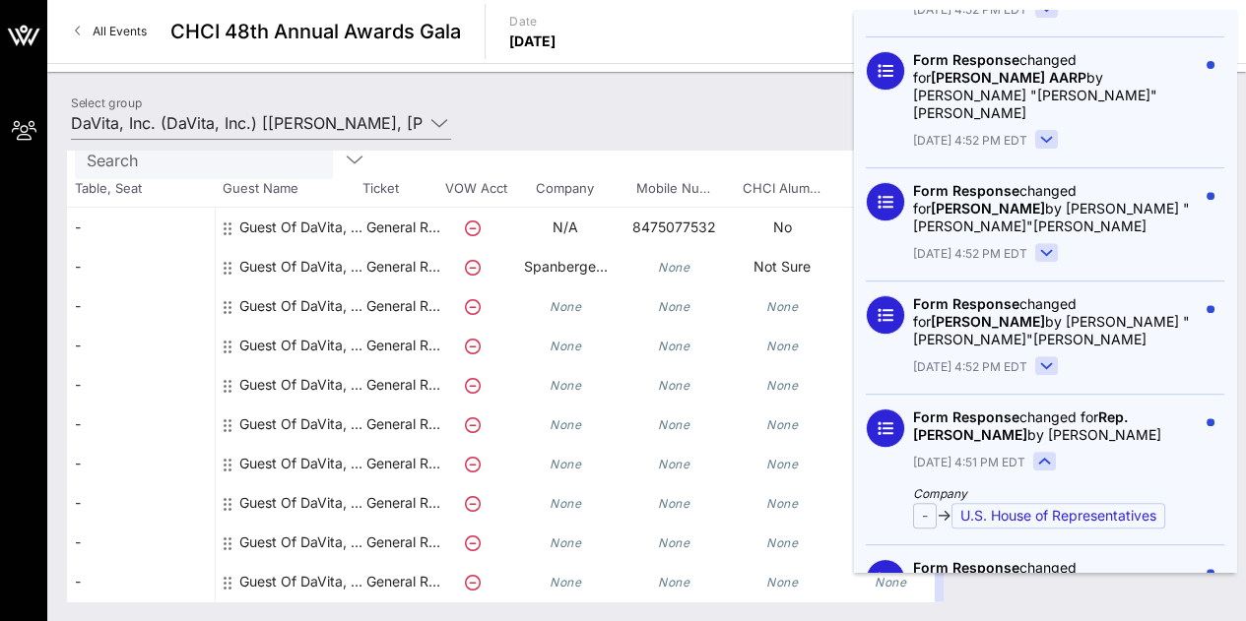
scroll to position [7759, 0]
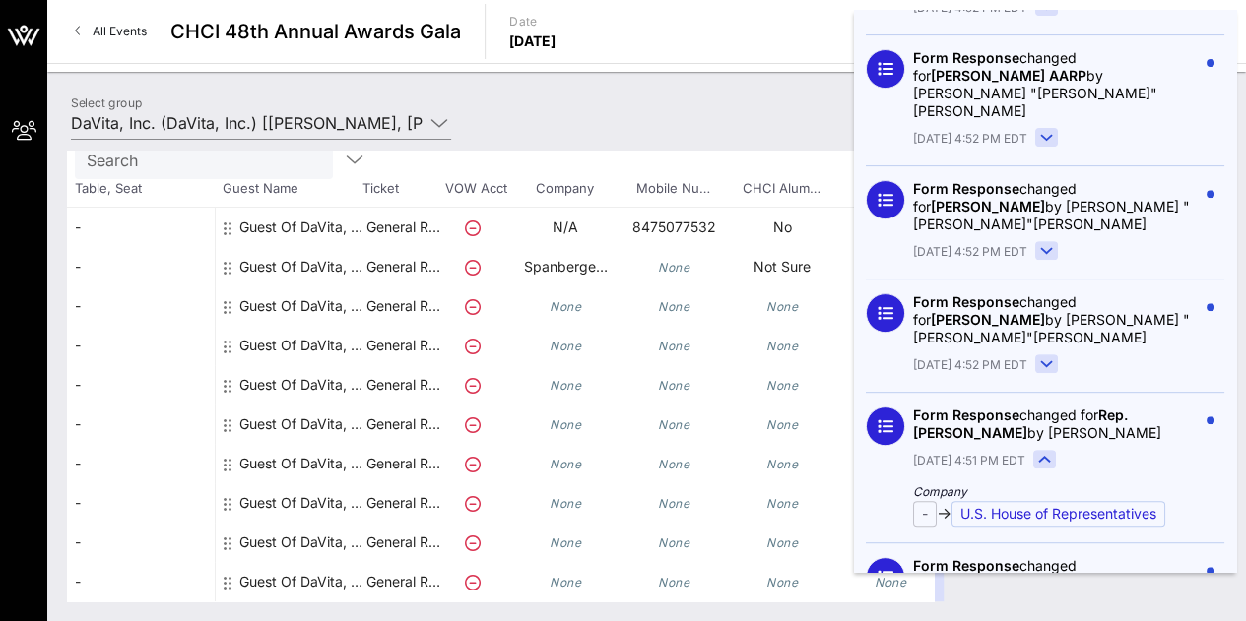
click at [754, 104] on div "Select group DaVita, Inc. (DaVita, Inc.) [Andy Vargas, andy.vargas@davita.com]" at bounding box center [646, 126] width 1175 height 69
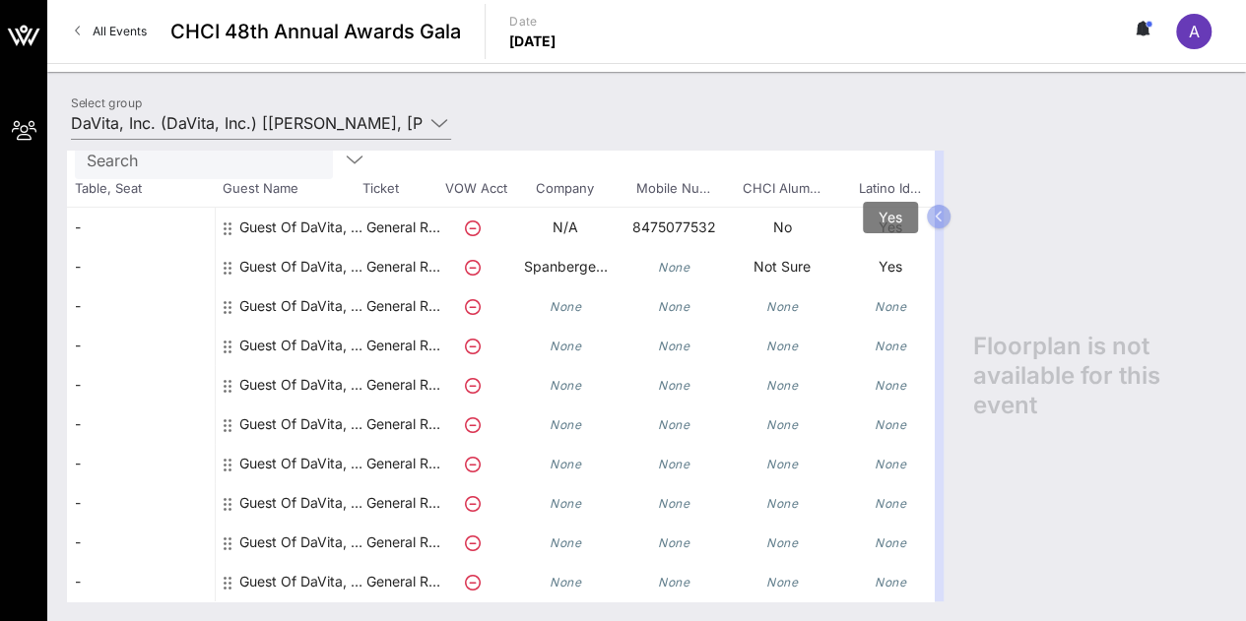
scroll to position [106, 276]
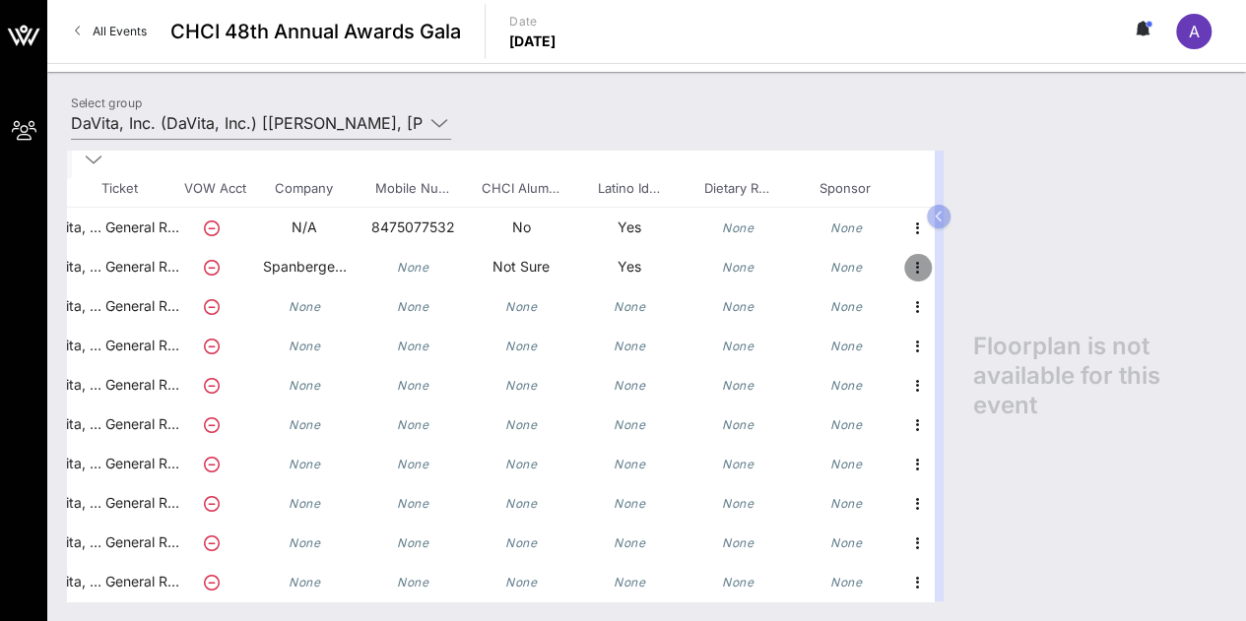
click at [910, 259] on icon "button" at bounding box center [918, 268] width 24 height 24
click at [938, 275] on div "Edit" at bounding box center [950, 270] width 39 height 16
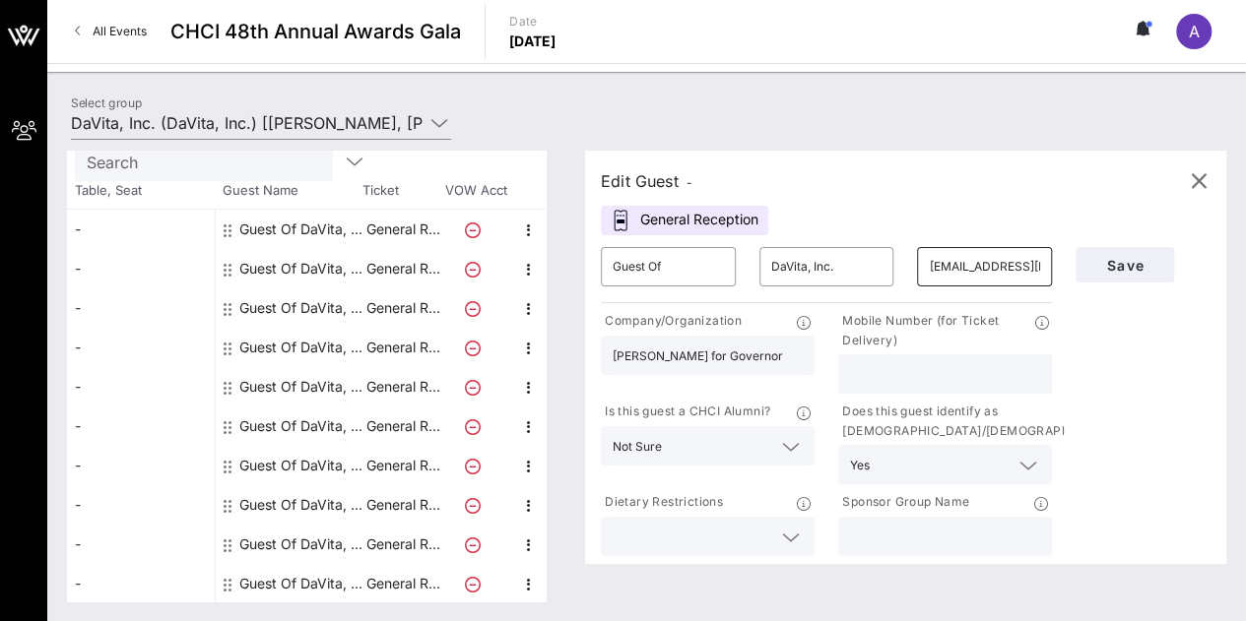
click at [975, 267] on input "chavezjazmin46@gmail.com" at bounding box center [984, 267] width 111 height 32
click at [979, 271] on input "chavezjazmin46@gmail.com" at bounding box center [984, 267] width 111 height 32
click at [934, 384] on input "text" at bounding box center [945, 374] width 190 height 26
click at [908, 202] on div "Edit Guest - General Reception ​ Guest Of ​ DaVita, Inc. ​ chavezjazmin46@gmail…" at bounding box center [905, 358] width 641 height 414
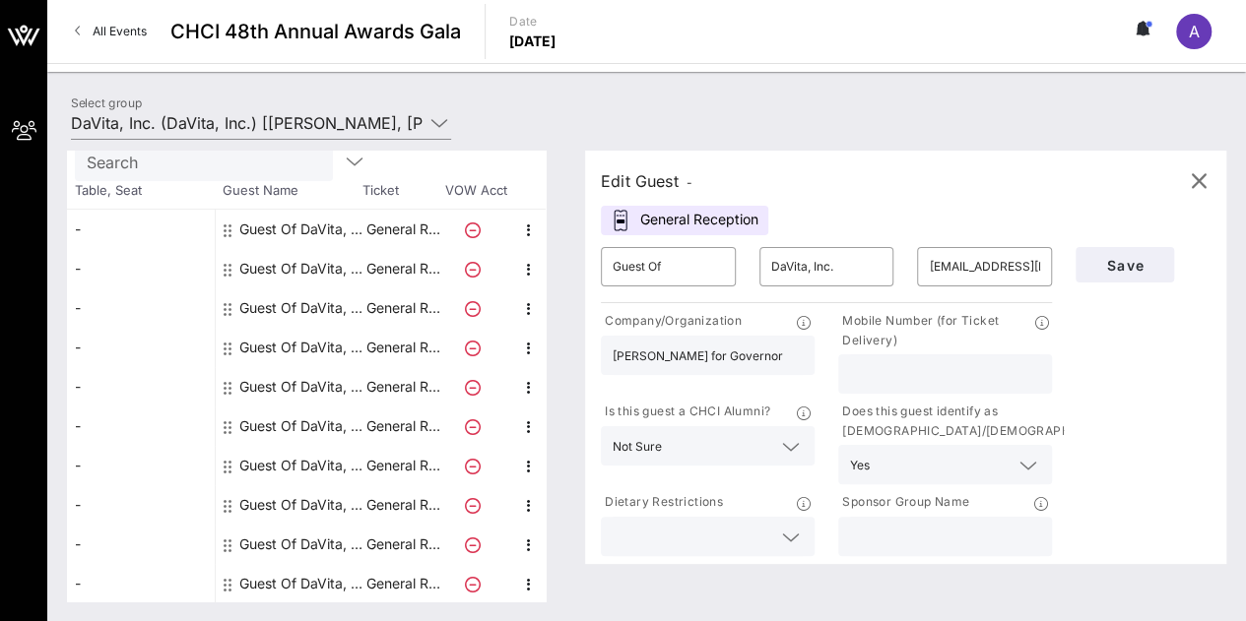
click at [882, 151] on div "Edit Guest - General Reception ​ Guest Of ​ DaVita, Inc. ​ chavezjazmin46@gmail…" at bounding box center [905, 358] width 641 height 414
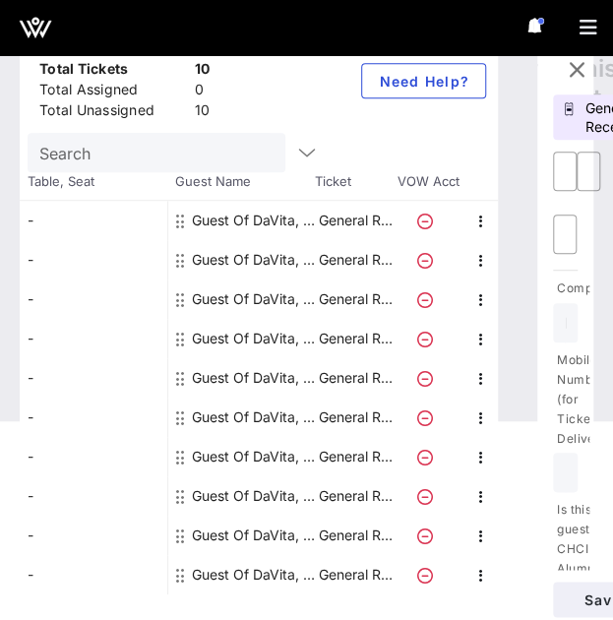
scroll to position [211, 0]
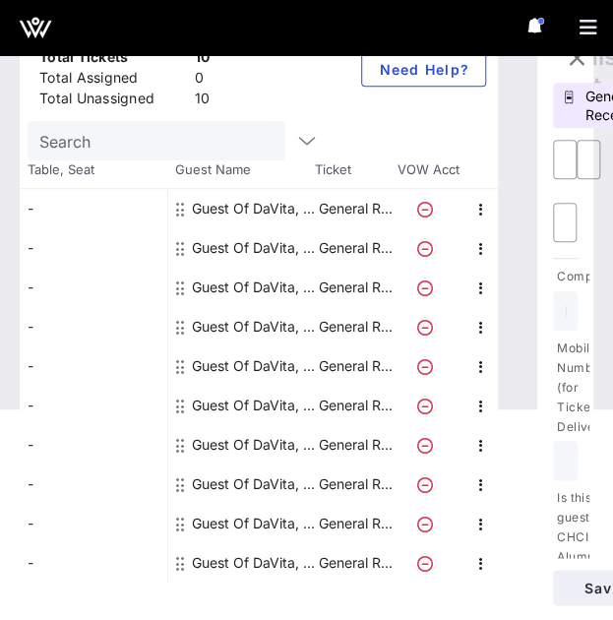
click at [462, 214] on div at bounding box center [429, 208] width 69 height 39
click at [473, 210] on icon "button" at bounding box center [482, 210] width 24 height 24
click at [501, 210] on div "Edit" at bounding box center [529, 214] width 71 height 39
type input "lesluna12@gmail.com"
type input "N/A"
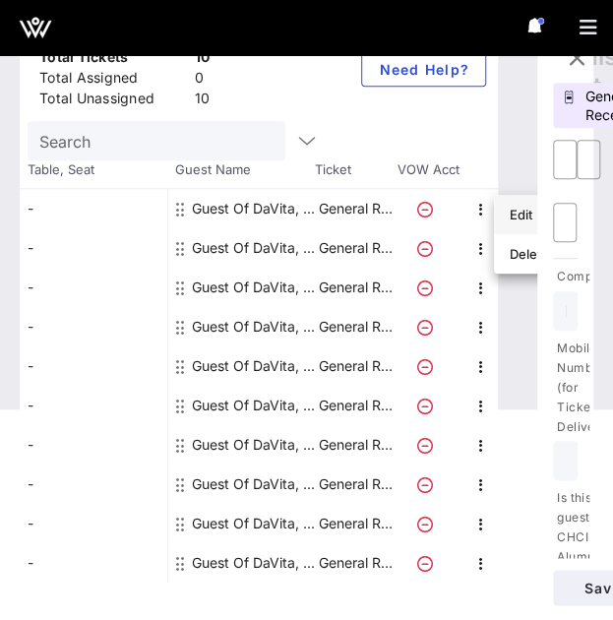
type input "8475077532"
click at [481, 204] on icon "button" at bounding box center [482, 210] width 24 height 24
click at [513, 219] on div "Edit" at bounding box center [529, 215] width 39 height 16
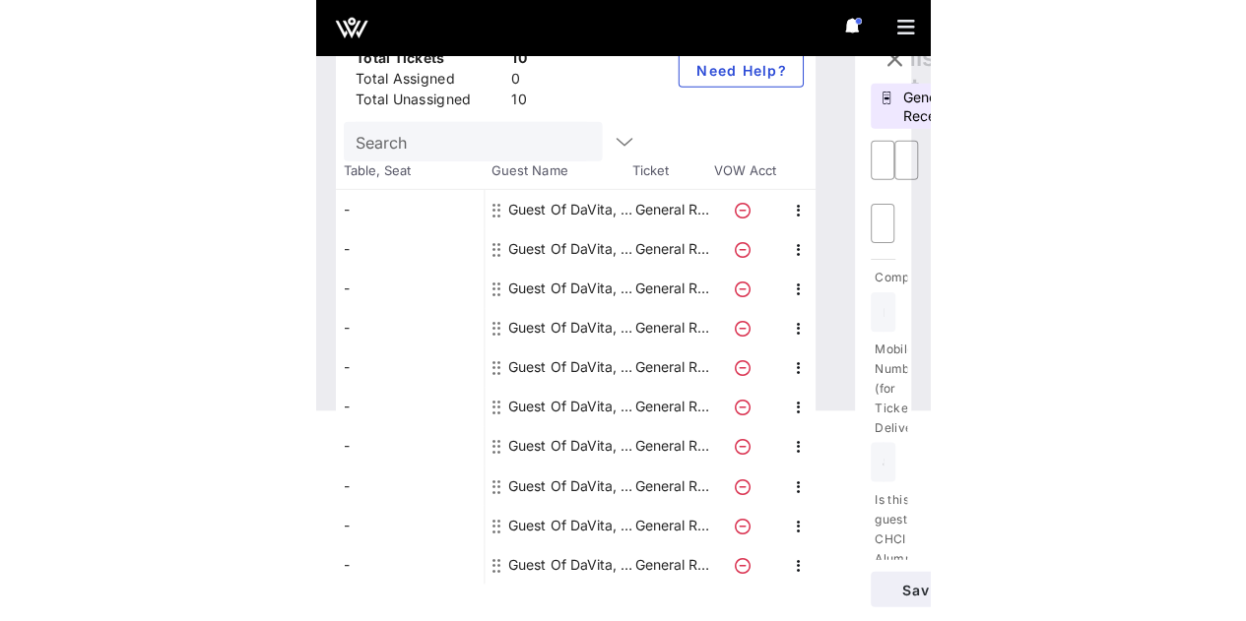
scroll to position [0, 0]
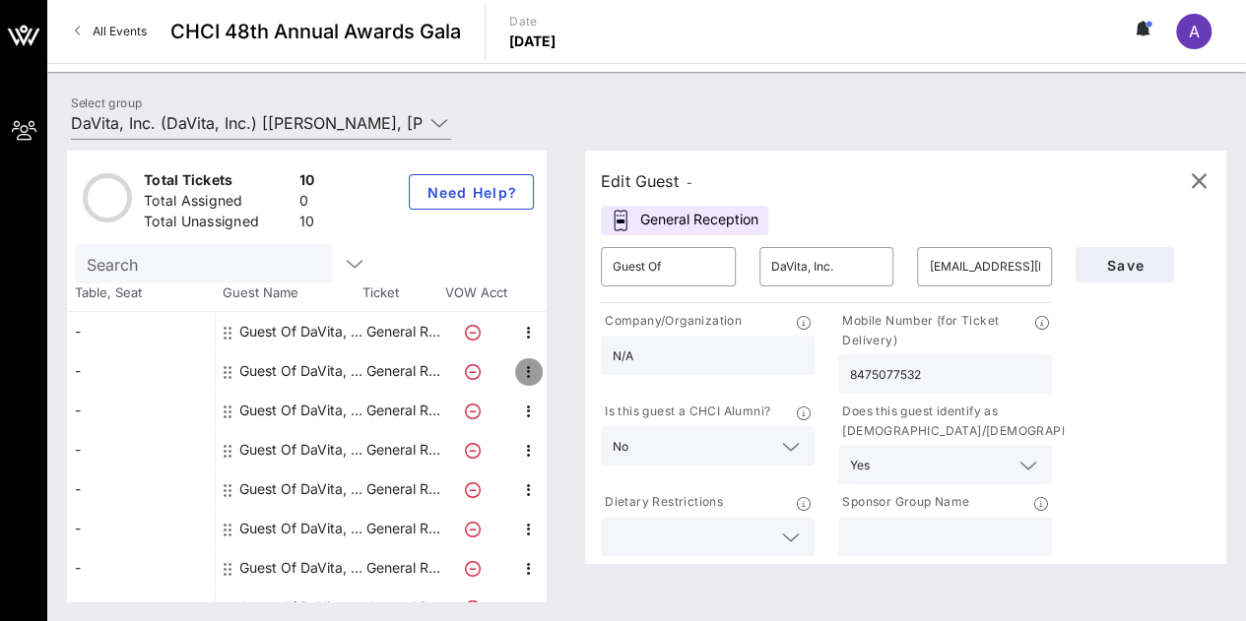
click at [525, 370] on icon "button" at bounding box center [529, 372] width 24 height 24
click at [557, 375] on div "Edit" at bounding box center [576, 377] width 39 height 16
type input "chavezjazmin46@gmail.com"
type input "Spanberger for Governor"
click at [532, 338] on icon "button" at bounding box center [529, 333] width 24 height 24
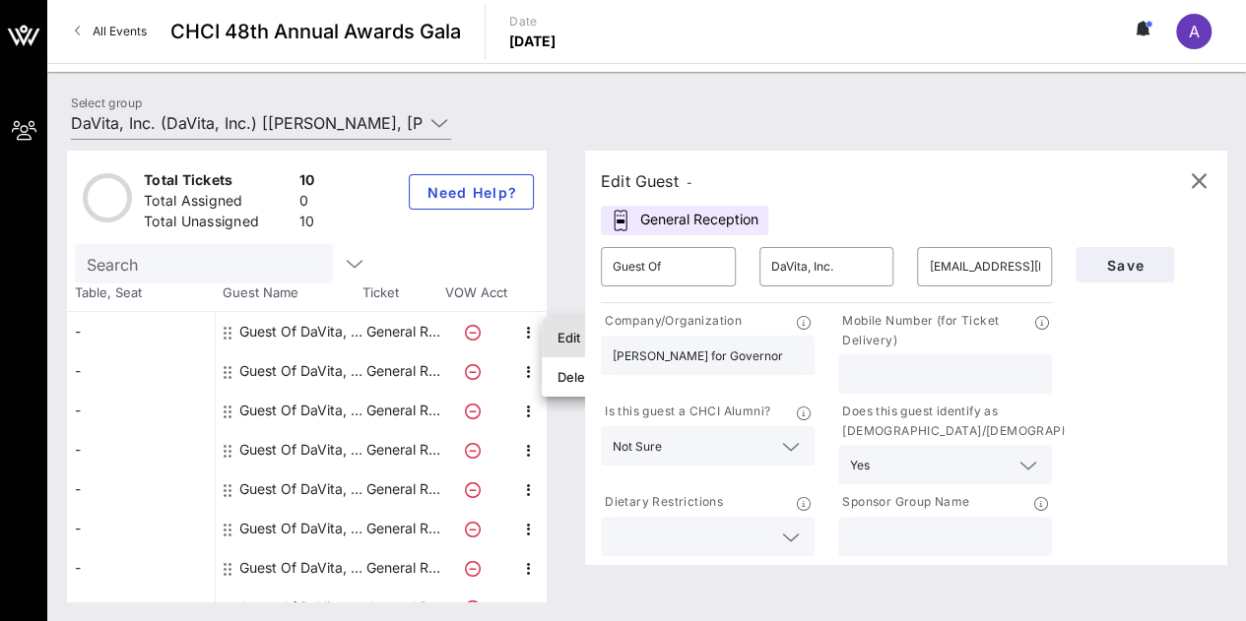
click at [565, 342] on div "Edit" at bounding box center [576, 338] width 39 height 16
type input "lesluna12@gmail.com"
type input "N/A"
type input "8475077532"
click at [522, 407] on icon "button" at bounding box center [529, 412] width 24 height 24
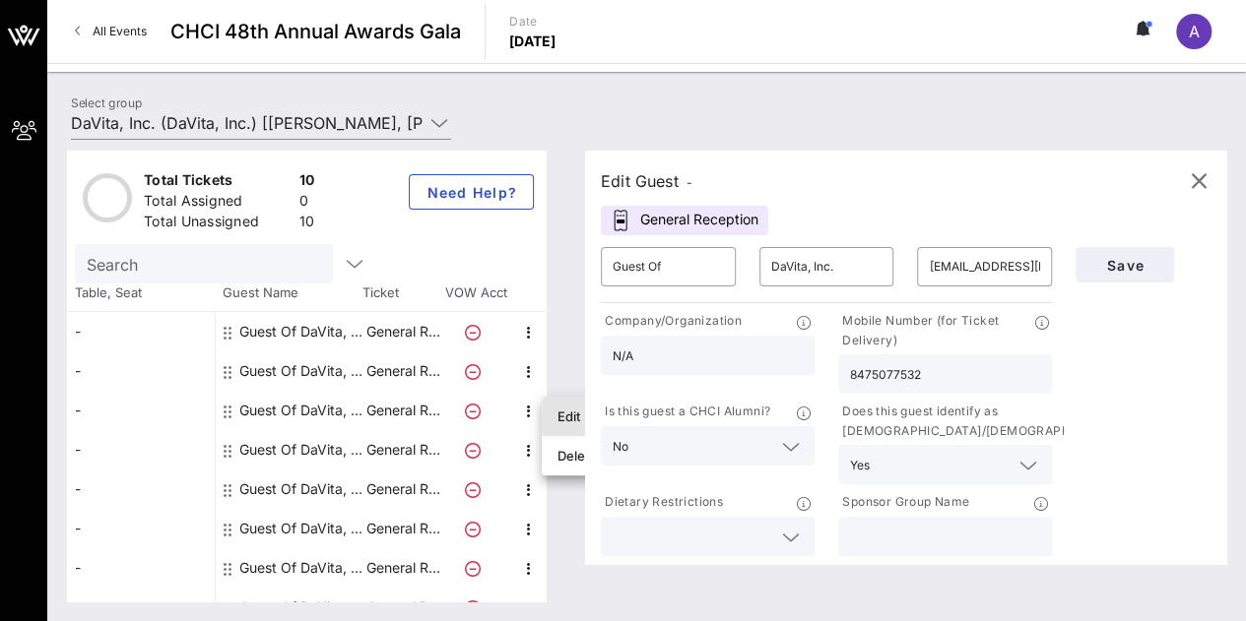
click at [550, 418] on div "Edit" at bounding box center [577, 416] width 71 height 39
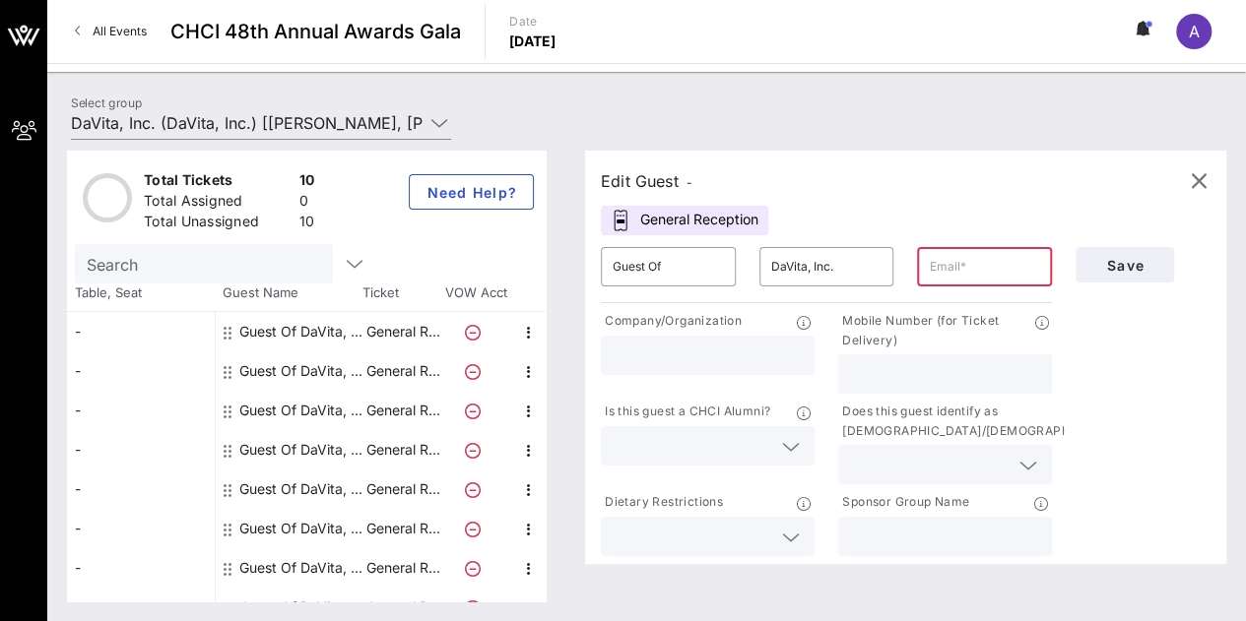
click at [1027, 279] on input "text" at bounding box center [984, 267] width 111 height 32
type input "p"
type input "ordazpd@gmail.com"
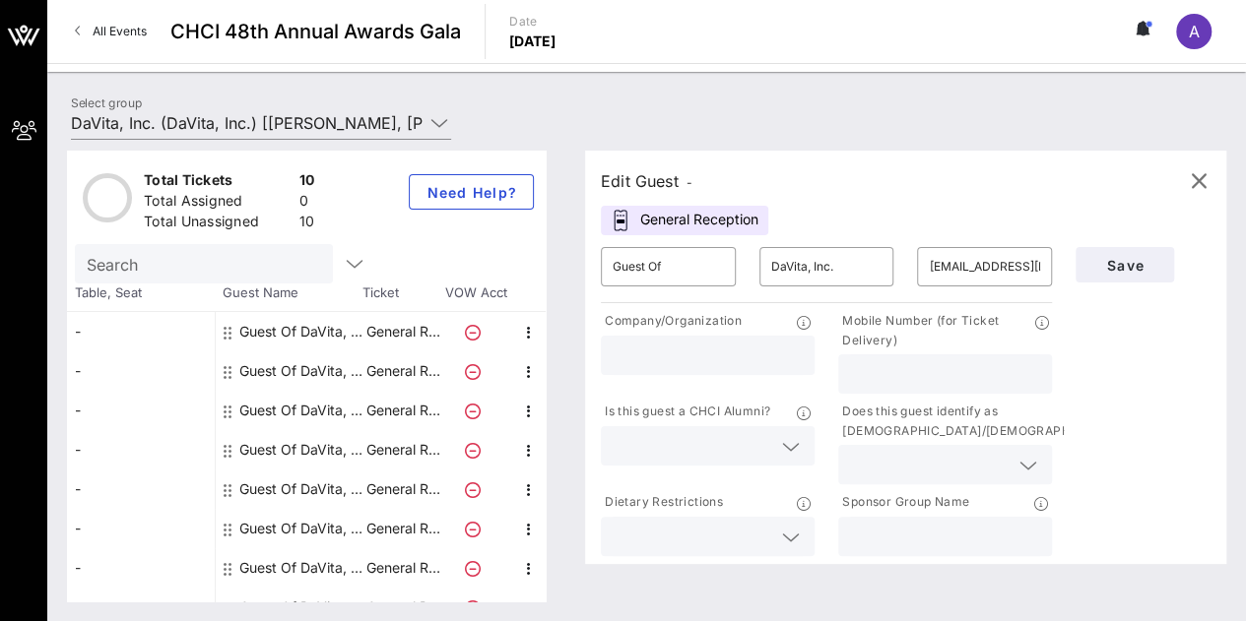
click at [942, 363] on input "text" at bounding box center [945, 374] width 190 height 26
click at [796, 448] on icon at bounding box center [791, 447] width 18 height 24
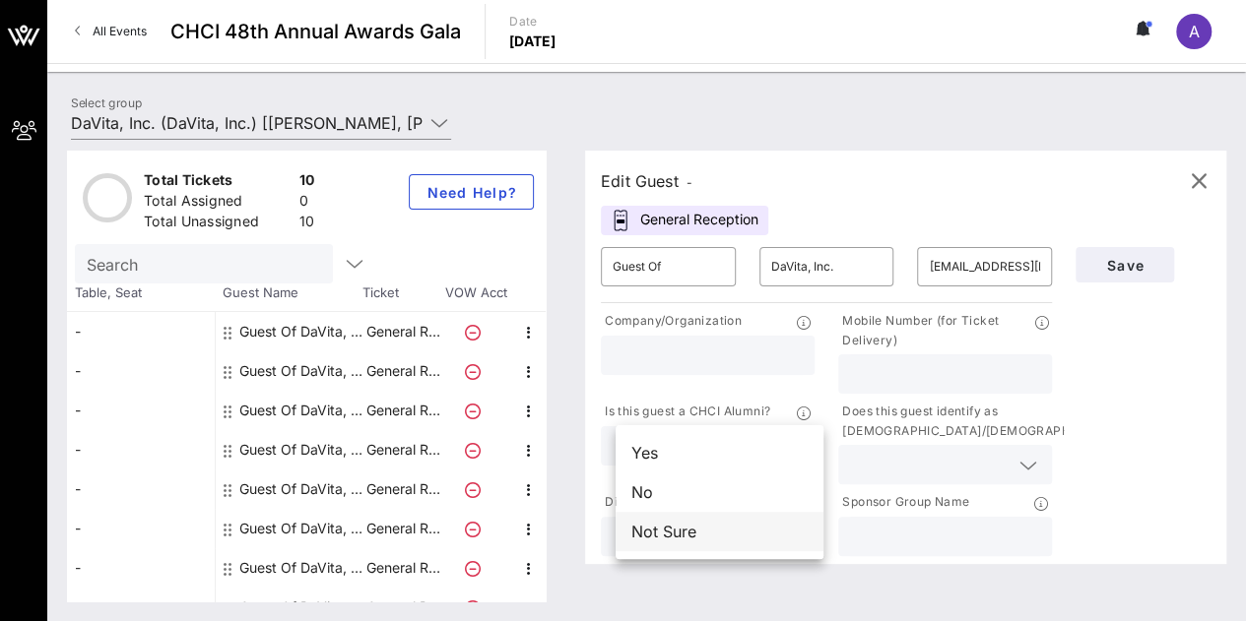
click at [746, 531] on div "Not Sure" at bounding box center [719, 531] width 208 height 39
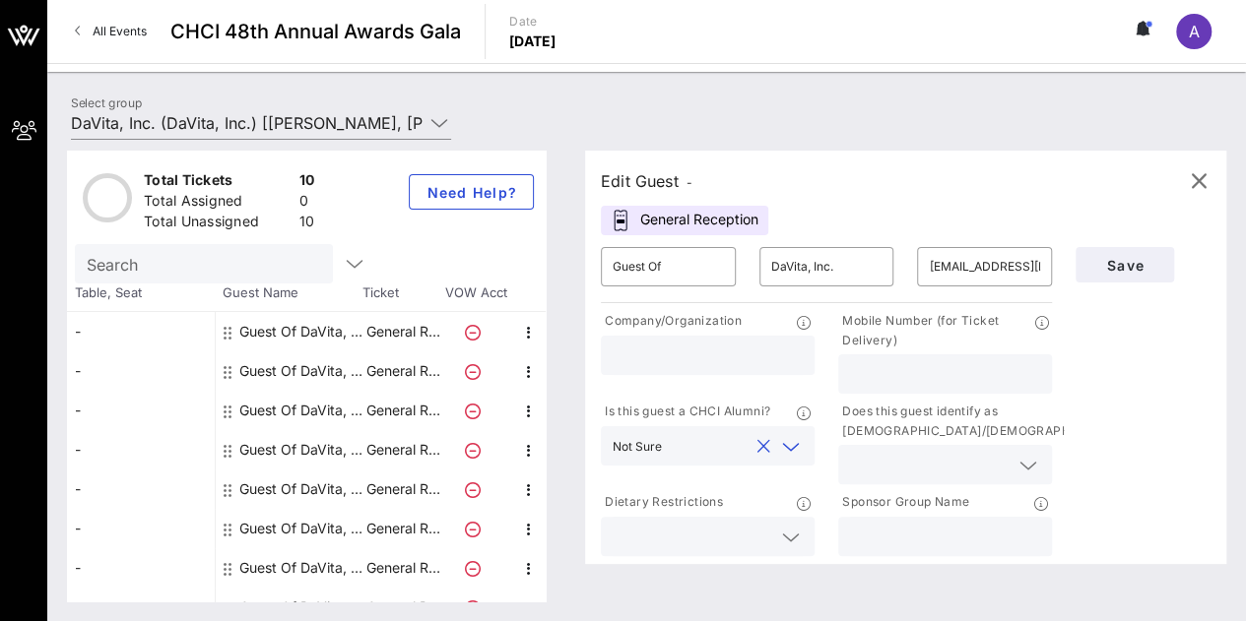
click at [1032, 472] on icon at bounding box center [1028, 466] width 18 height 24
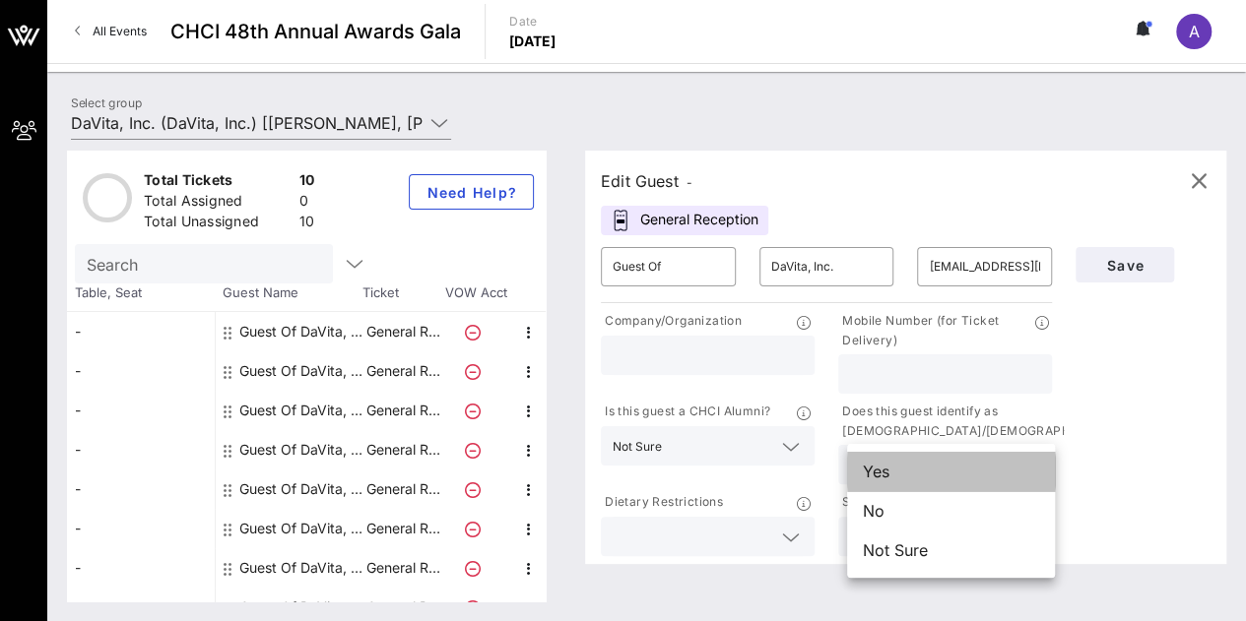
click at [951, 470] on div "Yes" at bounding box center [951, 471] width 208 height 39
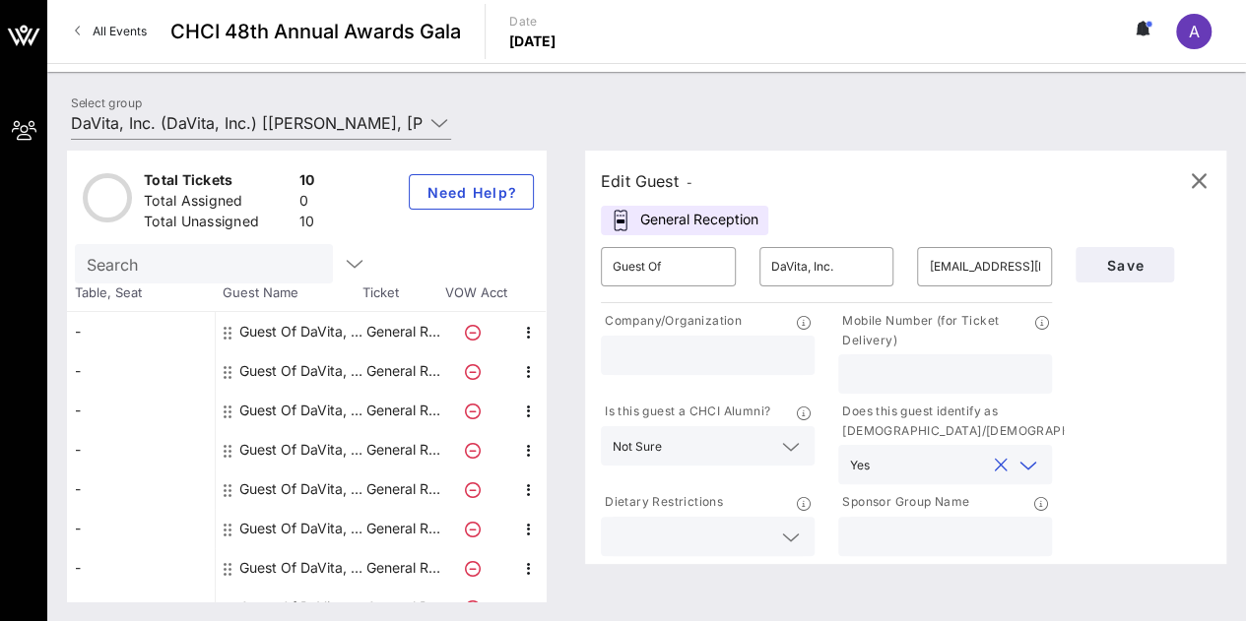
click at [958, 368] on input "text" at bounding box center [945, 374] width 190 height 26
type input "3036425585"
click at [1120, 257] on span "Save" at bounding box center [1124, 265] width 67 height 17
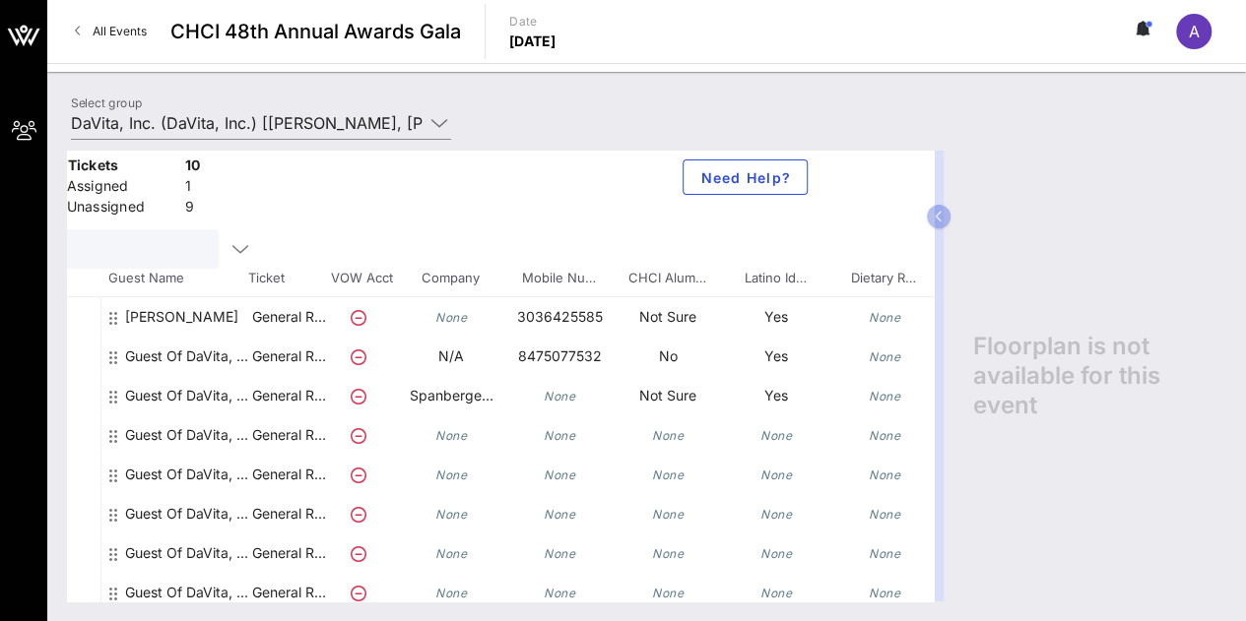
scroll to position [15, 276]
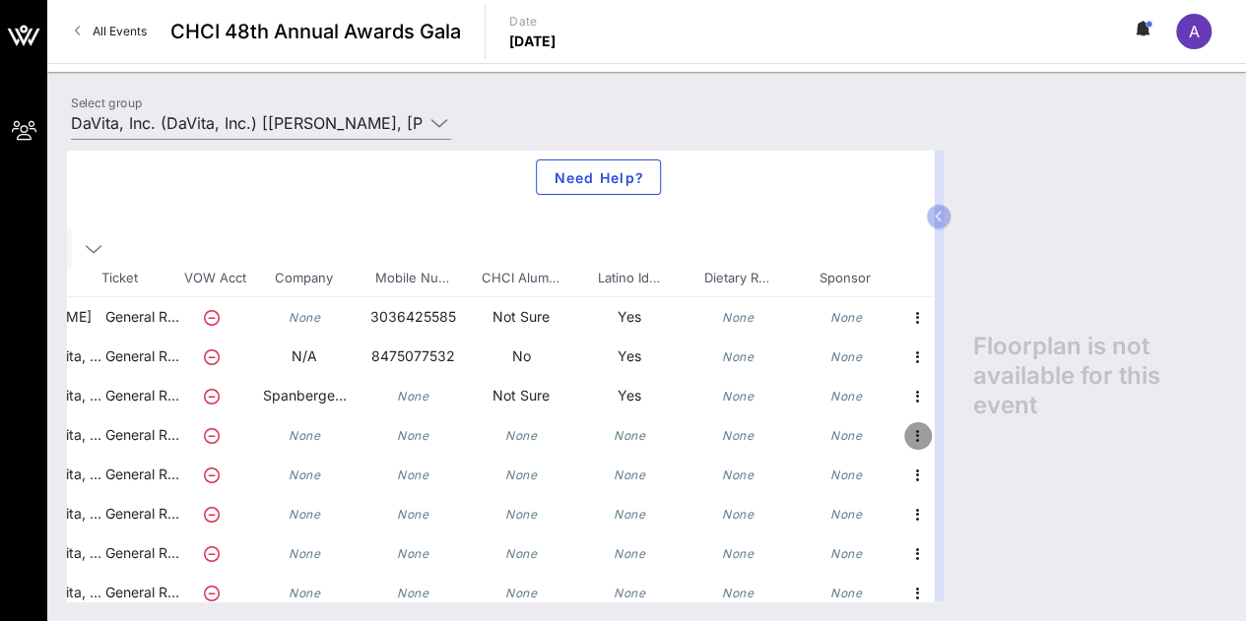
click at [906, 431] on icon "button" at bounding box center [918, 436] width 24 height 24
click at [943, 438] on div "Edit" at bounding box center [950, 440] width 39 height 16
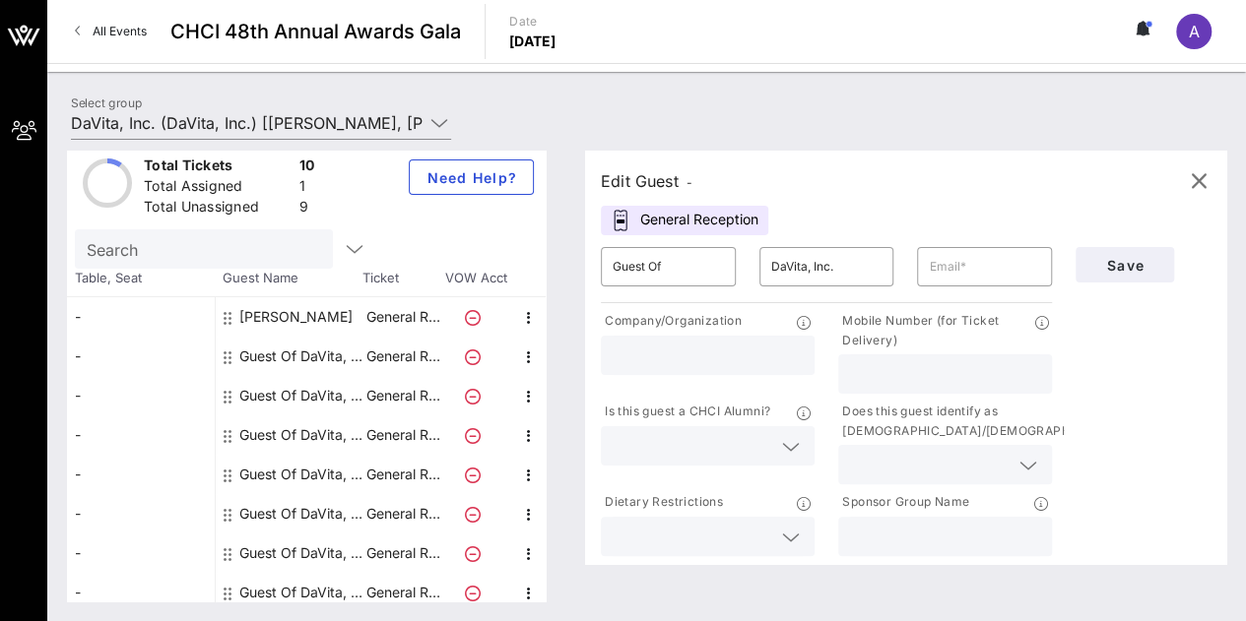
scroll to position [15, 0]
click at [975, 267] on input "text" at bounding box center [984, 267] width 111 height 32
type input "thomashannahm@gmail.com"
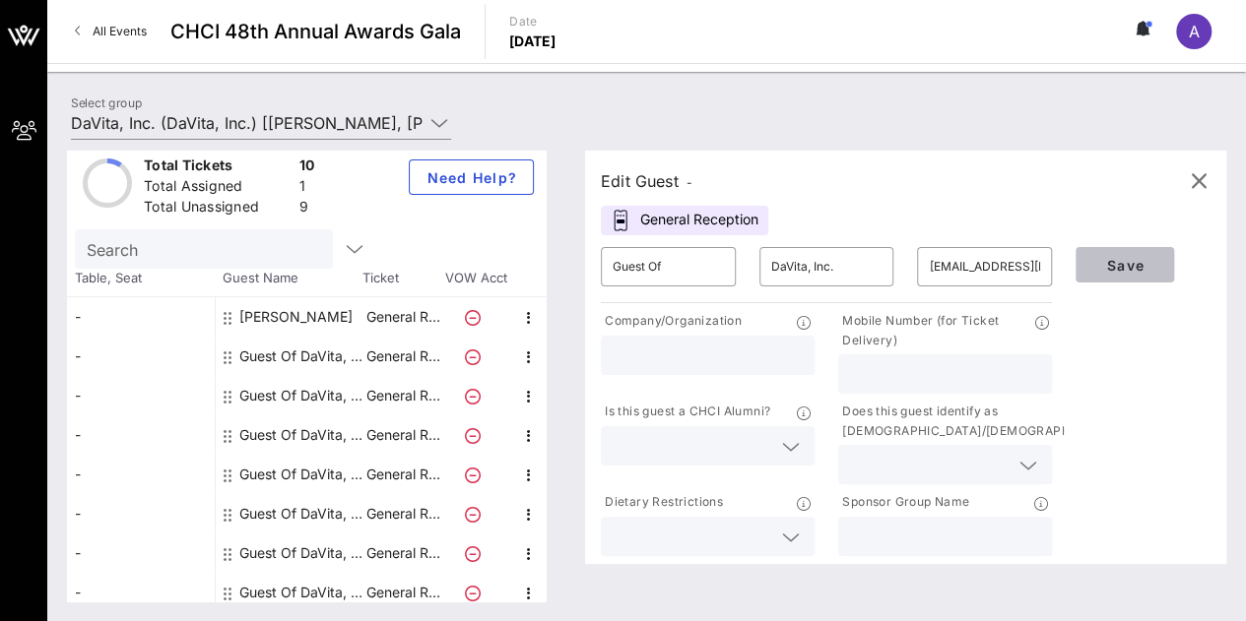
click at [1105, 270] on span "Save" at bounding box center [1124, 265] width 67 height 17
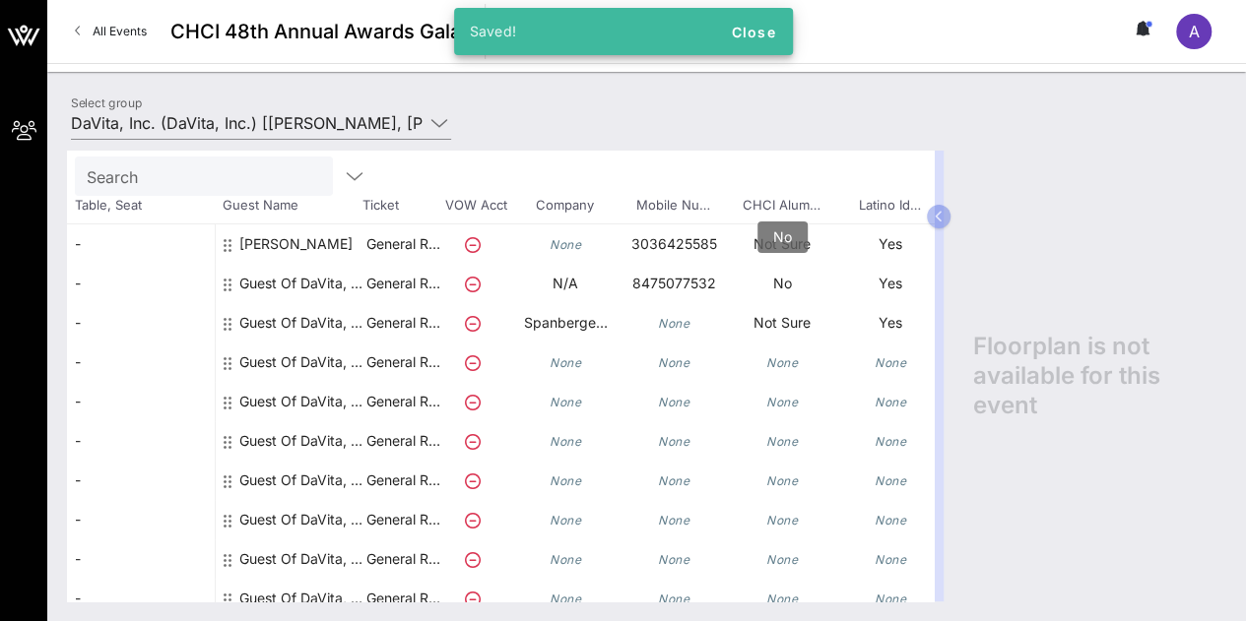
scroll to position [88, 276]
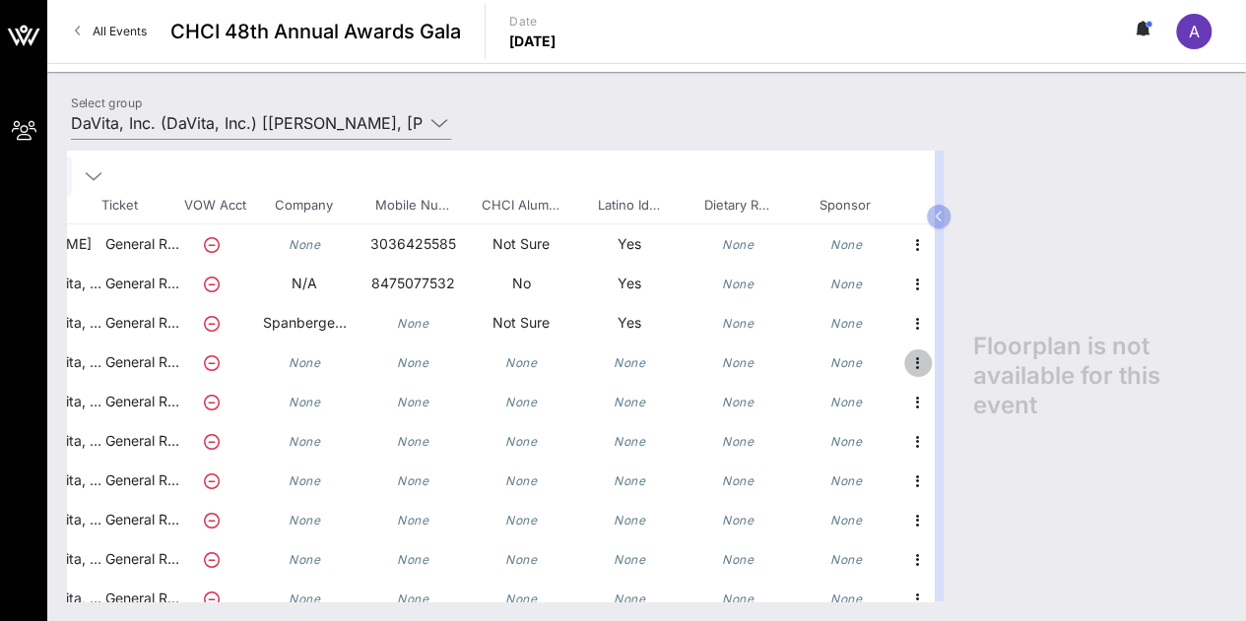
click at [906, 357] on icon "button" at bounding box center [918, 364] width 24 height 24
click at [933, 356] on div "Edit" at bounding box center [950, 368] width 39 height 32
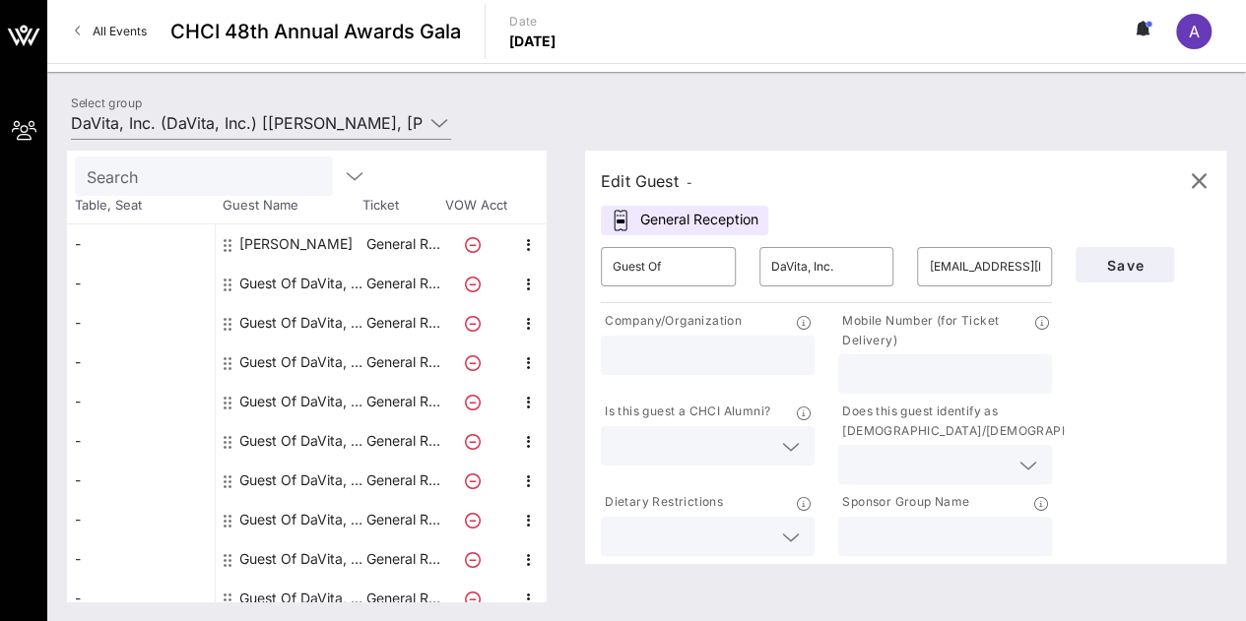
click at [935, 364] on input "text" at bounding box center [945, 374] width 190 height 26
click at [528, 282] on icon "button" at bounding box center [529, 285] width 24 height 24
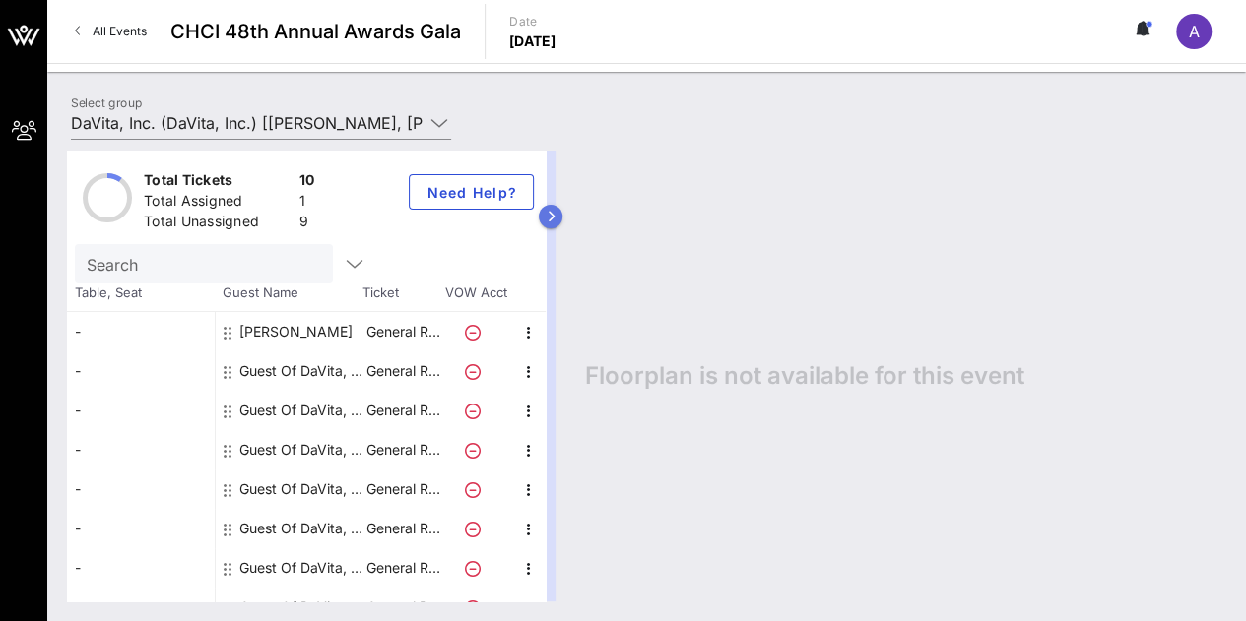
click at [555, 214] on icon "button" at bounding box center [550, 217] width 9 height 12
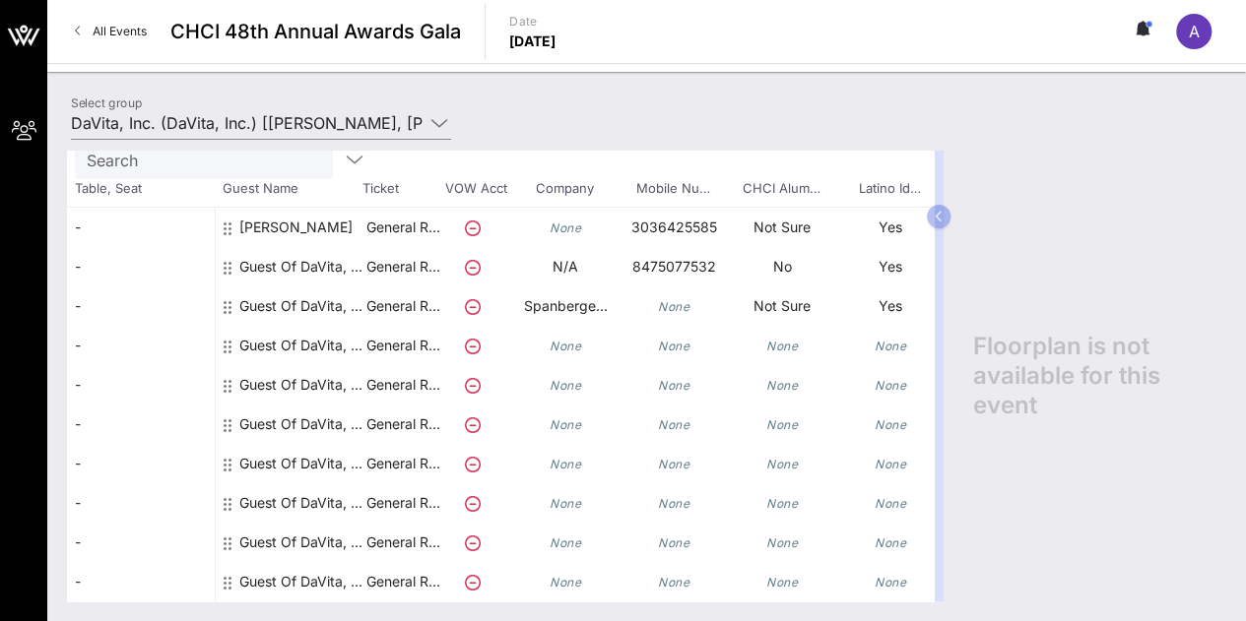
scroll to position [118, 276]
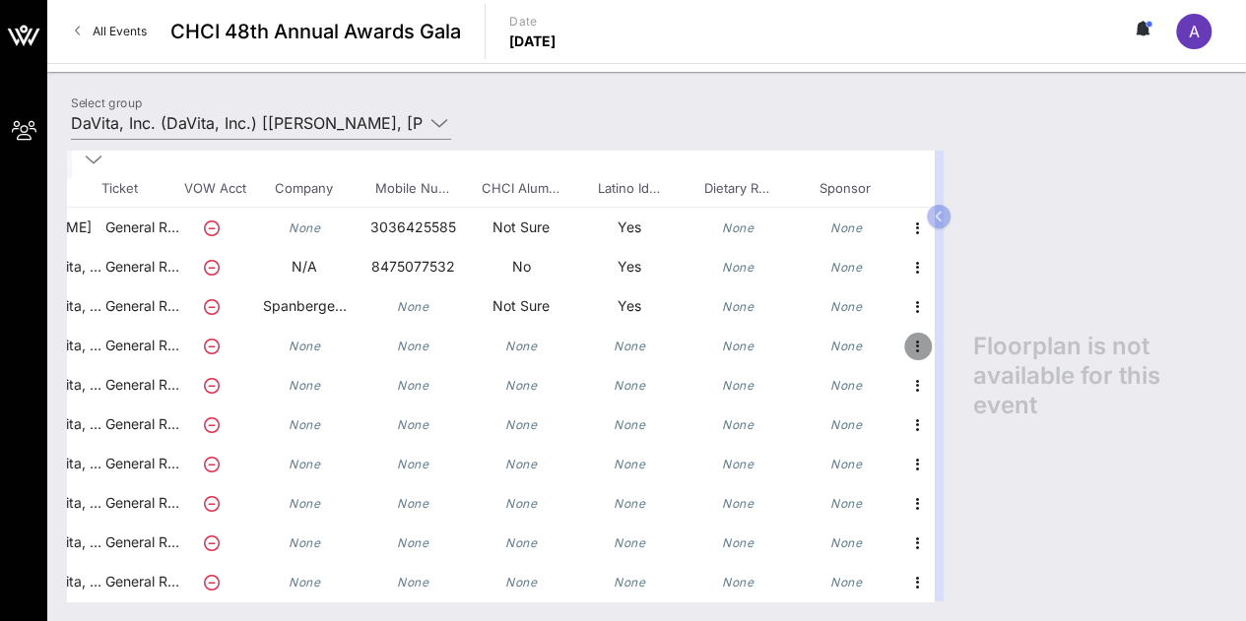
click at [906, 335] on icon "button" at bounding box center [918, 347] width 24 height 24
click at [943, 340] on div "Edit" at bounding box center [950, 338] width 39 height 16
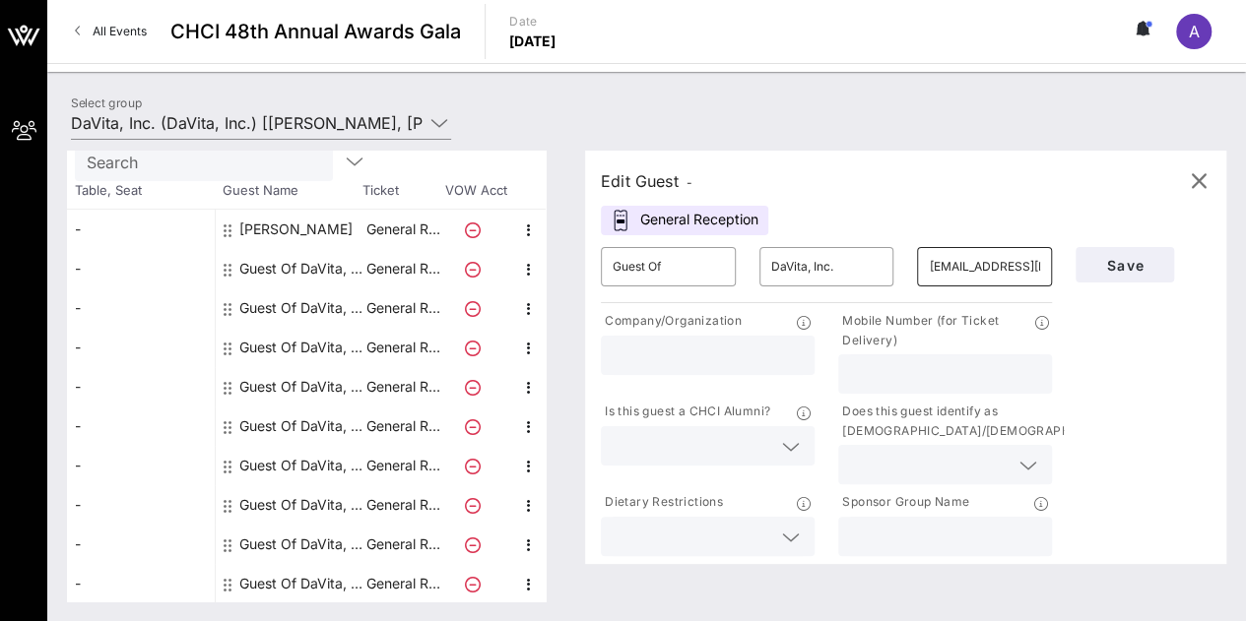
click at [991, 257] on input "thomashannahm@gmail.com" at bounding box center [984, 267] width 111 height 32
click at [963, 264] on input "text" at bounding box center [984, 267] width 111 height 32
type input "l"
type input "laneyoshea1@gmail.com"
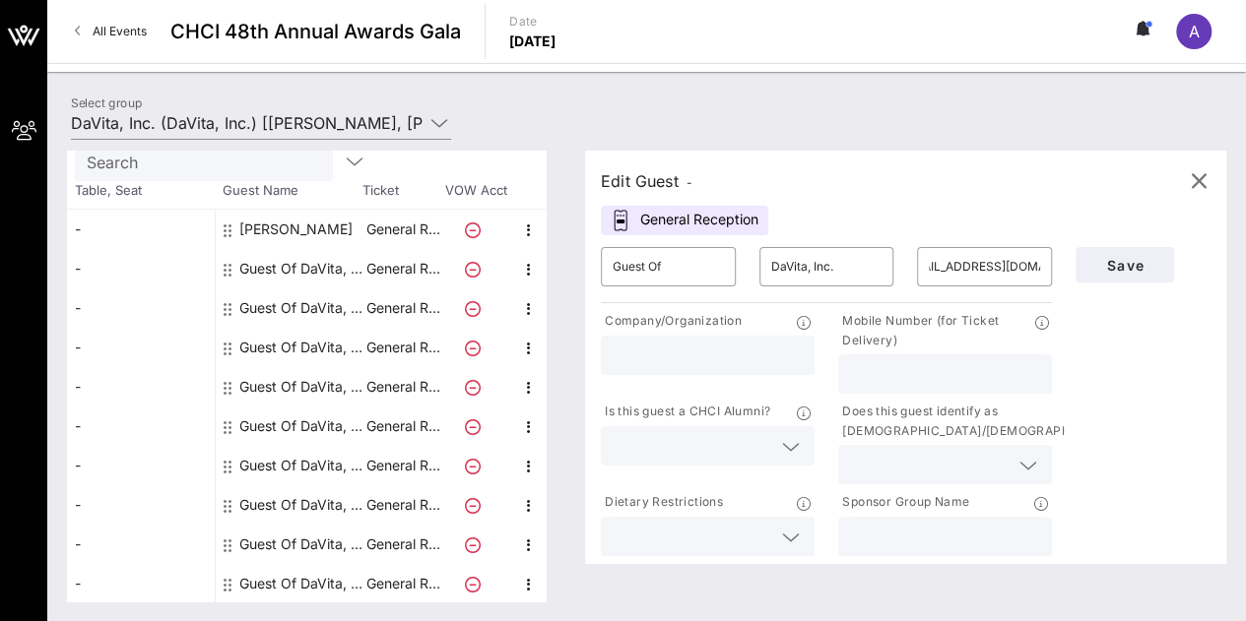
scroll to position [0, 0]
click at [941, 379] on input "text" at bounding box center [945, 374] width 190 height 26
type input "6102339549"
click at [1138, 258] on span "Save" at bounding box center [1124, 265] width 67 height 17
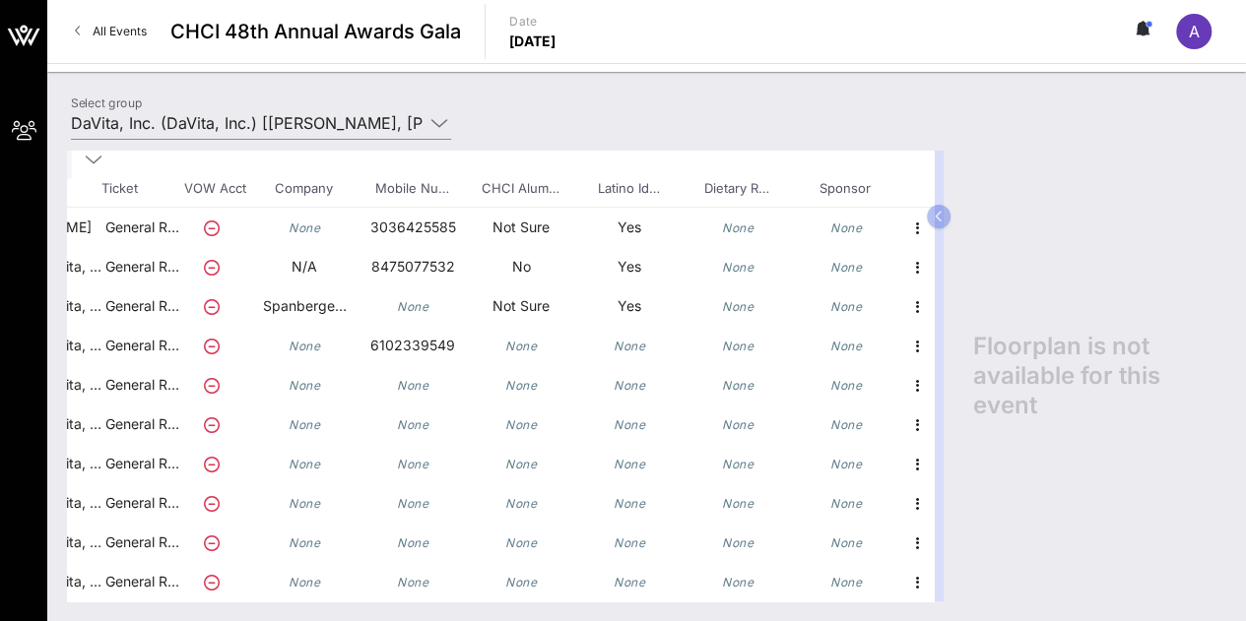
scroll to position [118, 276]
click at [906, 340] on icon "button" at bounding box center [918, 347] width 24 height 24
click at [959, 340] on div "Edit" at bounding box center [950, 338] width 39 height 16
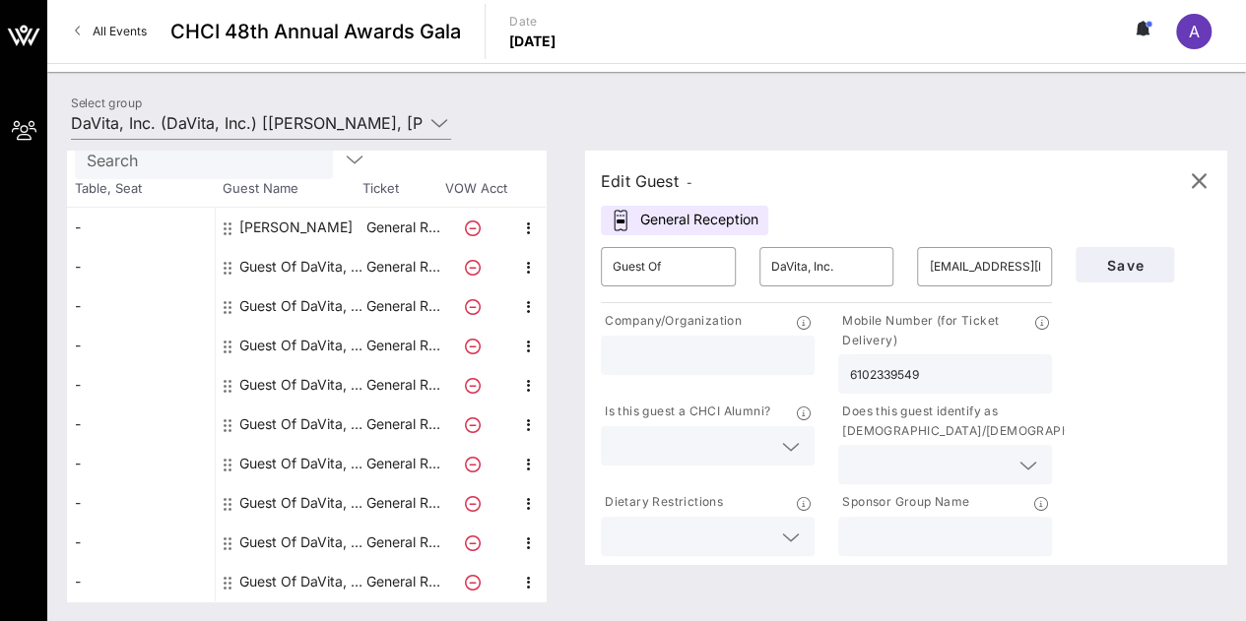
scroll to position [102, 0]
click at [1208, 173] on icon "button" at bounding box center [1198, 181] width 24 height 24
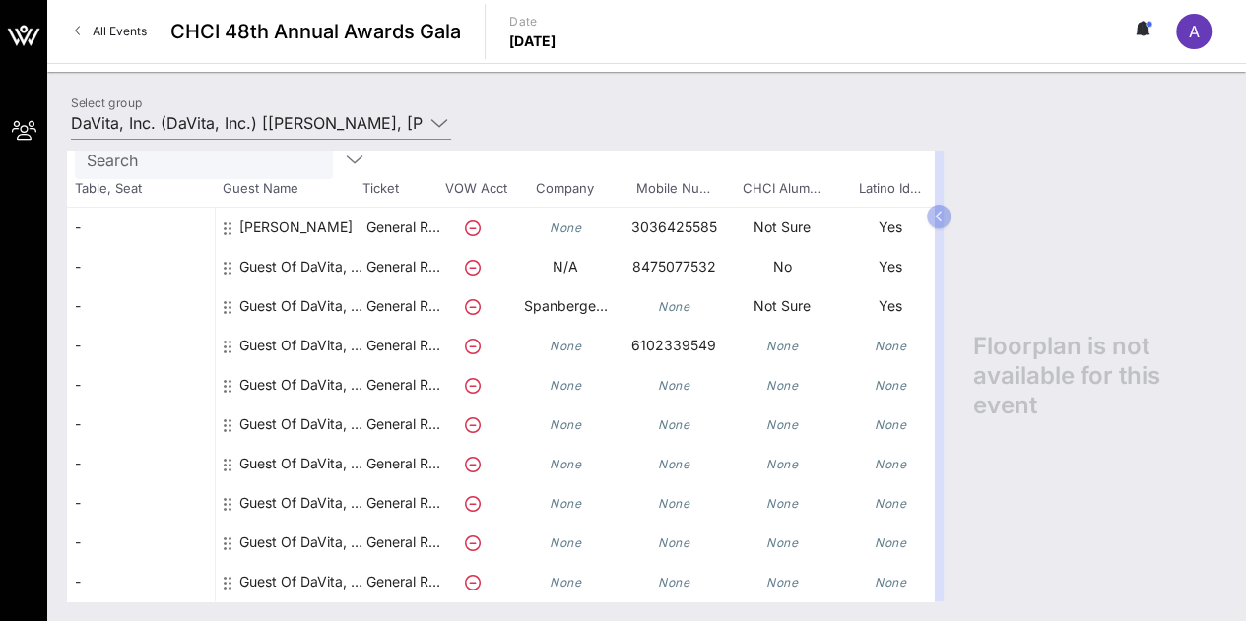
scroll to position [118, 276]
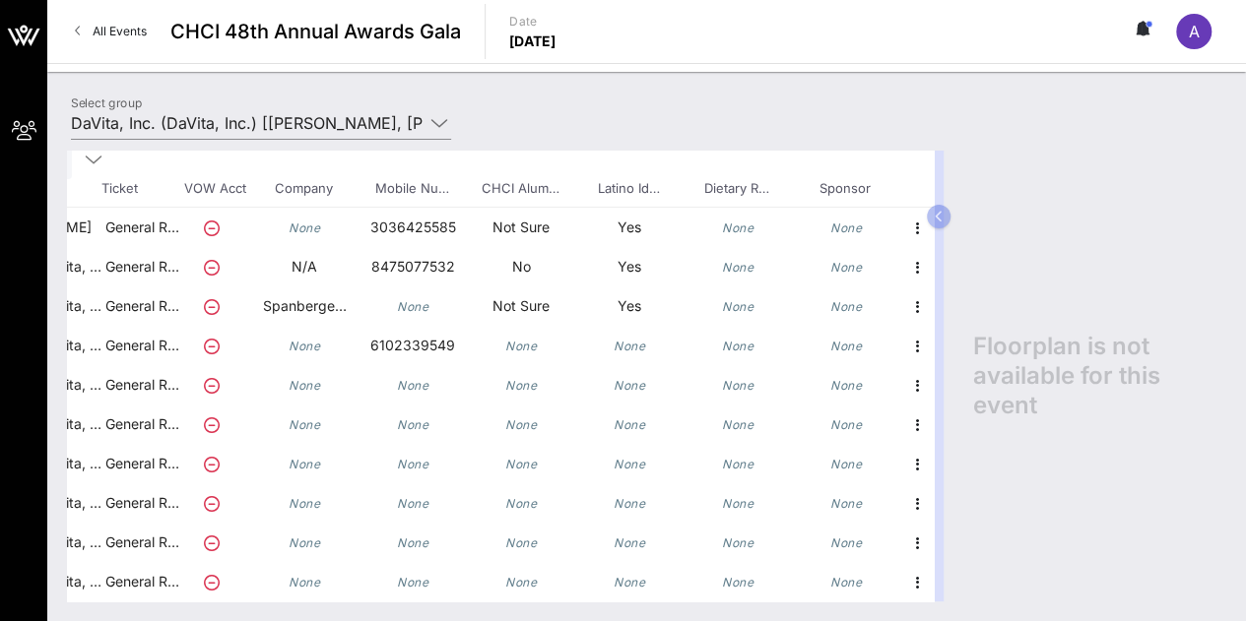
click at [918, 378] on div at bounding box center [917, 384] width 34 height 39
click at [906, 374] on icon "button" at bounding box center [918, 386] width 24 height 24
click at [662, 293] on p "Yes" at bounding box center [629, 306] width 108 height 39
click at [916, 296] on div at bounding box center [917, 314] width 34 height 55
click at [906, 338] on icon "button" at bounding box center [918, 347] width 24 height 24
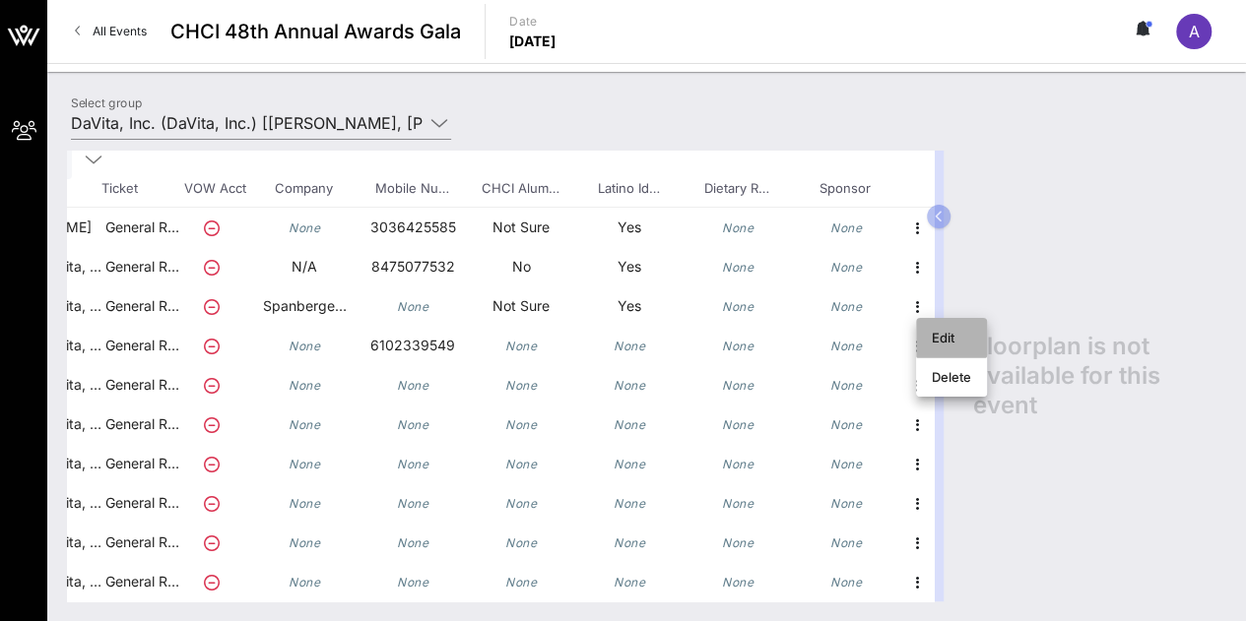
click at [942, 350] on div "Edit" at bounding box center [950, 338] width 39 height 32
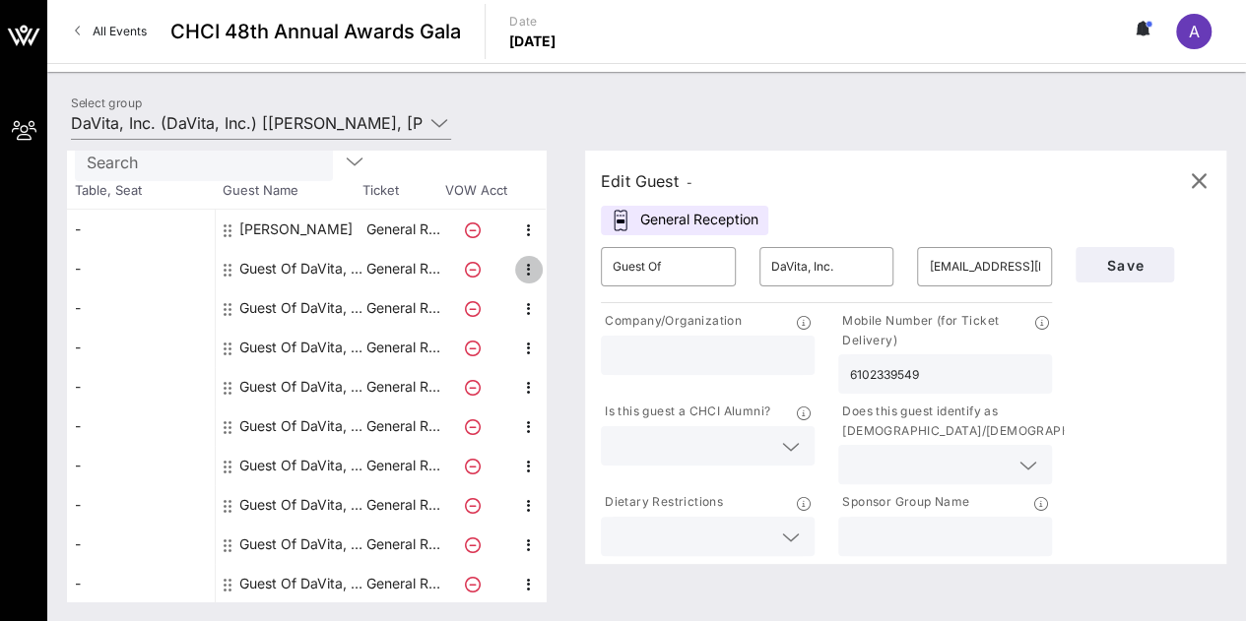
click at [540, 276] on icon "button" at bounding box center [529, 270] width 24 height 24
click at [599, 265] on div "Edit" at bounding box center [577, 273] width 71 height 39
type input "lesluna12@gmail.com"
type input "N/A"
type input "8475077532"
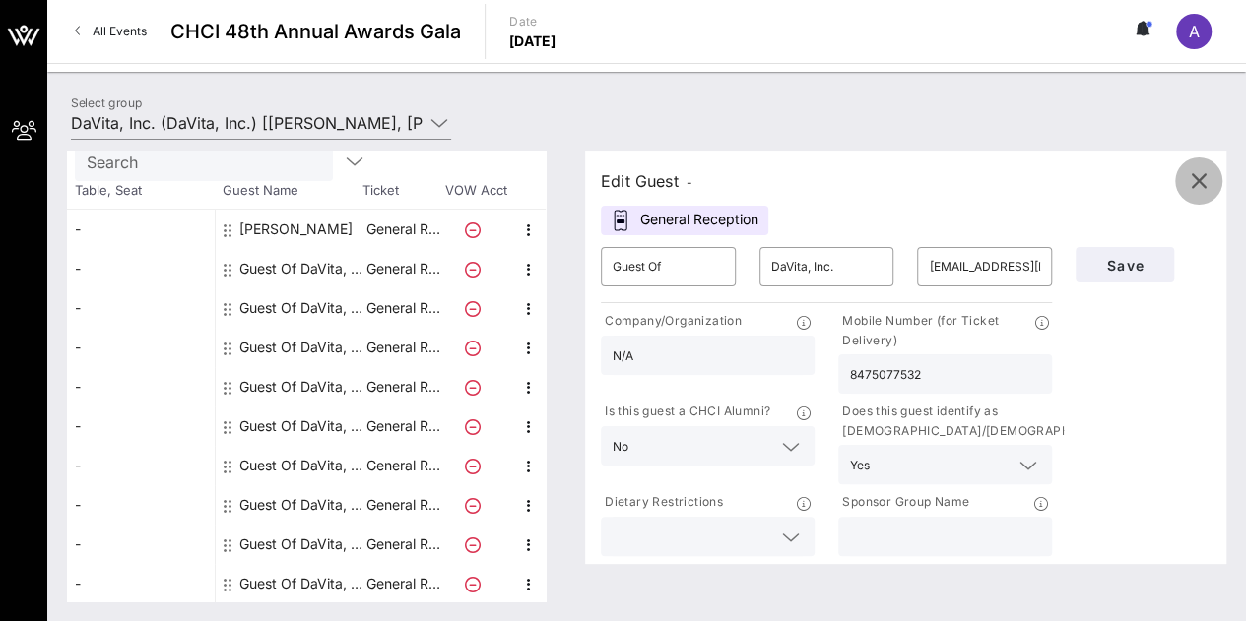
click at [1212, 190] on span "button" at bounding box center [1198, 181] width 47 height 24
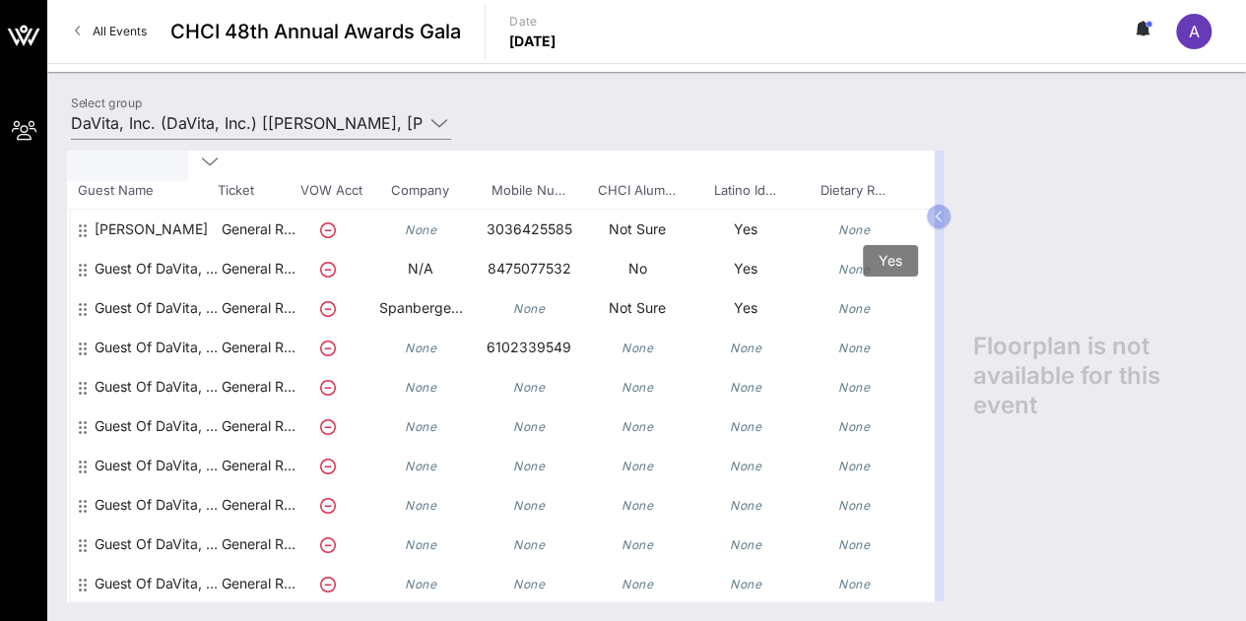
scroll to position [102, 276]
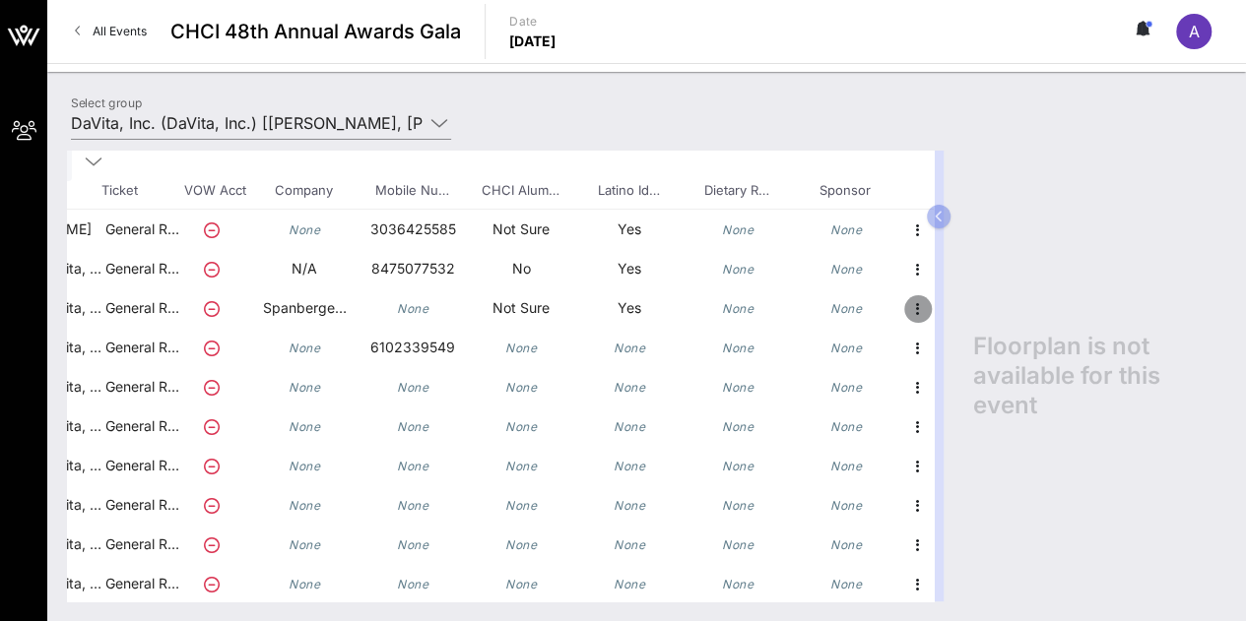
click at [907, 297] on icon "button" at bounding box center [918, 309] width 24 height 24
click at [942, 302] on div "Edit" at bounding box center [950, 313] width 39 height 32
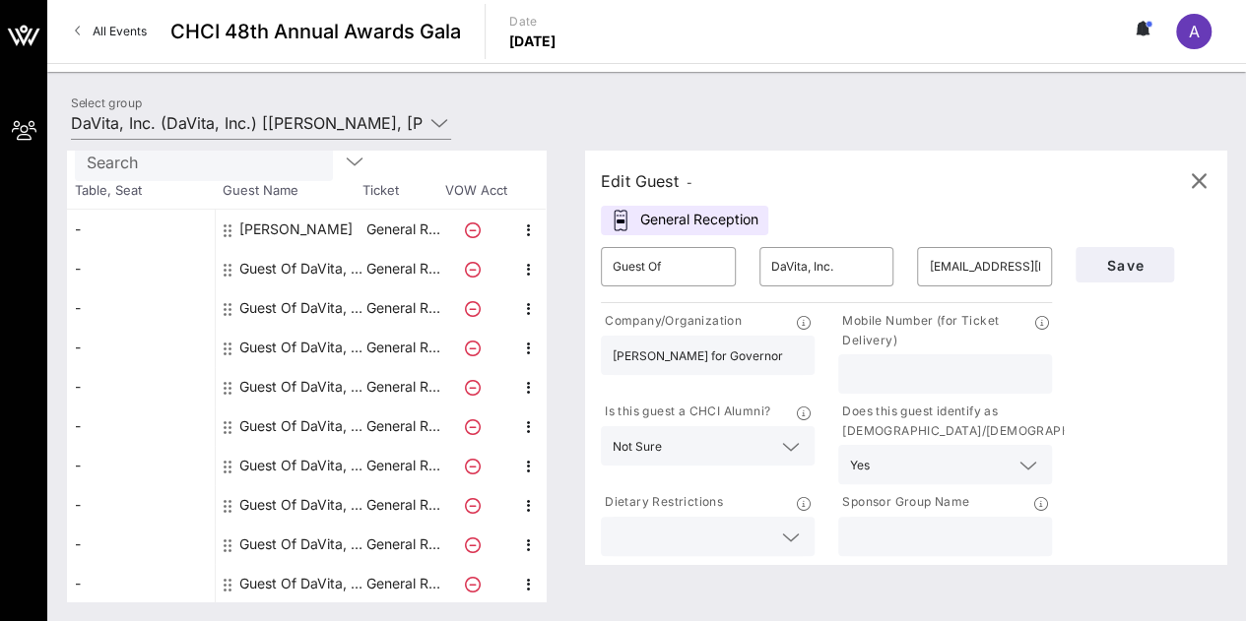
scroll to position [102, 0]
click at [929, 366] on input "text" at bounding box center [945, 374] width 190 height 26
type input "7037317897"
click at [1102, 249] on button "Save" at bounding box center [1124, 264] width 98 height 35
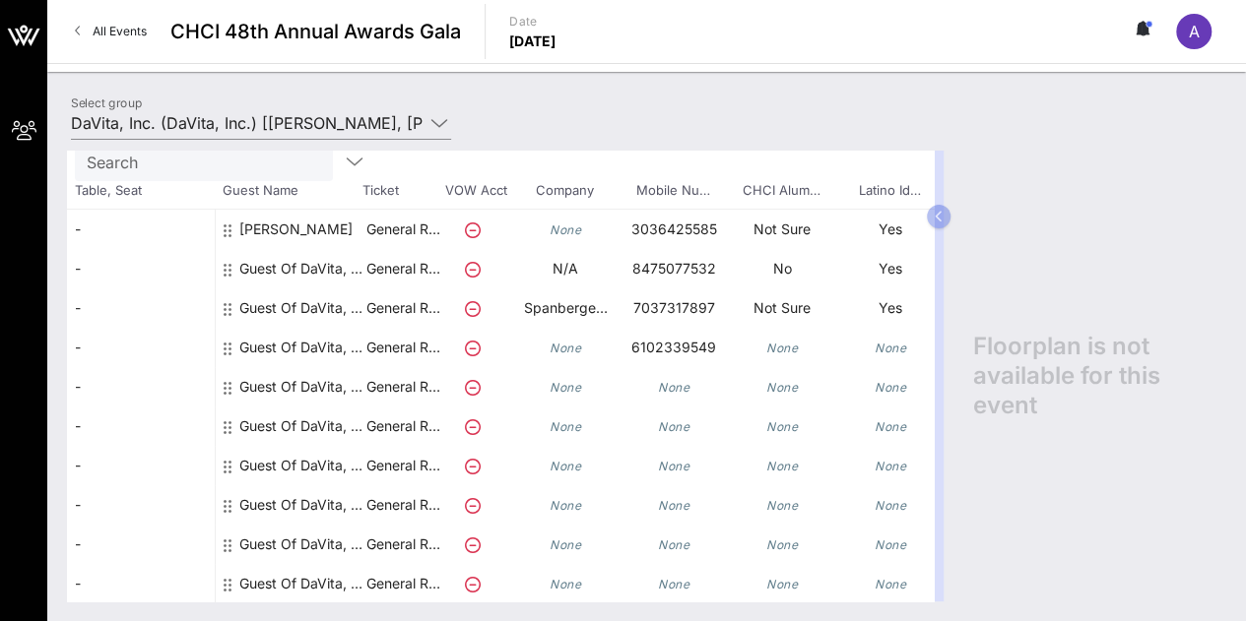
scroll to position [102, 276]
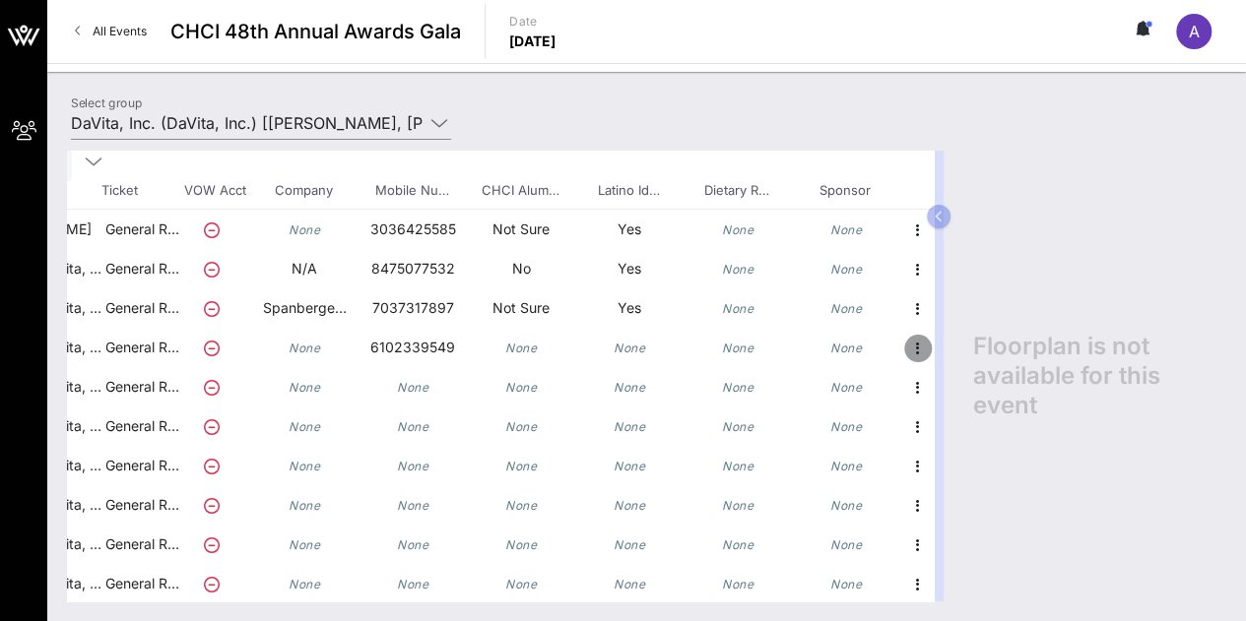
click at [906, 339] on icon "button" at bounding box center [918, 349] width 24 height 24
click at [942, 342] on div "Edit" at bounding box center [950, 353] width 39 height 32
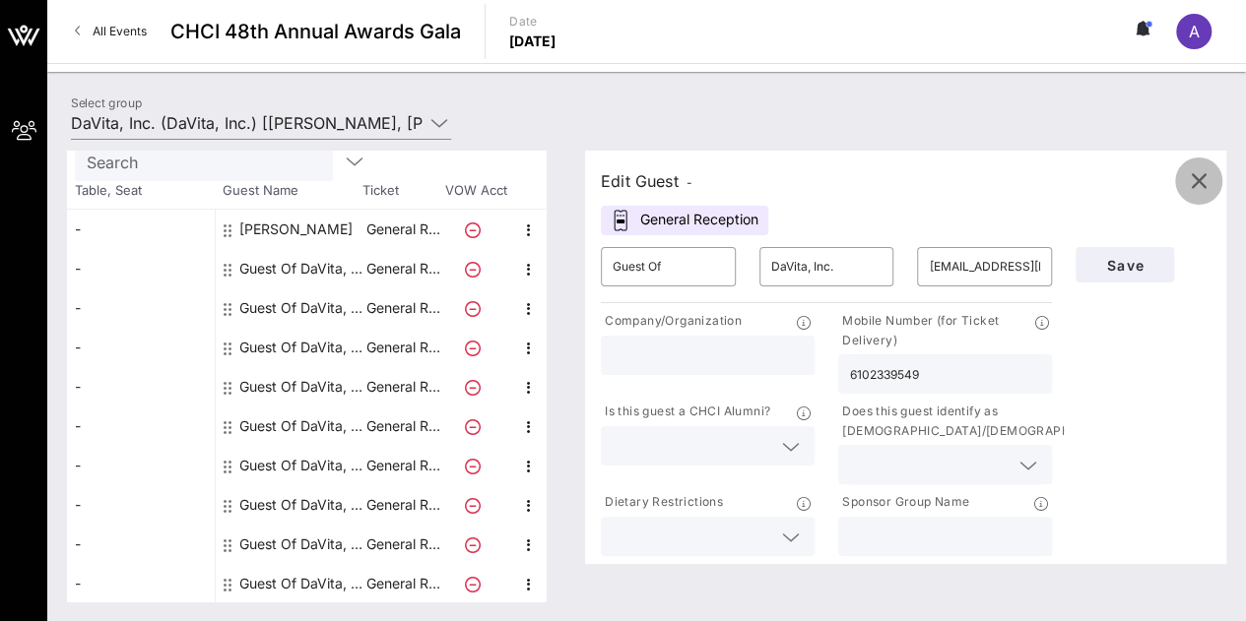
click at [1213, 183] on span "button" at bounding box center [1198, 181] width 47 height 24
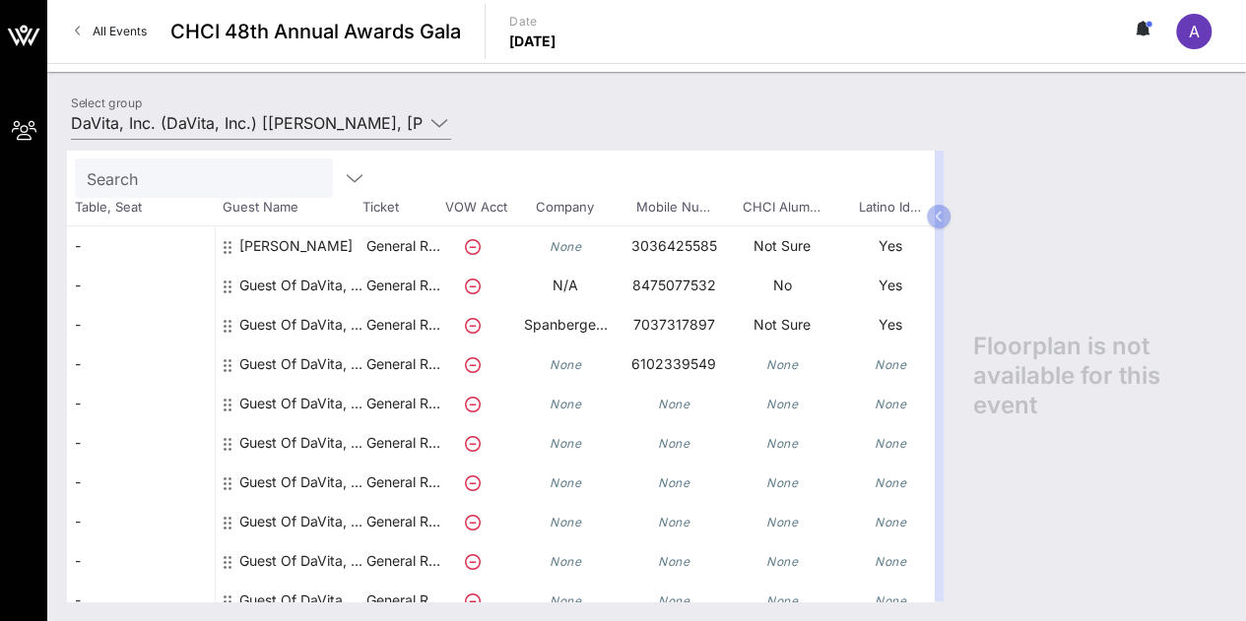
scroll to position [85, 0]
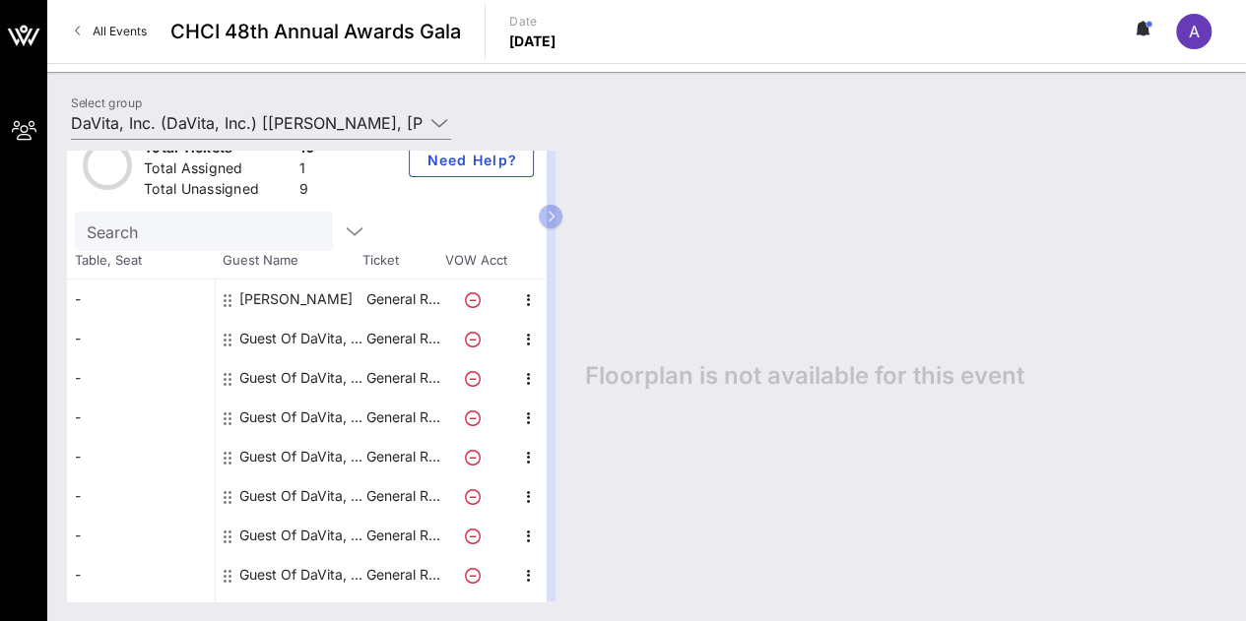
scroll to position [53, 0]
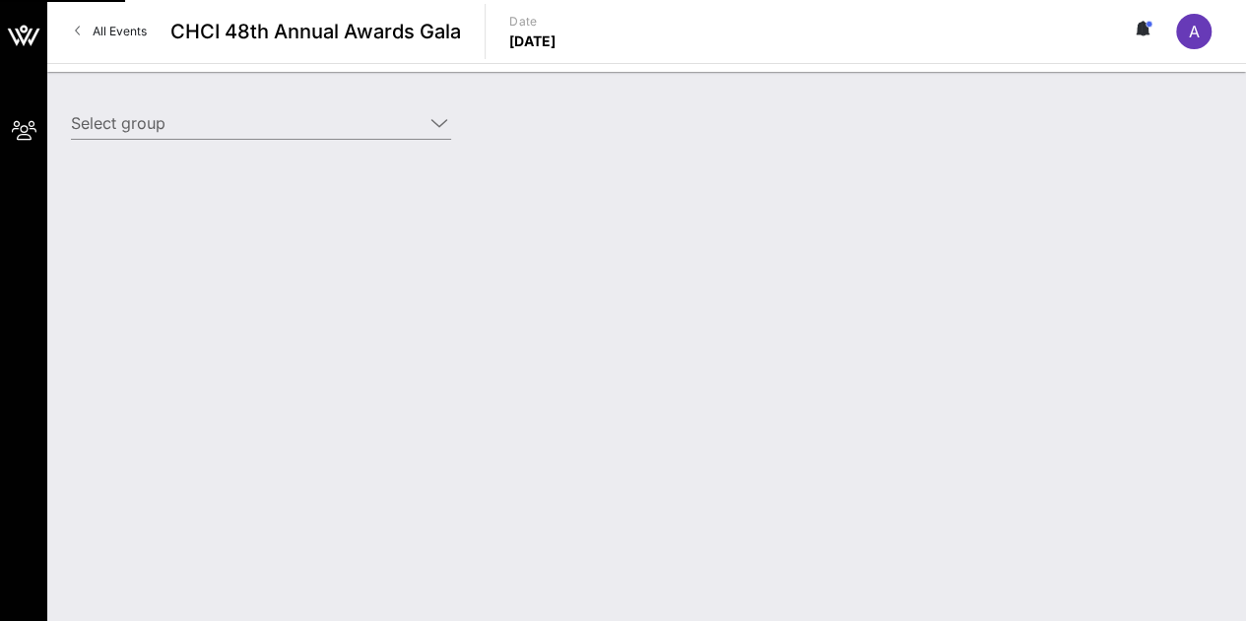
type input "DaVita, Inc. (DaVita, Inc.) [[PERSON_NAME], [PERSON_NAME][EMAIL_ADDRESS][PERSON…"
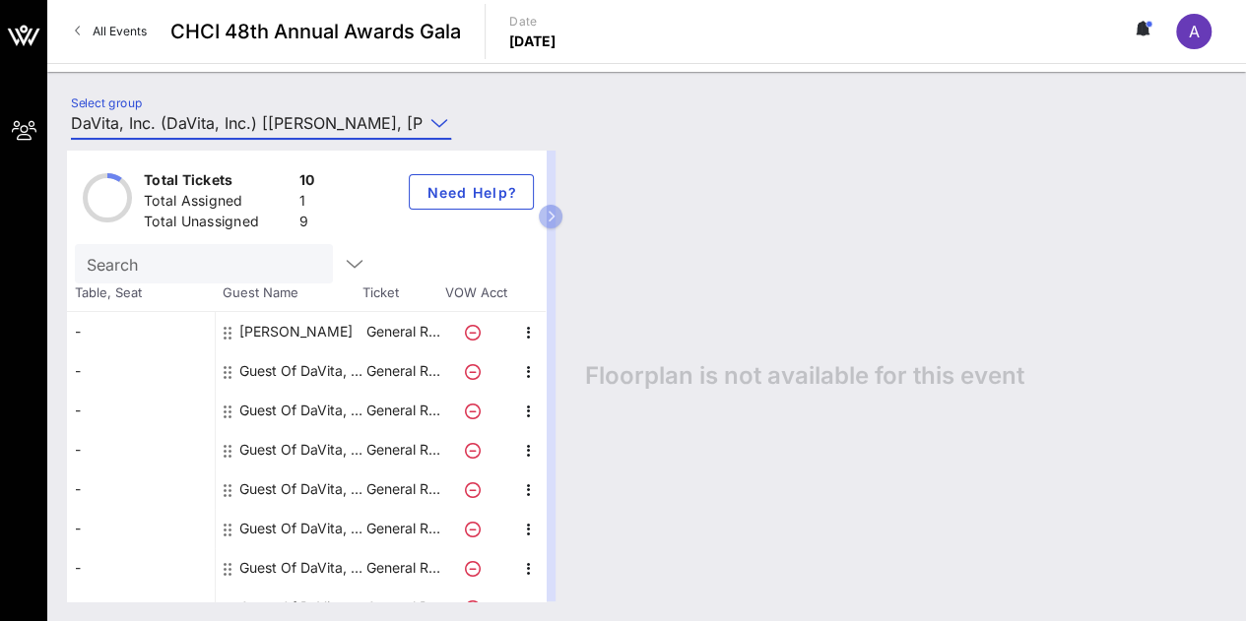
click at [416, 129] on input "DaVita, Inc. (DaVita, Inc.) [[PERSON_NAME], [PERSON_NAME][EMAIL_ADDRESS][PERSON…" at bounding box center [247, 123] width 352 height 32
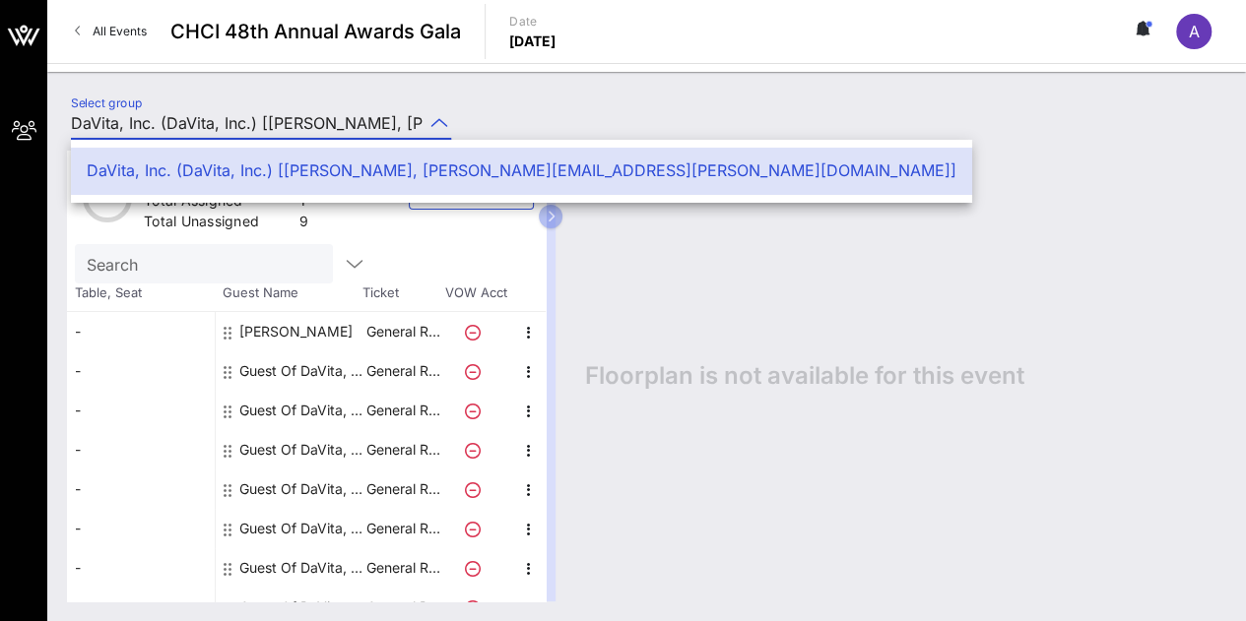
click at [514, 110] on div "Select group DaVita, Inc. (DaVita, Inc.) [[PERSON_NAME], [PERSON_NAME][EMAIL_AD…" at bounding box center [646, 126] width 1175 height 69
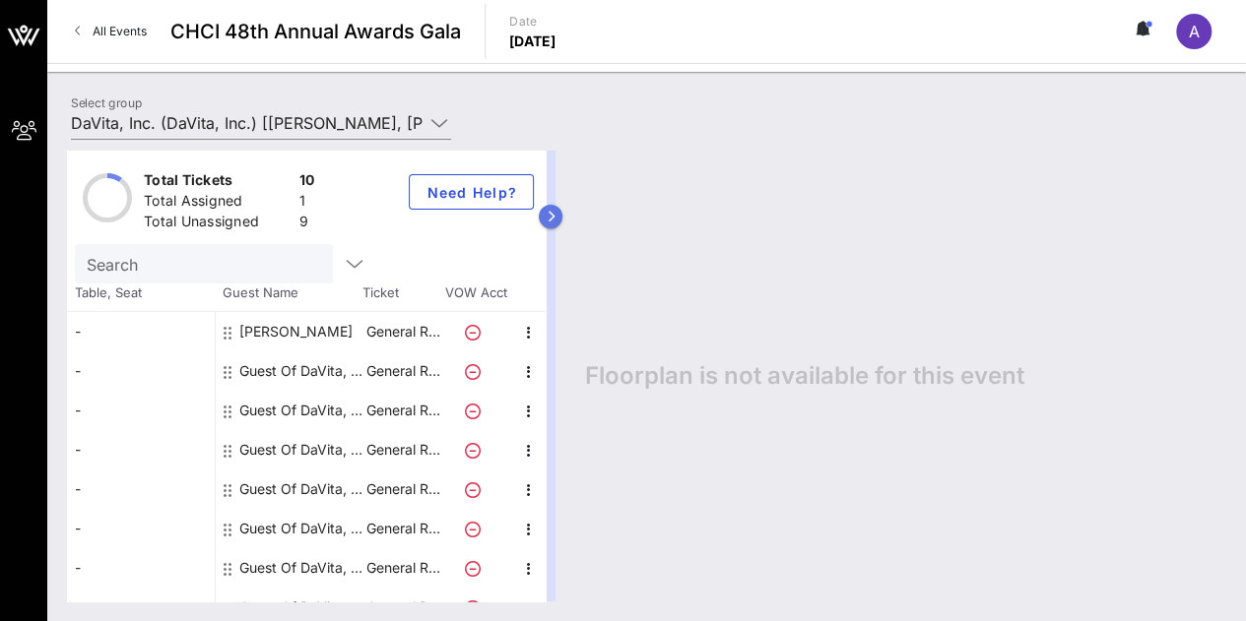
click at [562, 205] on button "button" at bounding box center [551, 217] width 24 height 24
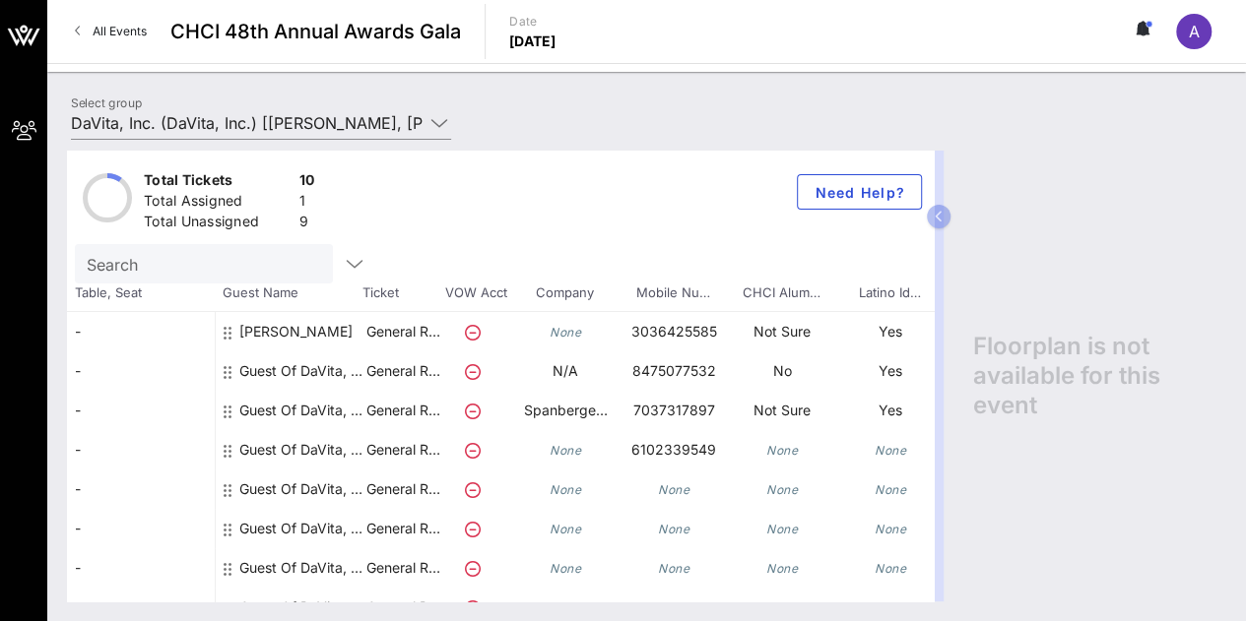
click at [235, 328] on div "[PERSON_NAME]" at bounding box center [290, 339] width 148 height 55
click at [262, 334] on div "[PERSON_NAME]" at bounding box center [295, 339] width 113 height 55
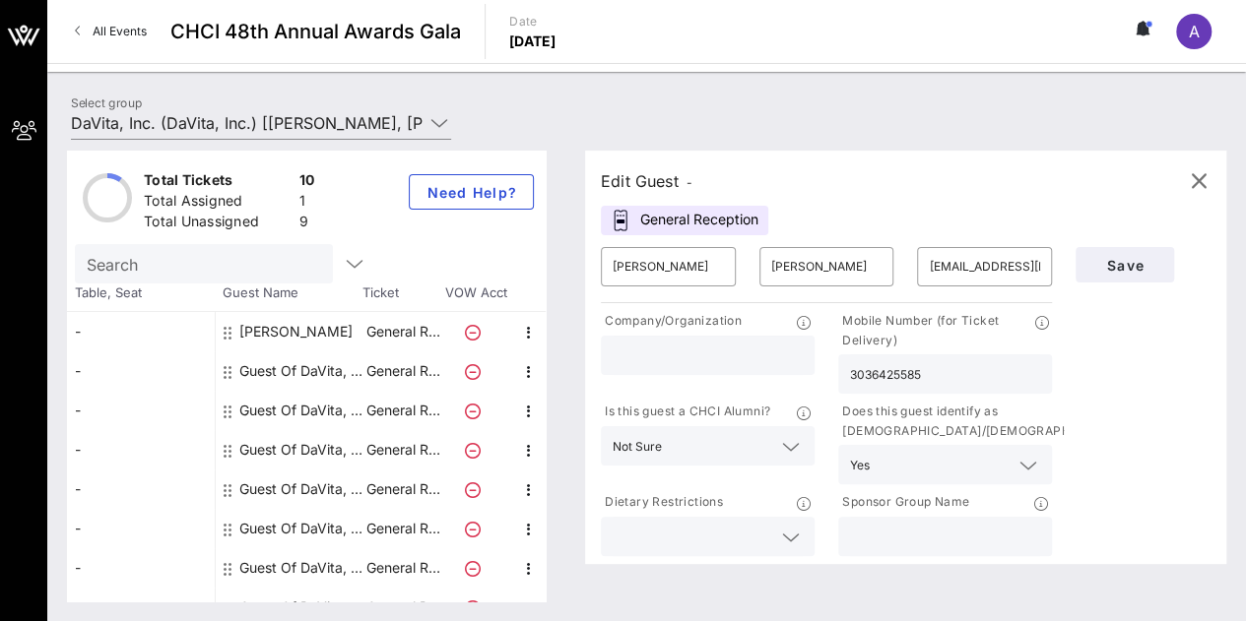
click at [286, 378] on div "Guest Of DaVita, Inc." at bounding box center [301, 371] width 124 height 39
type input "Guest Of"
type input "DaVita, Inc."
type input "lesluna12@gmail.com"
type input "N/A"
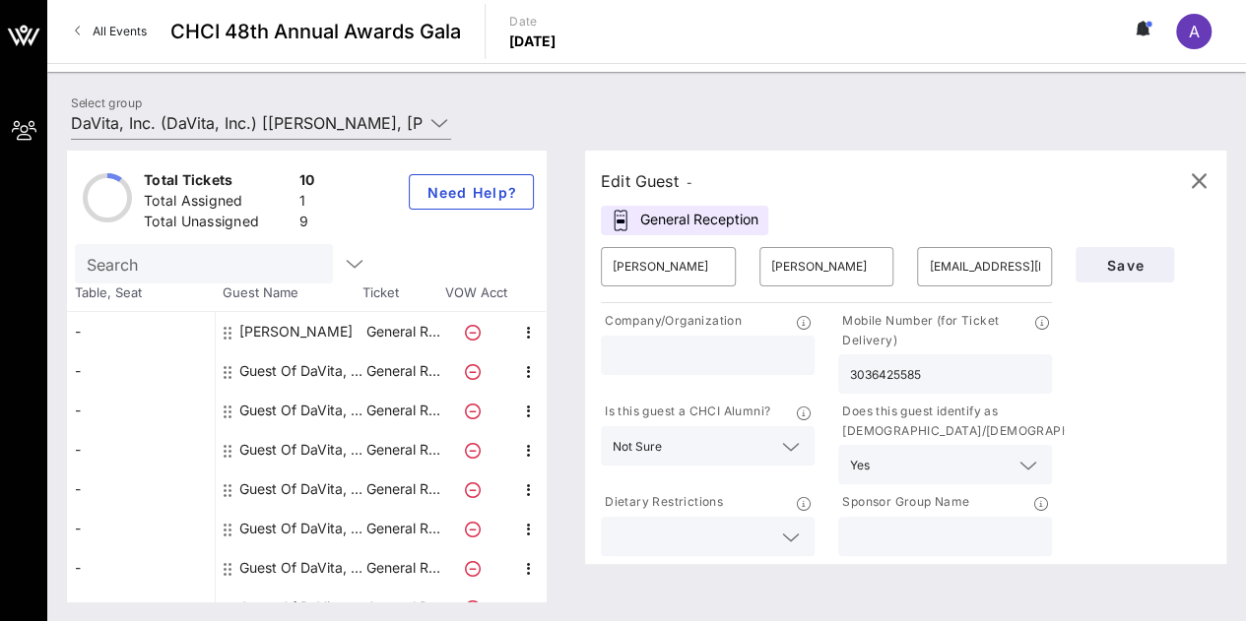
type input "8475077532"
click at [696, 261] on input "Guest Of" at bounding box center [667, 267] width 111 height 32
click at [307, 331] on div "Patricia Ordaz" at bounding box center [295, 331] width 113 height 39
type input "Patricia"
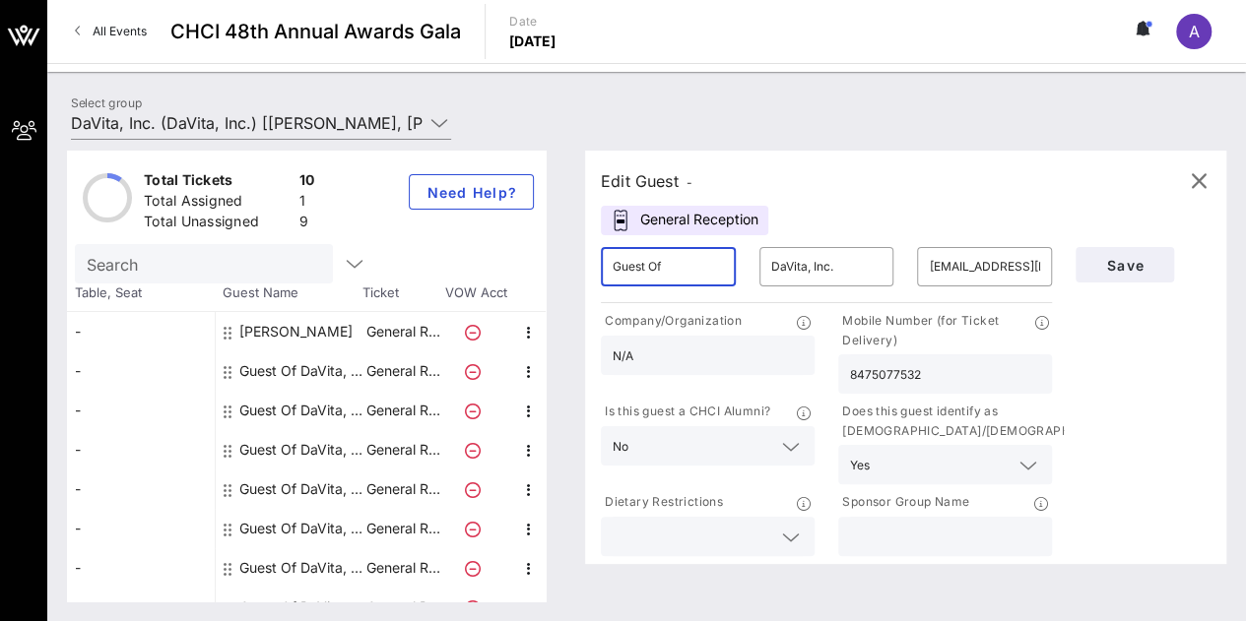
type input "Ordaz"
type input "ordazpd@gmail.com"
type input "3036425585"
click at [815, 265] on input "Ordaz" at bounding box center [826, 267] width 111 height 32
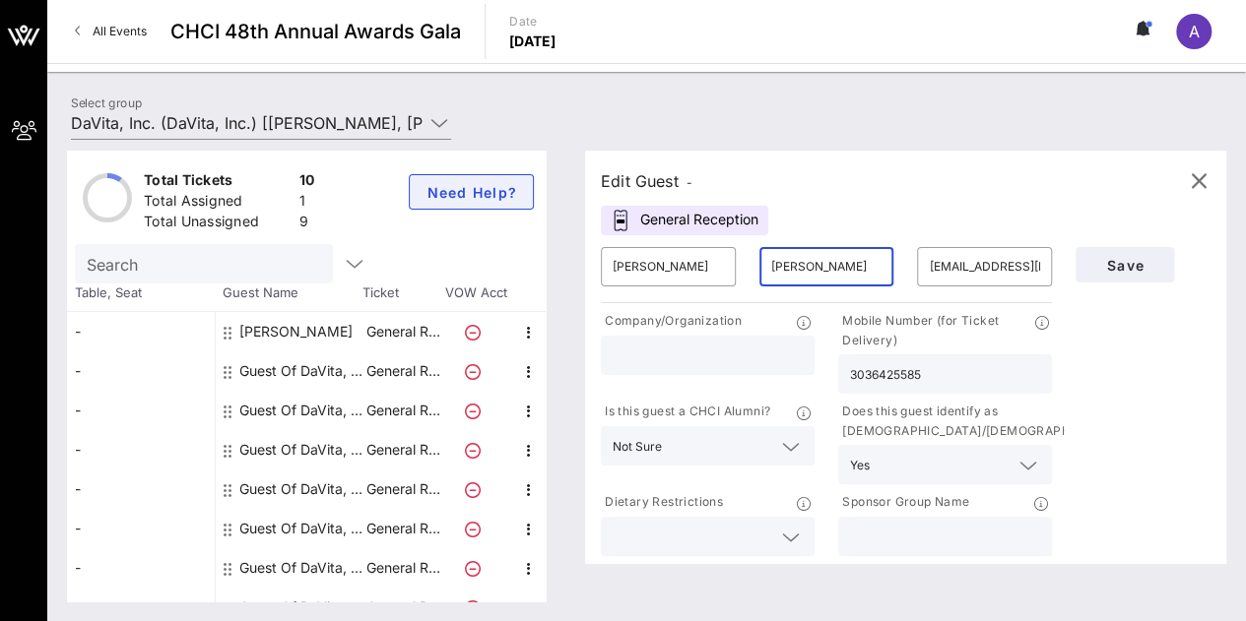
drag, startPoint x: 673, startPoint y: 251, endPoint x: 448, endPoint y: 207, distance: 229.8
click at [448, 207] on div "Total Tickets 10 Total Assigned 1 Total Unassigned 9 Need Help? Search Table, S…" at bounding box center [646, 376] width 1159 height 451
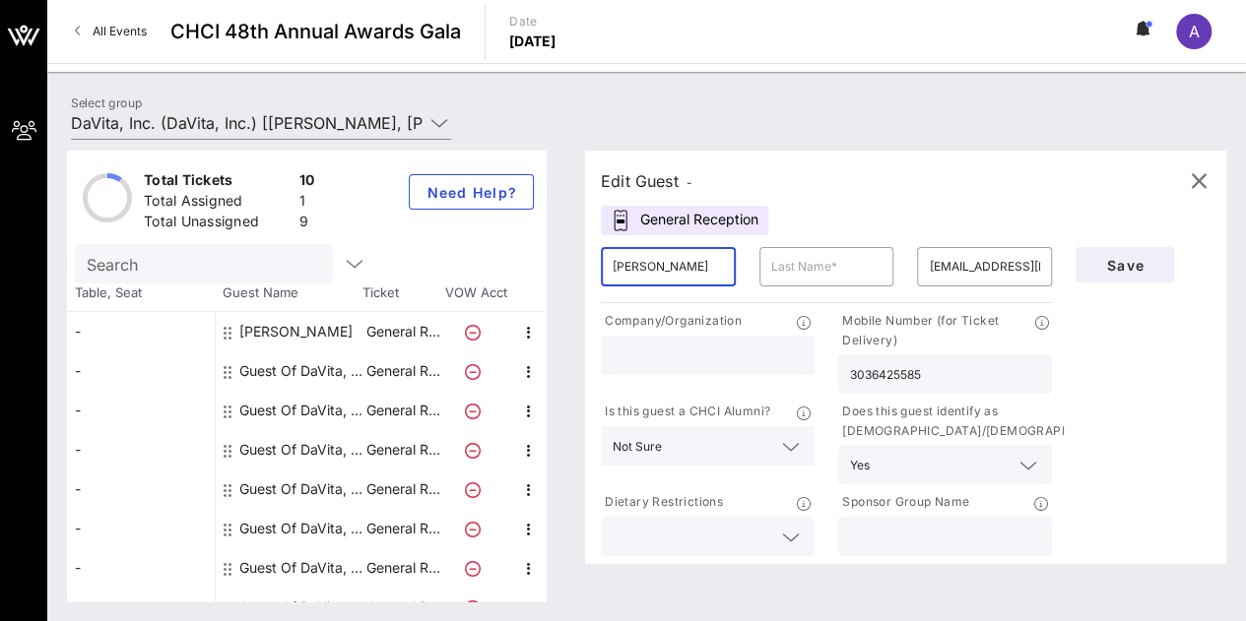
drag, startPoint x: 681, startPoint y: 263, endPoint x: 487, endPoint y: 232, distance: 196.4
click at [487, 232] on div "Total Tickets 10 Total Assigned 1 Total Unassigned 9 Need Help? Search Table, S…" at bounding box center [646, 376] width 1159 height 451
click at [327, 363] on div "Guest Of DaVita, Inc." at bounding box center [301, 371] width 124 height 39
type input "Guest Of"
type input "DaVita, Inc."
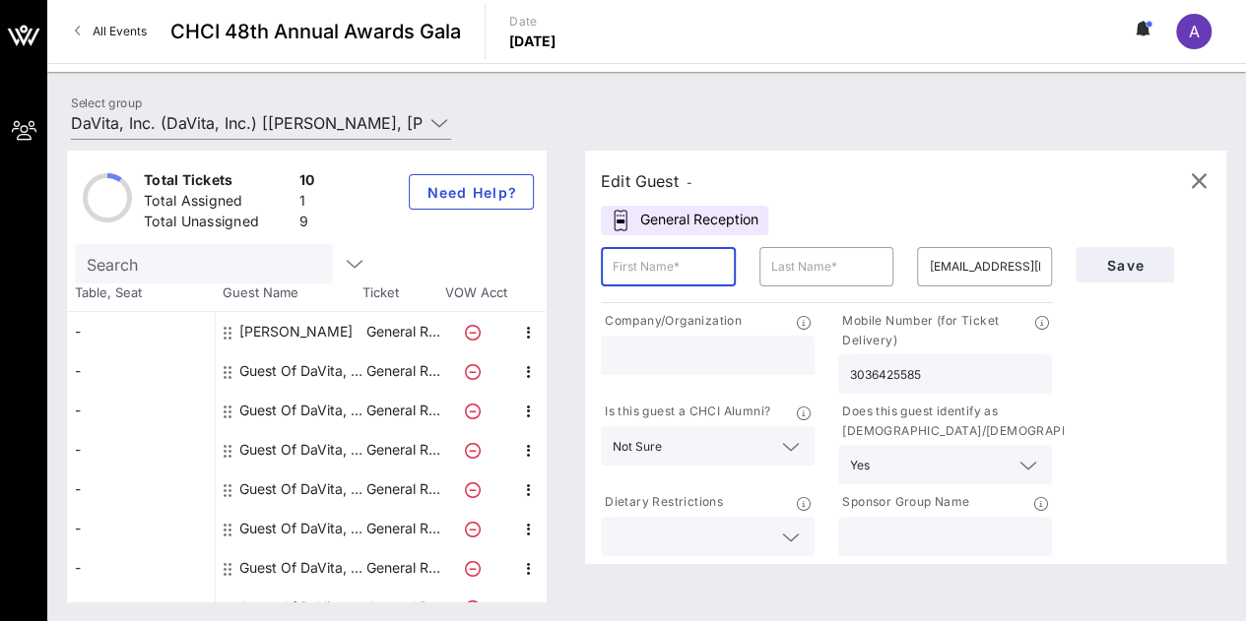
type input "lesluna12@gmail.com"
type input "N/A"
type input "8475077532"
click at [532, 368] on icon "button" at bounding box center [529, 372] width 24 height 24
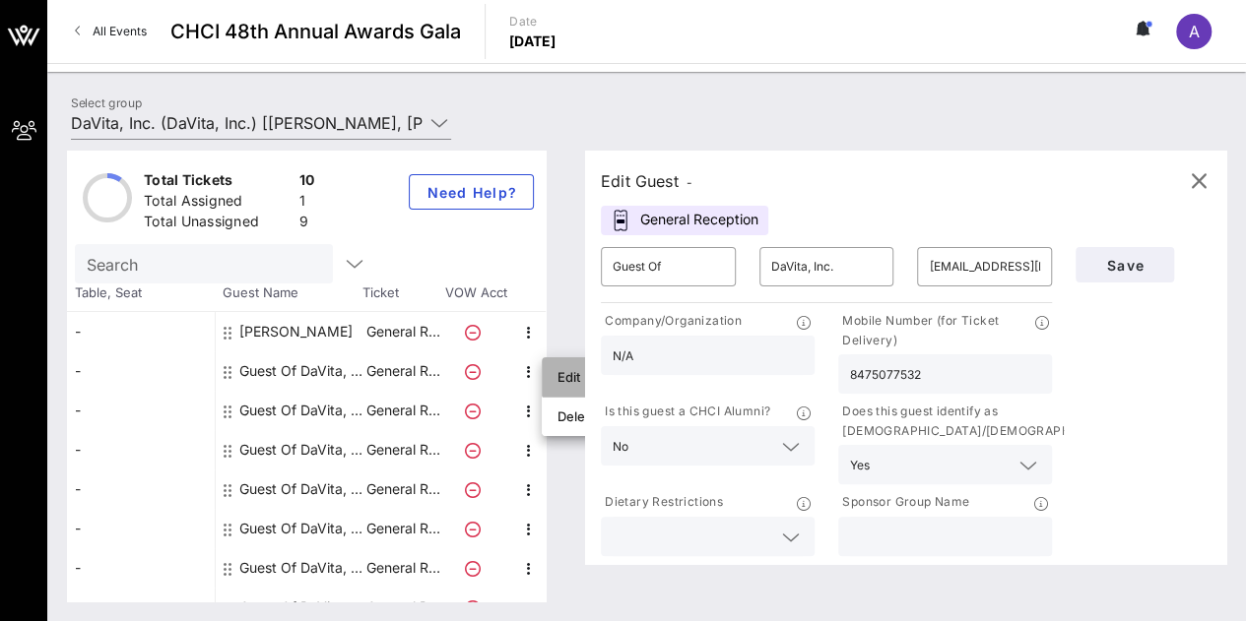
click at [581, 385] on div "Edit" at bounding box center [576, 377] width 39 height 16
click at [692, 265] on input "Guest Of" at bounding box center [667, 267] width 111 height 32
type input "Leslie"
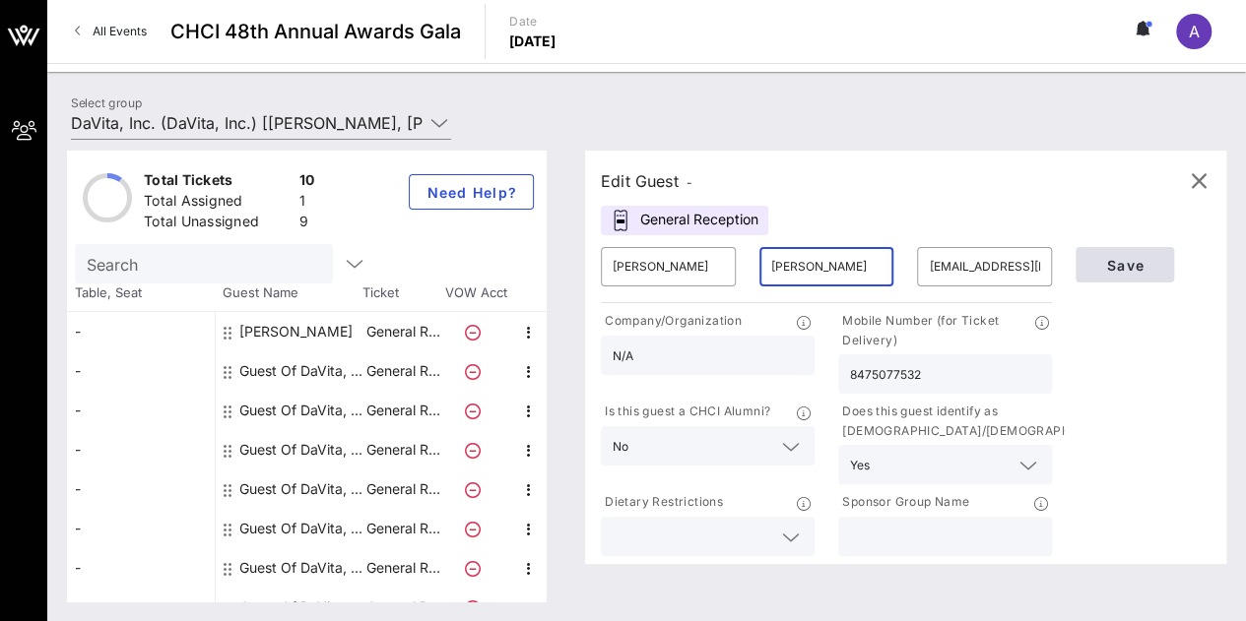
type input "Luna"
click at [1119, 280] on button "Save" at bounding box center [1124, 264] width 98 height 35
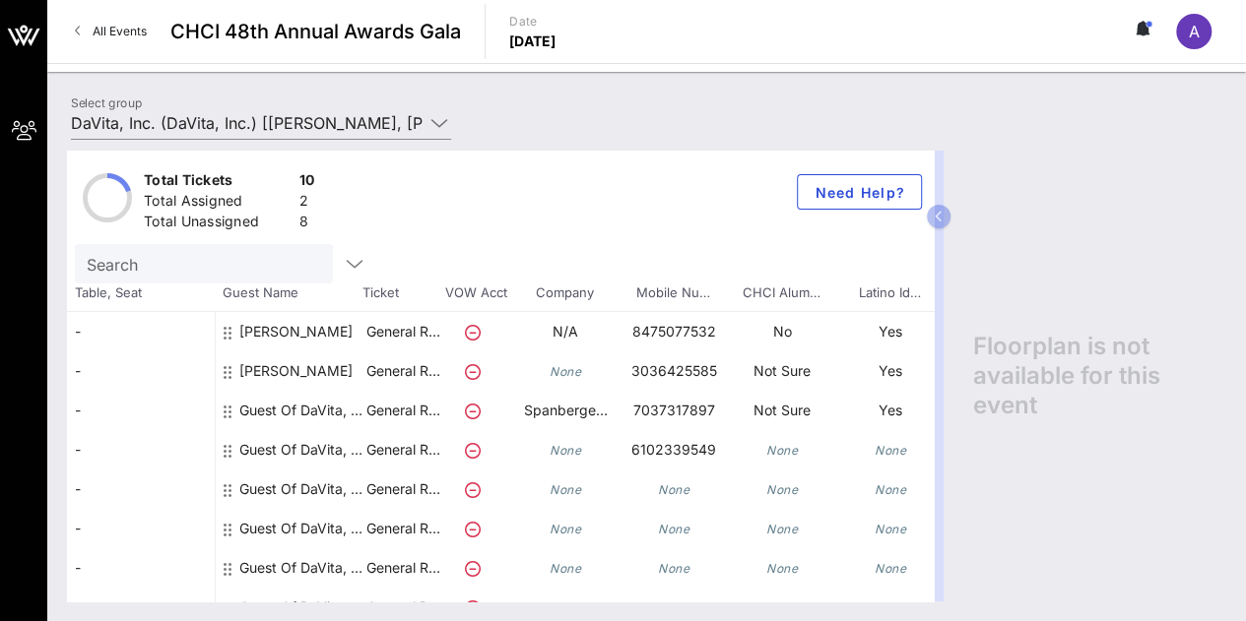
scroll to position [0, 276]
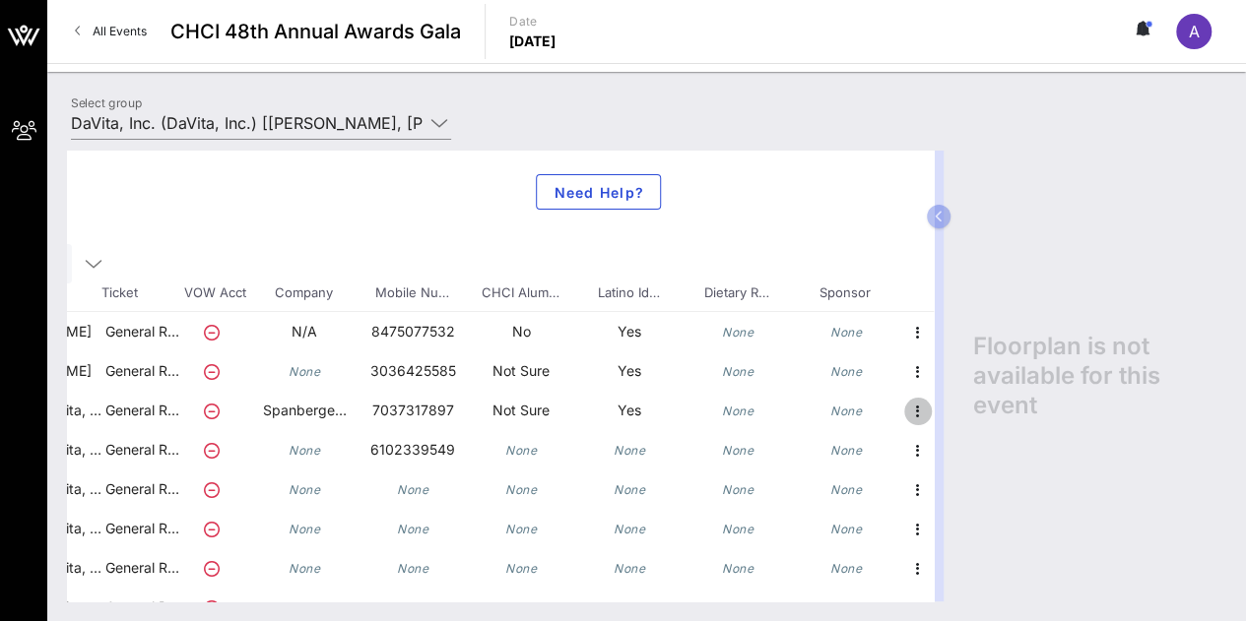
click at [906, 408] on icon "button" at bounding box center [918, 412] width 24 height 24
click at [953, 420] on div "Edit" at bounding box center [950, 417] width 39 height 16
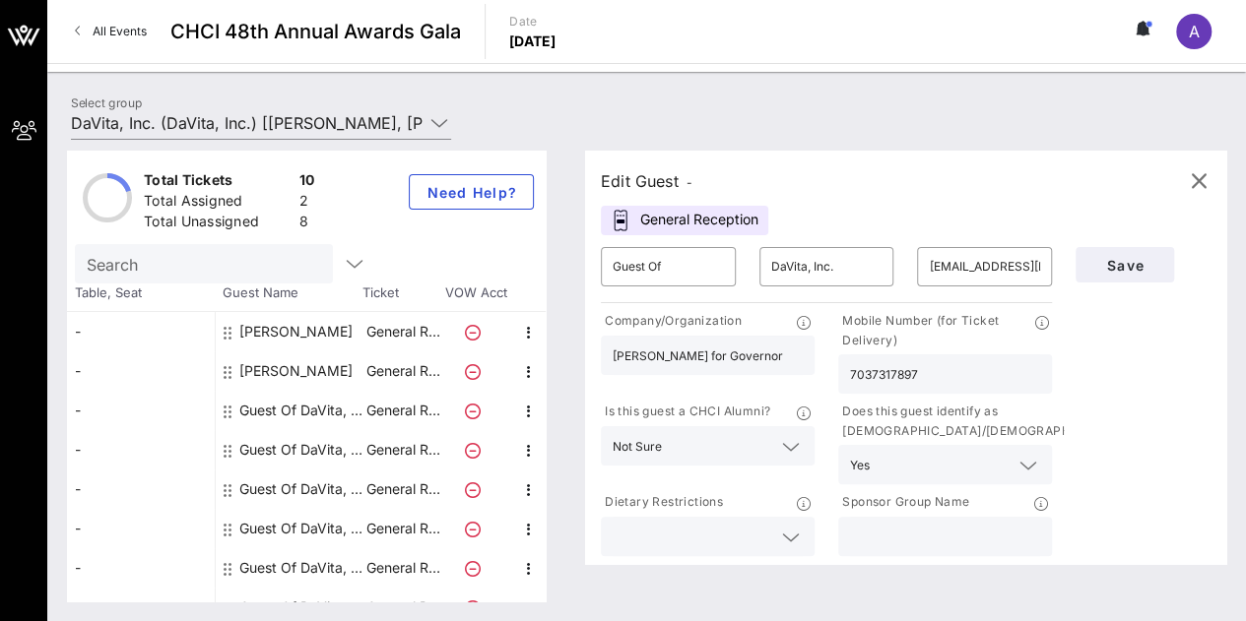
scroll to position [0, 0]
click at [693, 274] on input "Guest Of" at bounding box center [667, 267] width 111 height 32
type input "Jasmine"
type input "Chavez"
click at [699, 259] on input "Jasmine" at bounding box center [667, 267] width 111 height 32
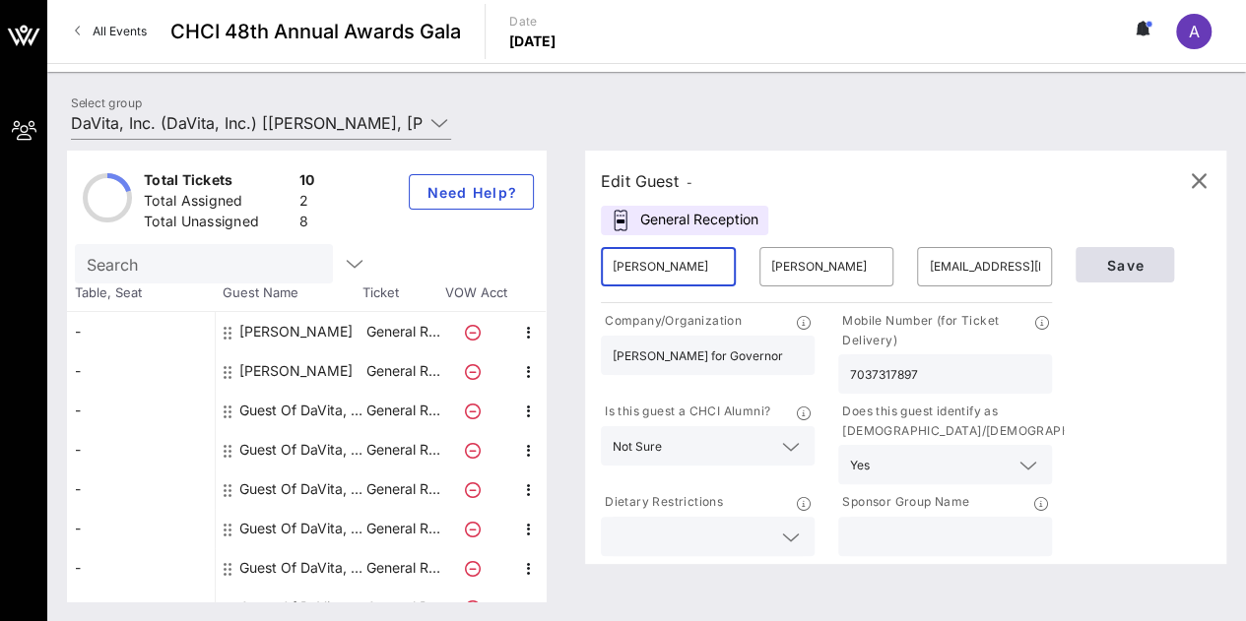
type input "Jazmin"
click at [1091, 273] on button "Save" at bounding box center [1124, 264] width 98 height 35
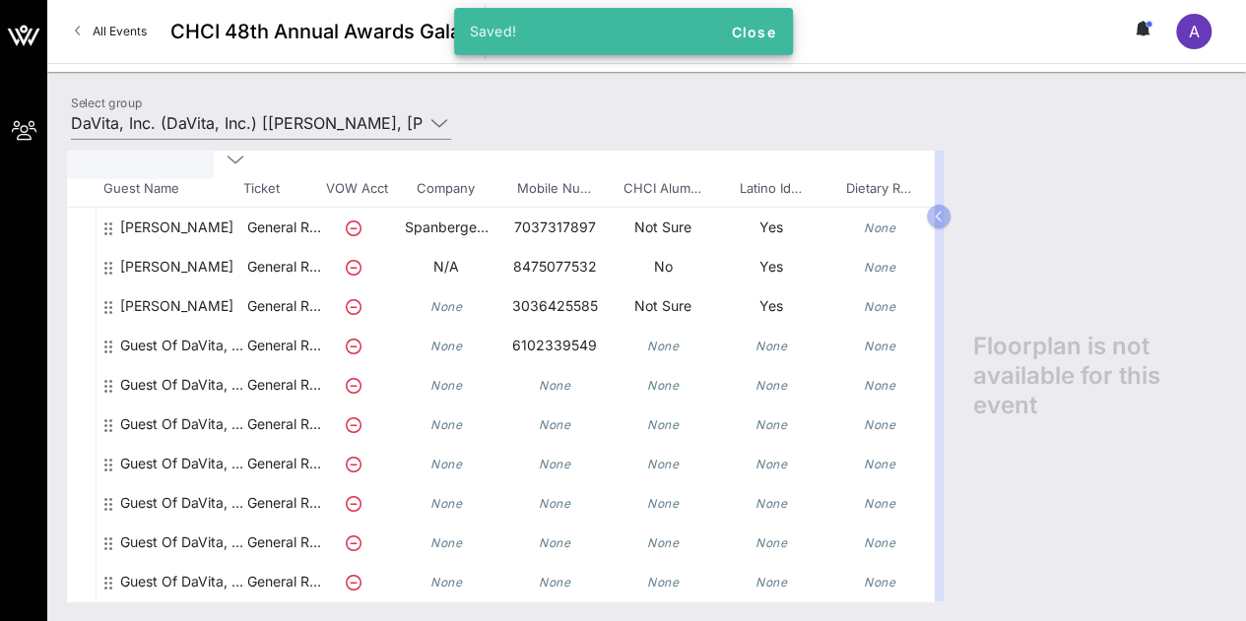
scroll to position [116, 276]
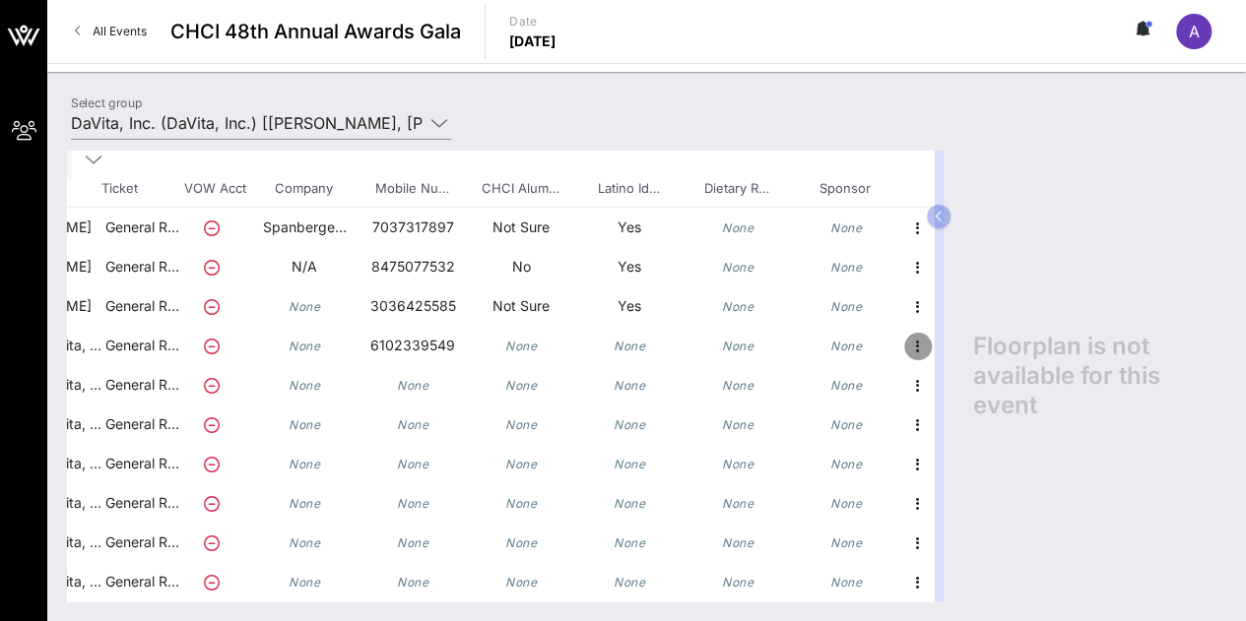
click at [906, 339] on icon "button" at bounding box center [918, 347] width 24 height 24
click at [942, 344] on div "Edit" at bounding box center [950, 340] width 39 height 16
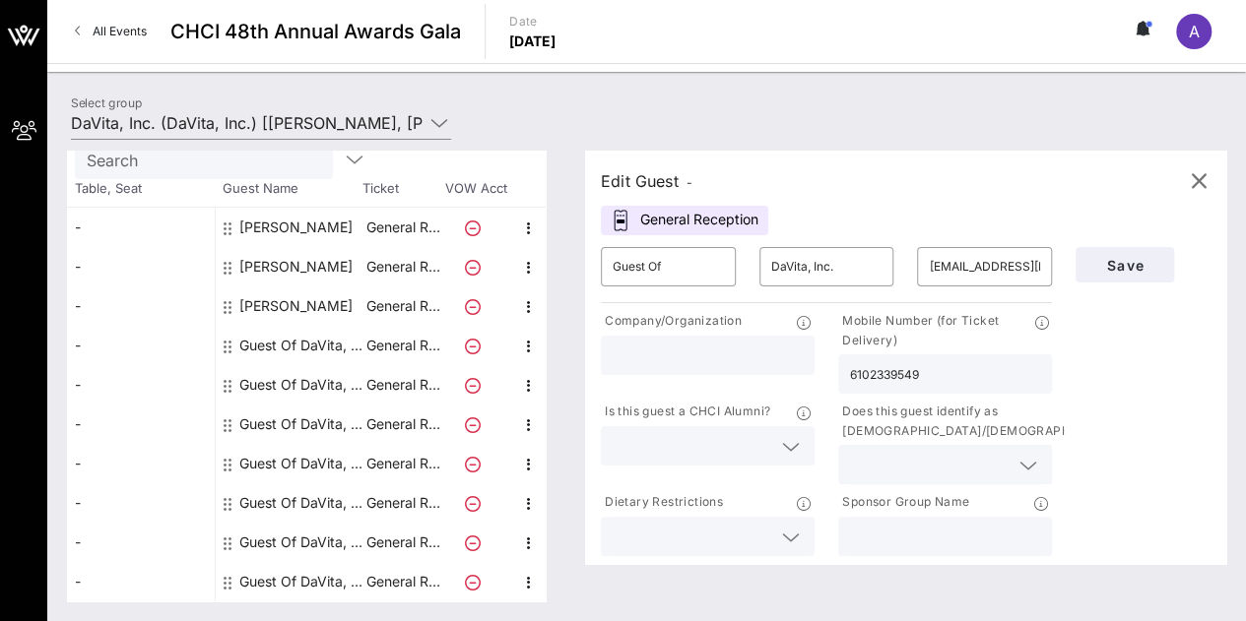
scroll to position [102, 0]
click at [724, 273] on input "Guest Of" at bounding box center [667, 267] width 111 height 32
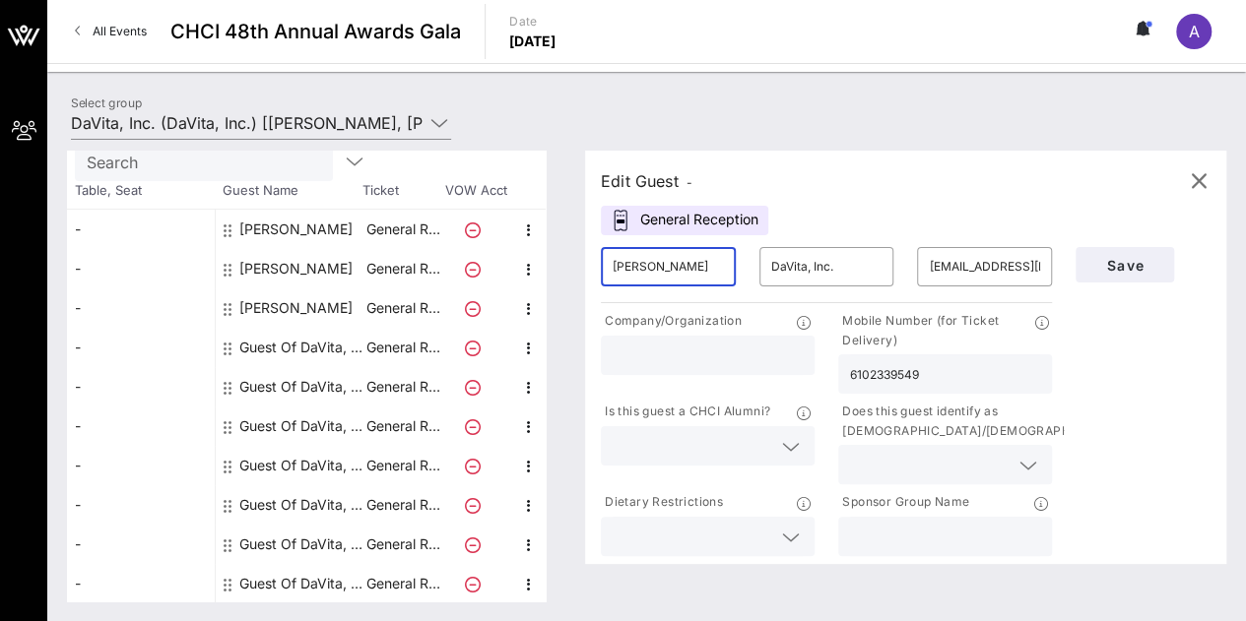
type input "Laney"
type input "O'Shea"
click at [1110, 258] on span "Save" at bounding box center [1124, 265] width 67 height 17
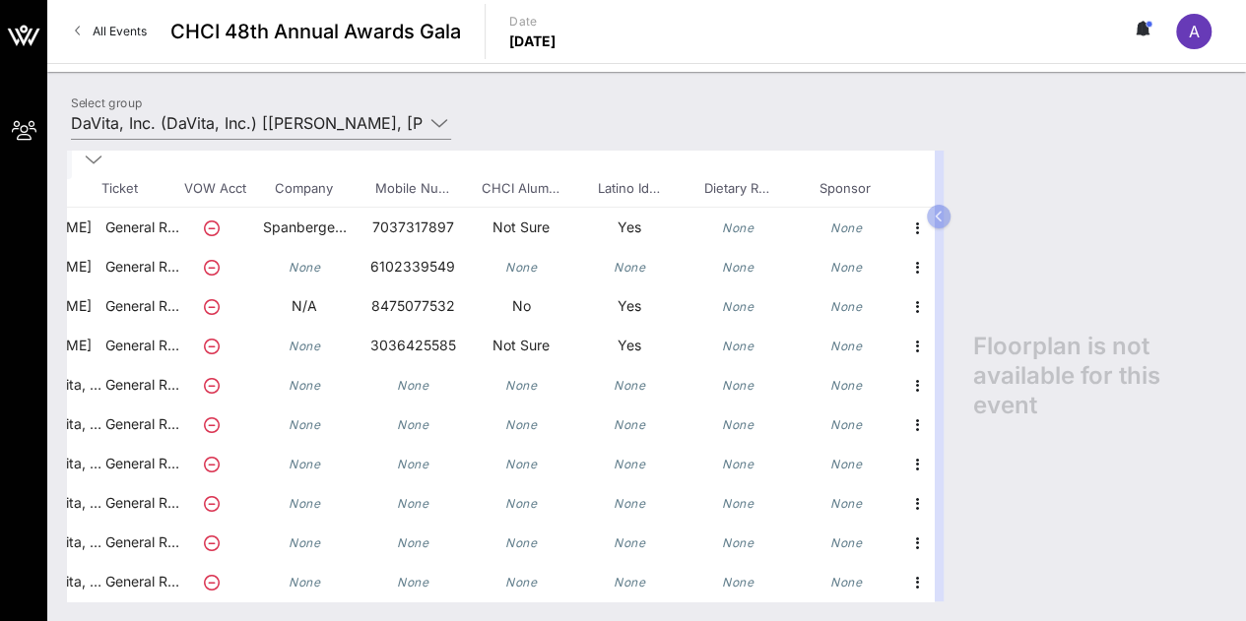
scroll to position [118, 276]
click at [906, 374] on icon "button" at bounding box center [918, 386] width 24 height 24
click at [958, 384] on div "Edit" at bounding box center [950, 377] width 39 height 16
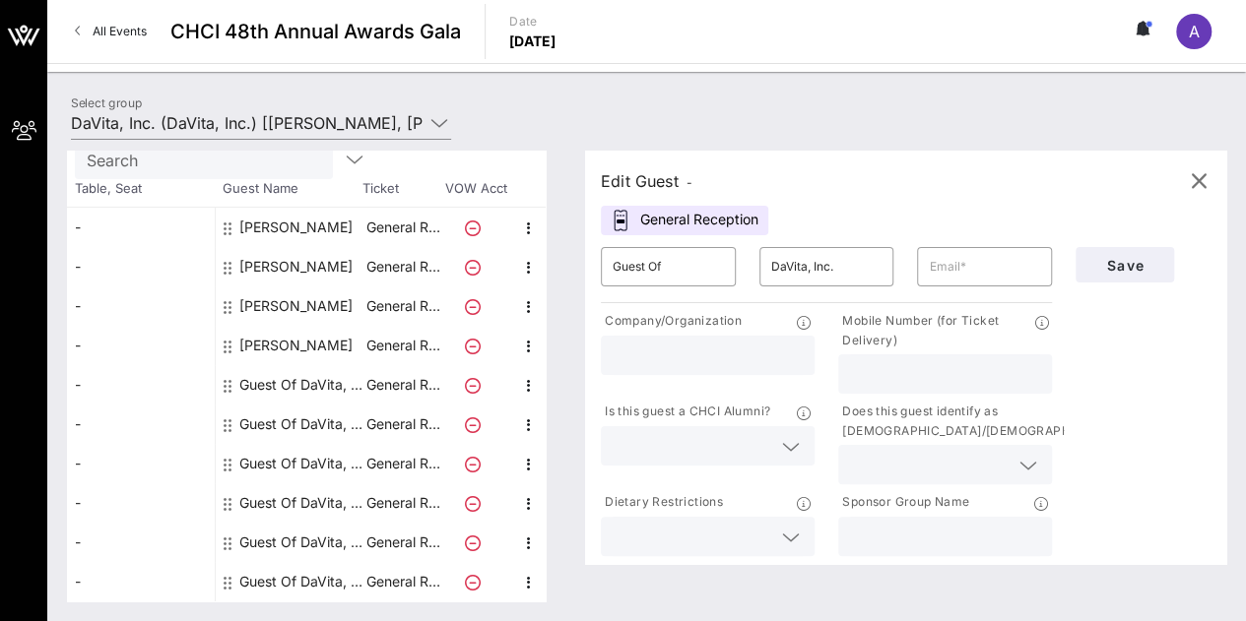
scroll to position [102, 0]
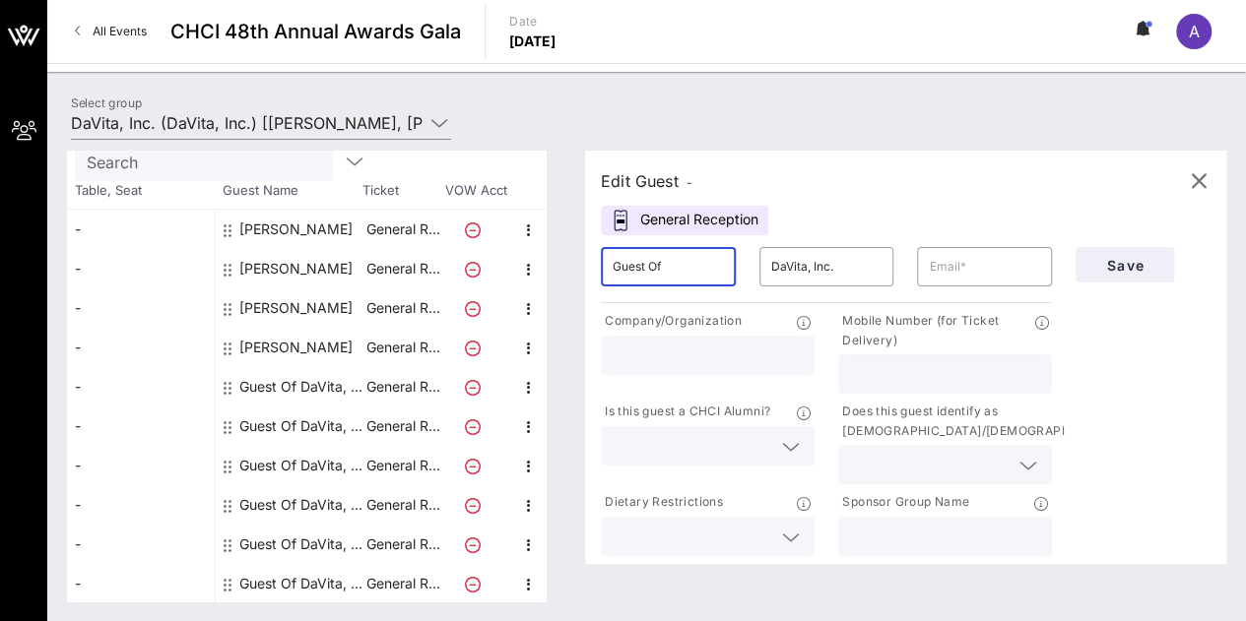
click at [722, 282] on input "Guest Of" at bounding box center [667, 267] width 111 height 32
type input "Roland"
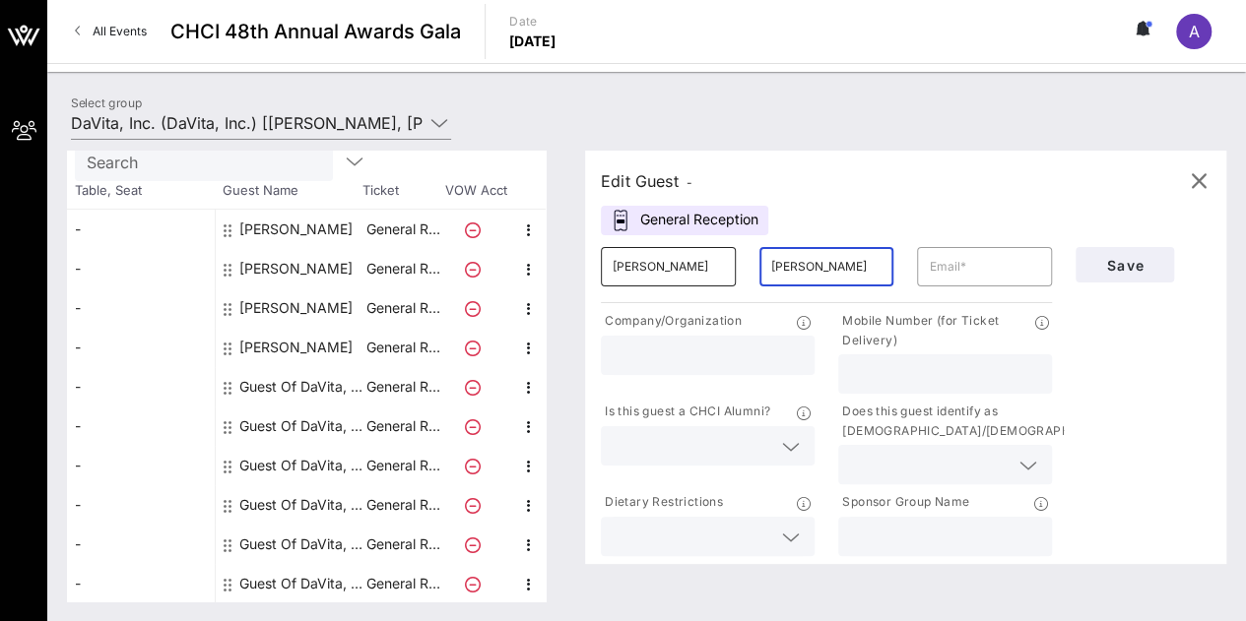
type input "Hernandez"
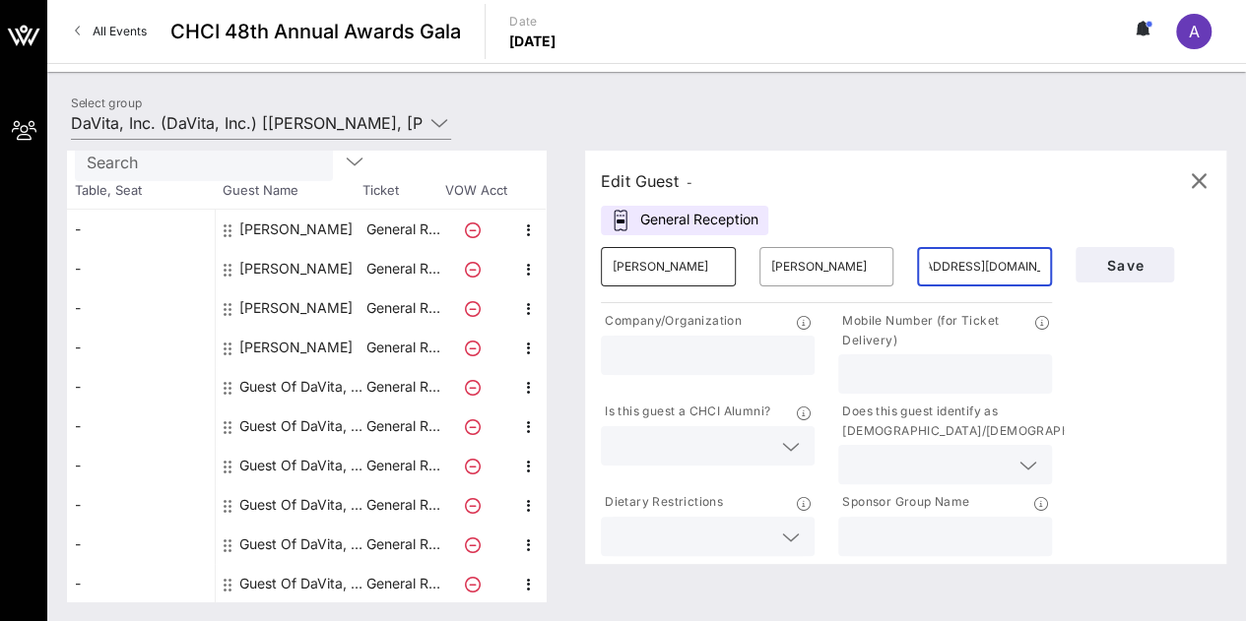
scroll to position [0, 63]
type input "roland_hernandez@brown.edu"
type input "2022941162"
click at [704, 263] on input "Roland" at bounding box center [667, 267] width 111 height 32
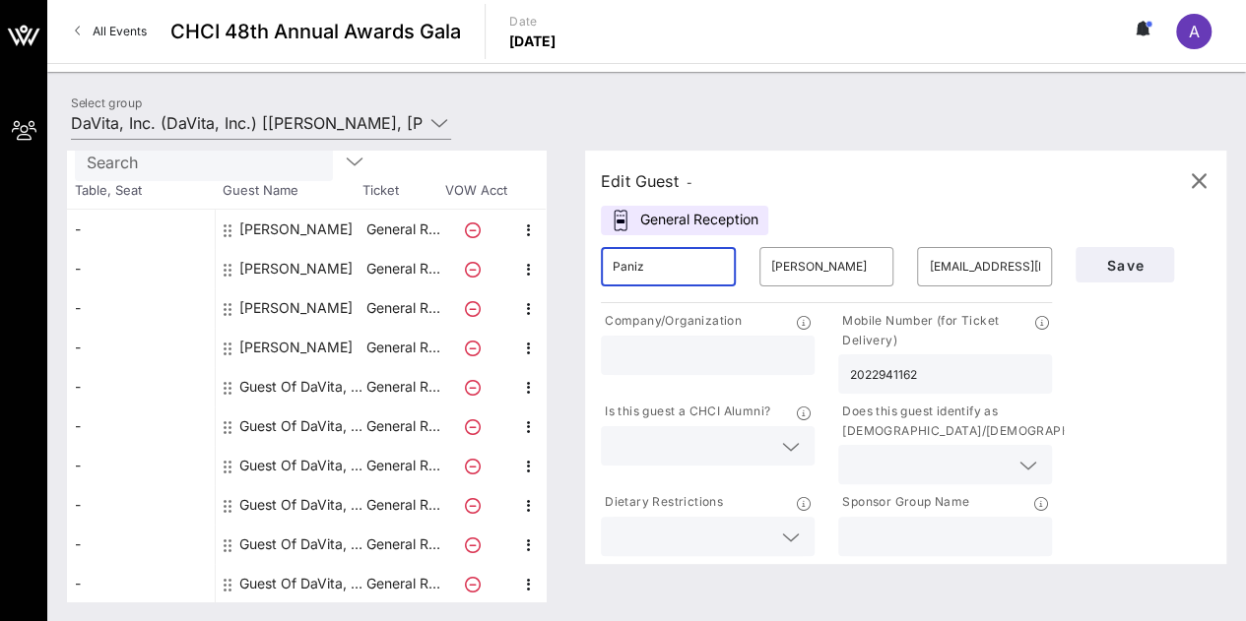
type input "Paniz"
type input "Rezaeerod"
type input "prezaeerod@gmail.com"
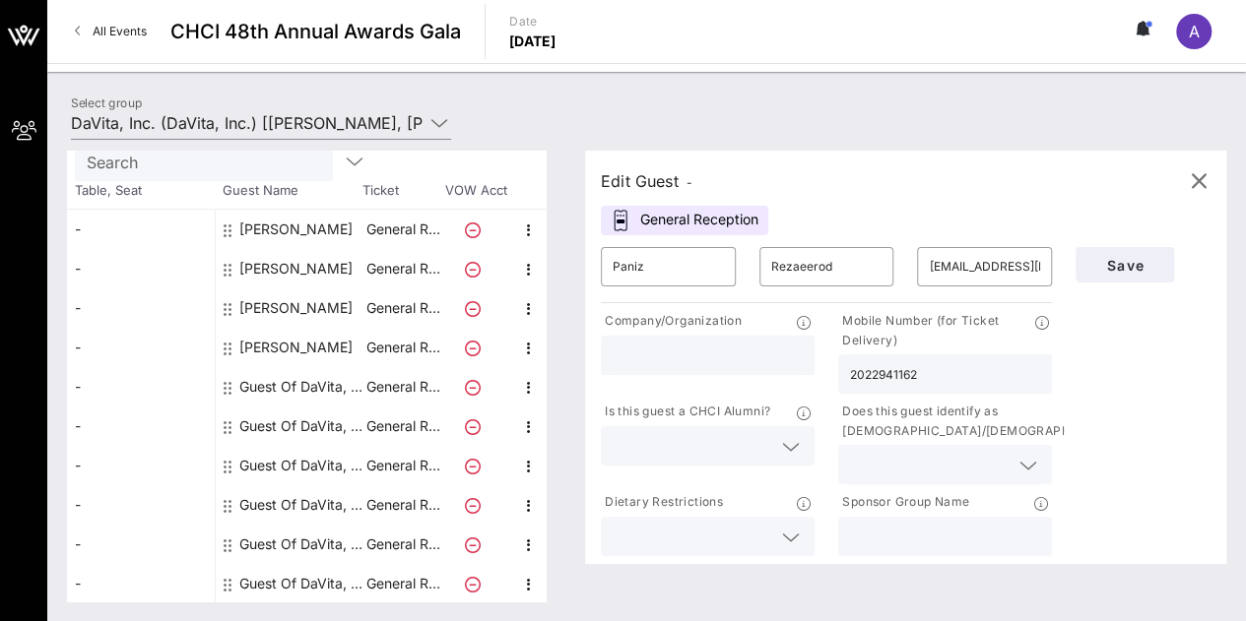
click at [908, 375] on input "2022941162" at bounding box center [945, 374] width 190 height 26
type input "8435140094"
click at [1142, 259] on span "Save" at bounding box center [1124, 265] width 67 height 17
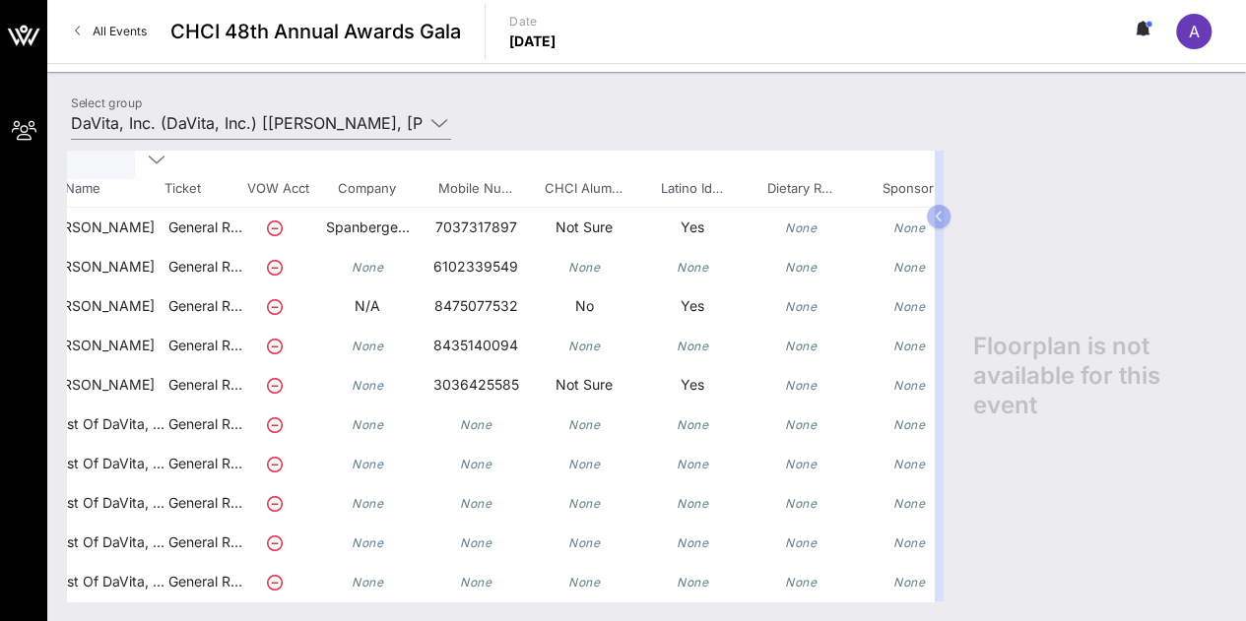
scroll to position [118, 276]
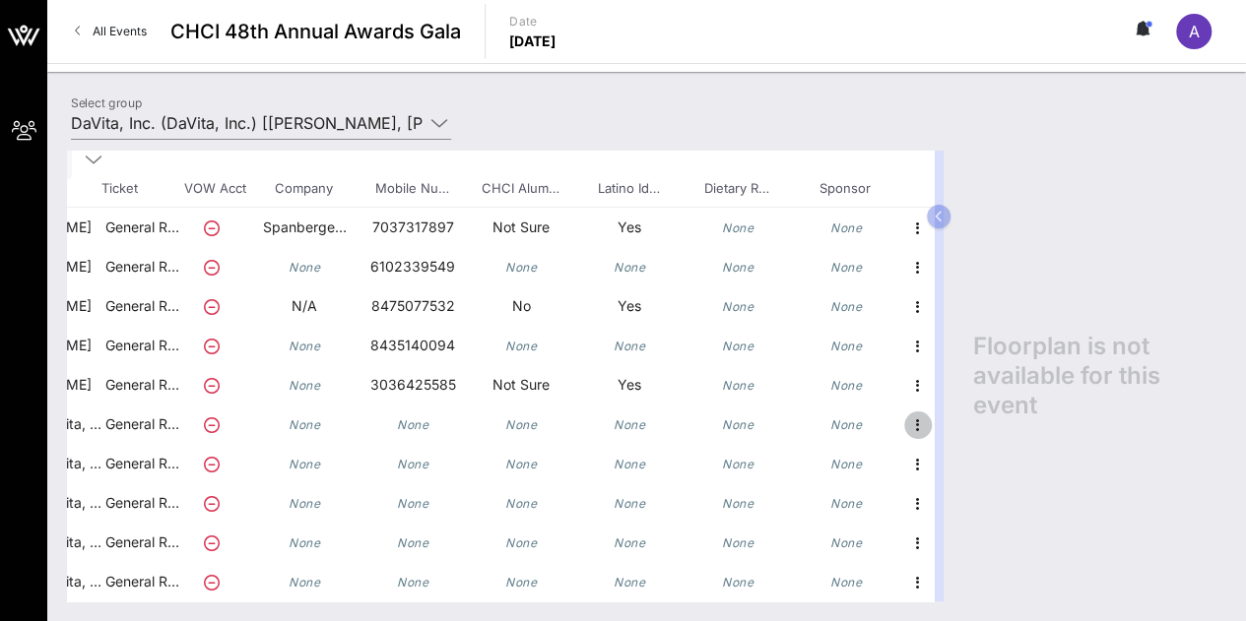
click at [906, 414] on icon "button" at bounding box center [918, 426] width 24 height 24
click at [931, 411] on div "Edit" at bounding box center [950, 417] width 39 height 16
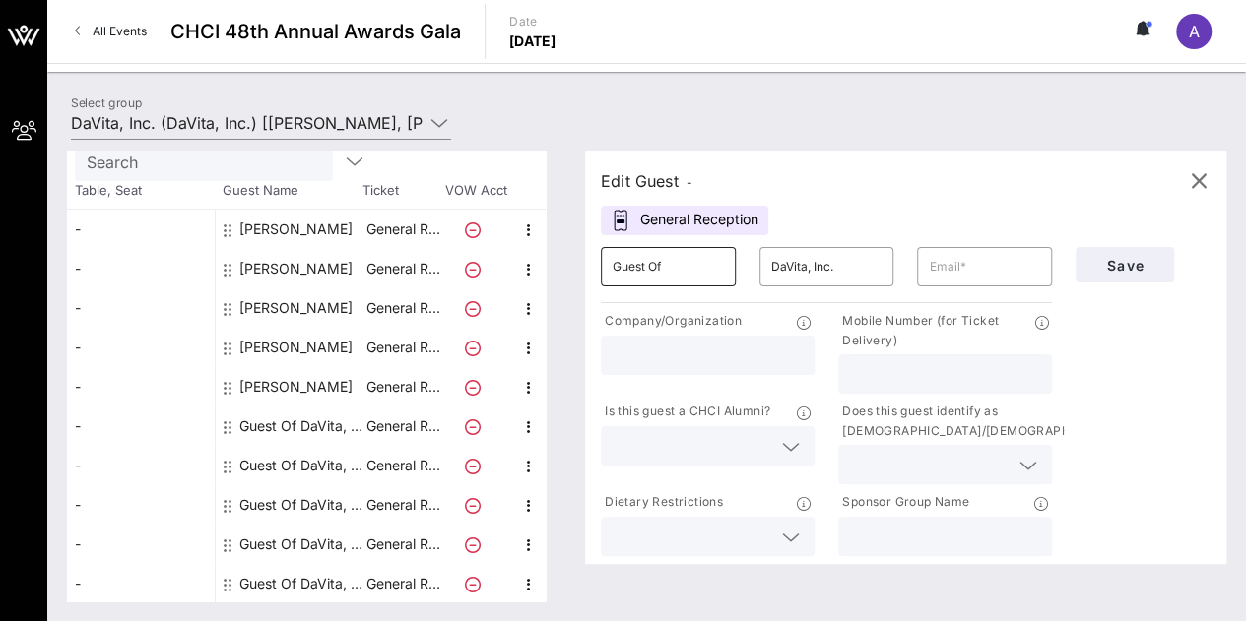
click at [678, 271] on input "Guest Of" at bounding box center [667, 267] width 111 height 32
type input "Andy"
type input "Vargas"
type input "andy.vargas@davita.com"
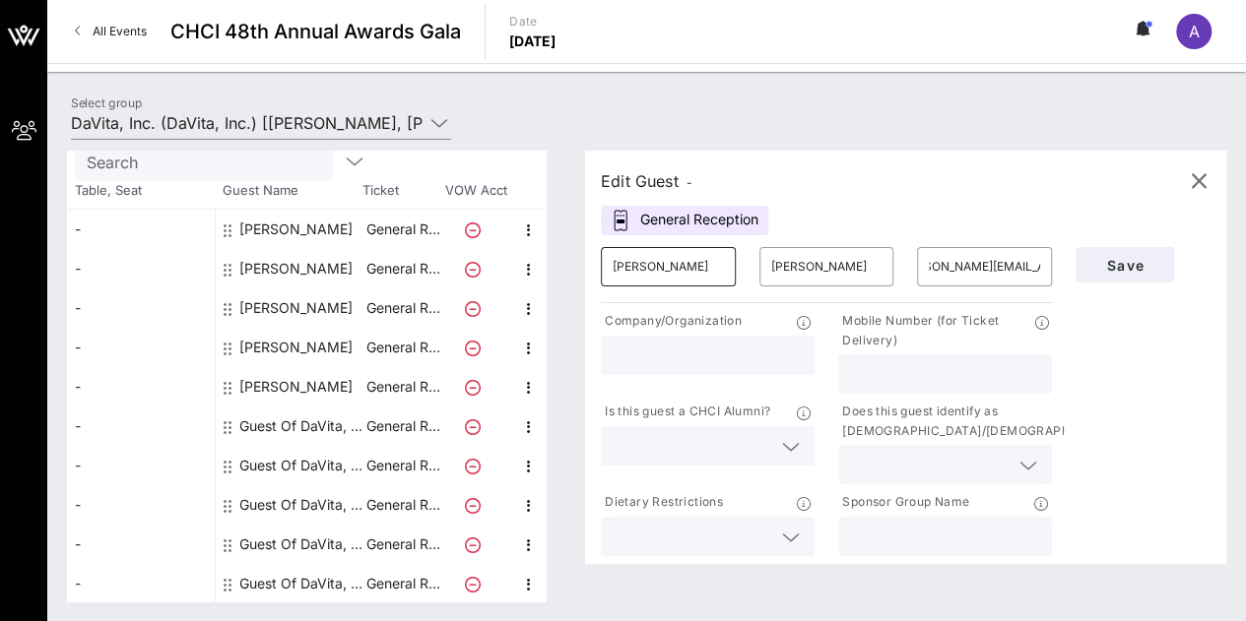
scroll to position [0, 0]
type input "7712337769"
click at [1158, 276] on button "Save" at bounding box center [1124, 264] width 98 height 35
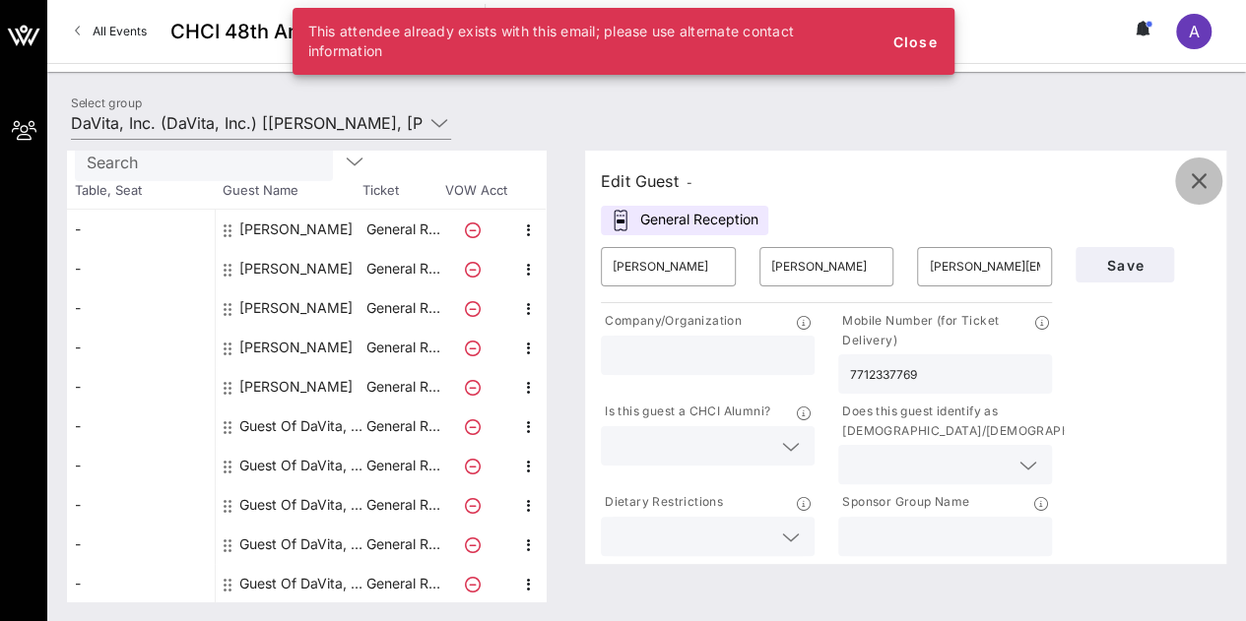
click at [1204, 180] on icon "button" at bounding box center [1198, 181] width 24 height 24
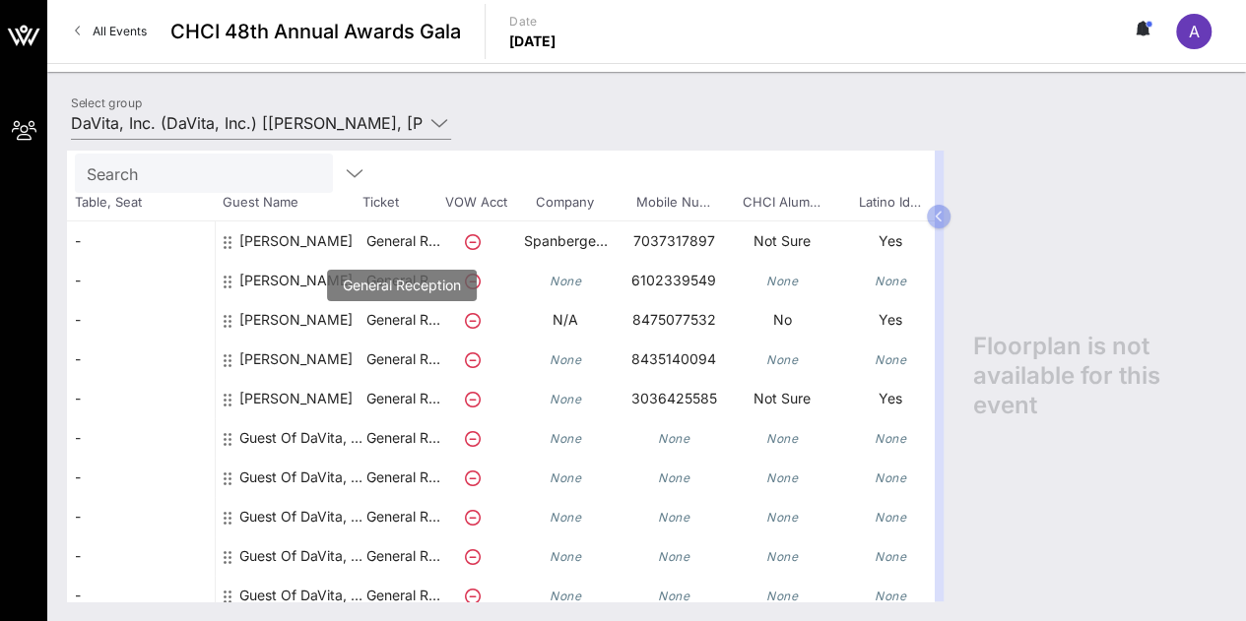
scroll to position [93, 0]
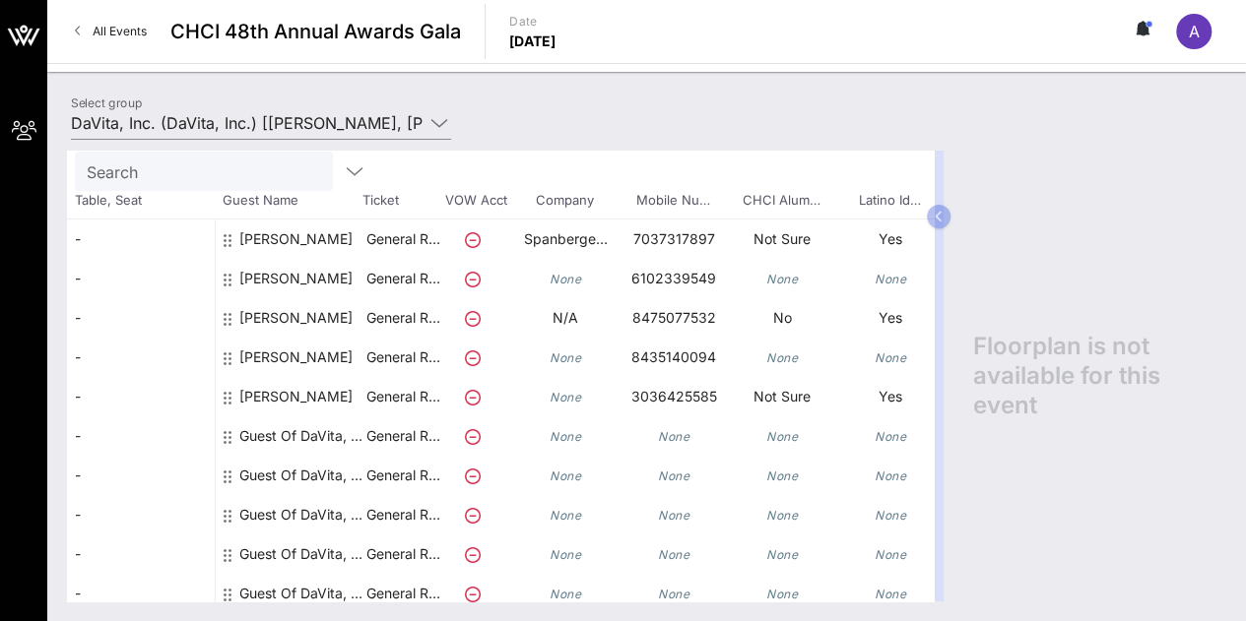
click at [1056, 481] on div "Floorplan is not available for this event" at bounding box center [1089, 376] width 273 height 451
